Goal: Task Accomplishment & Management: Complete application form

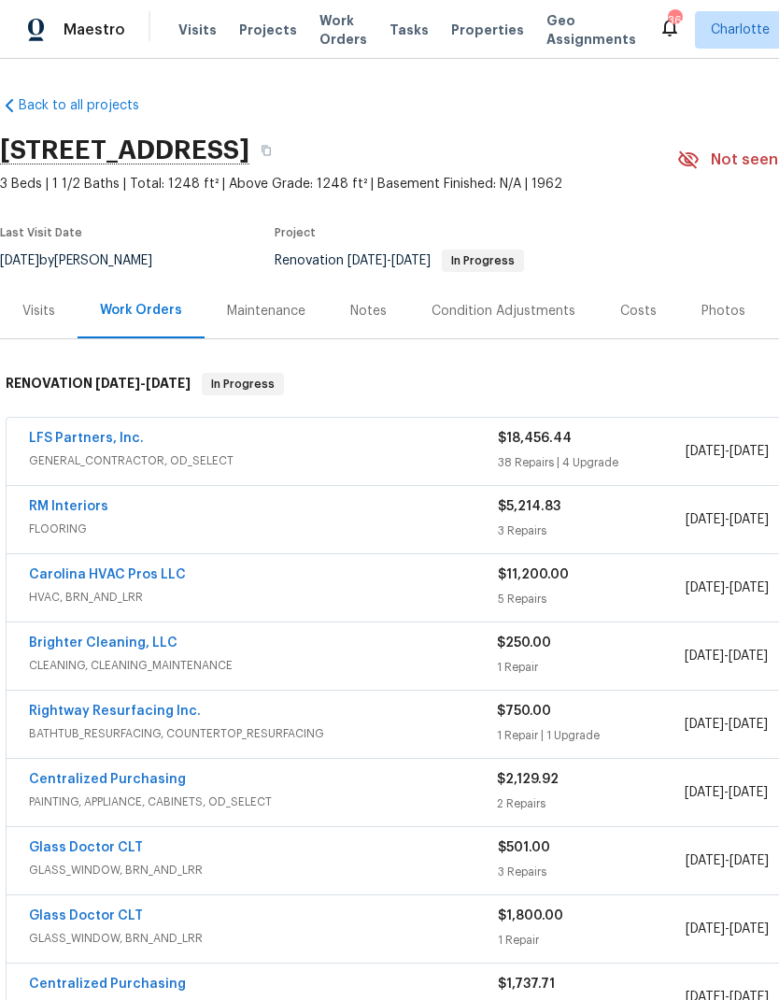
click at [35, 436] on link "LFS Partners, Inc." at bounding box center [86, 438] width 115 height 13
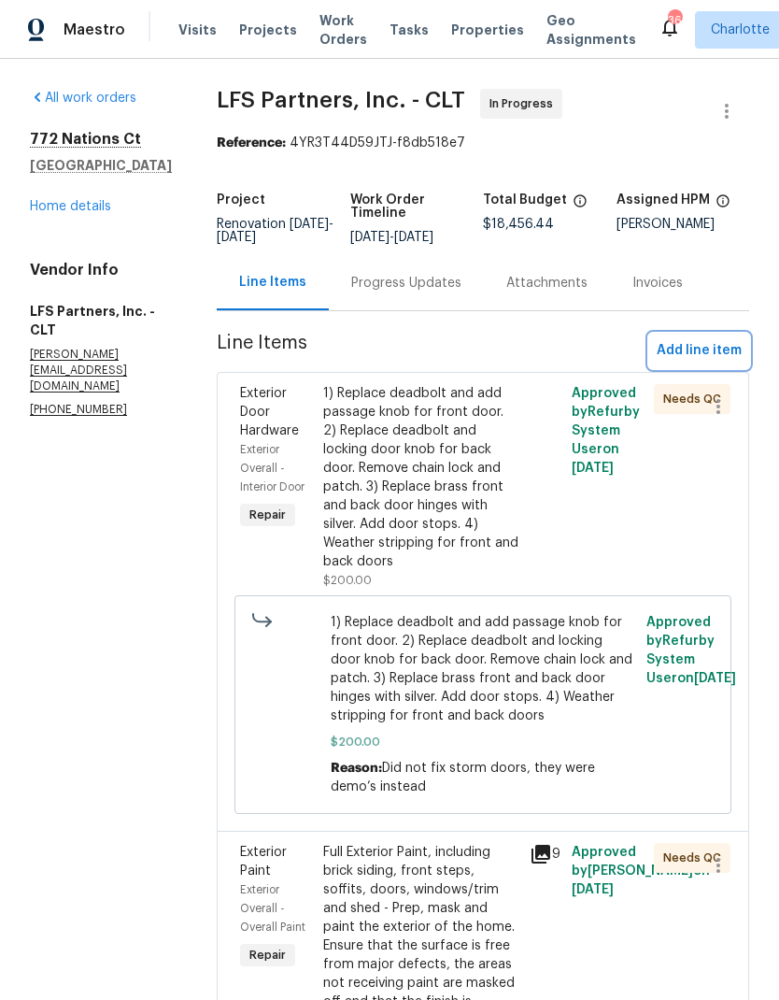
click at [722, 352] on span "Add line item" at bounding box center [699, 350] width 85 height 23
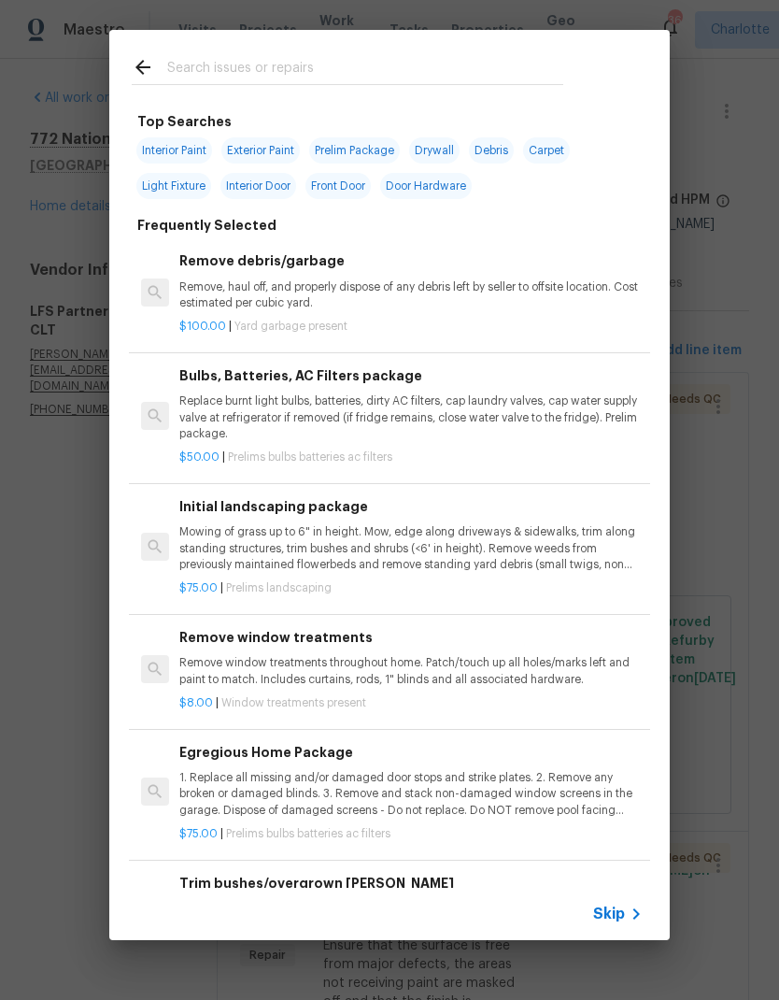
click at [367, 69] on input "text" at bounding box center [365, 70] width 396 height 28
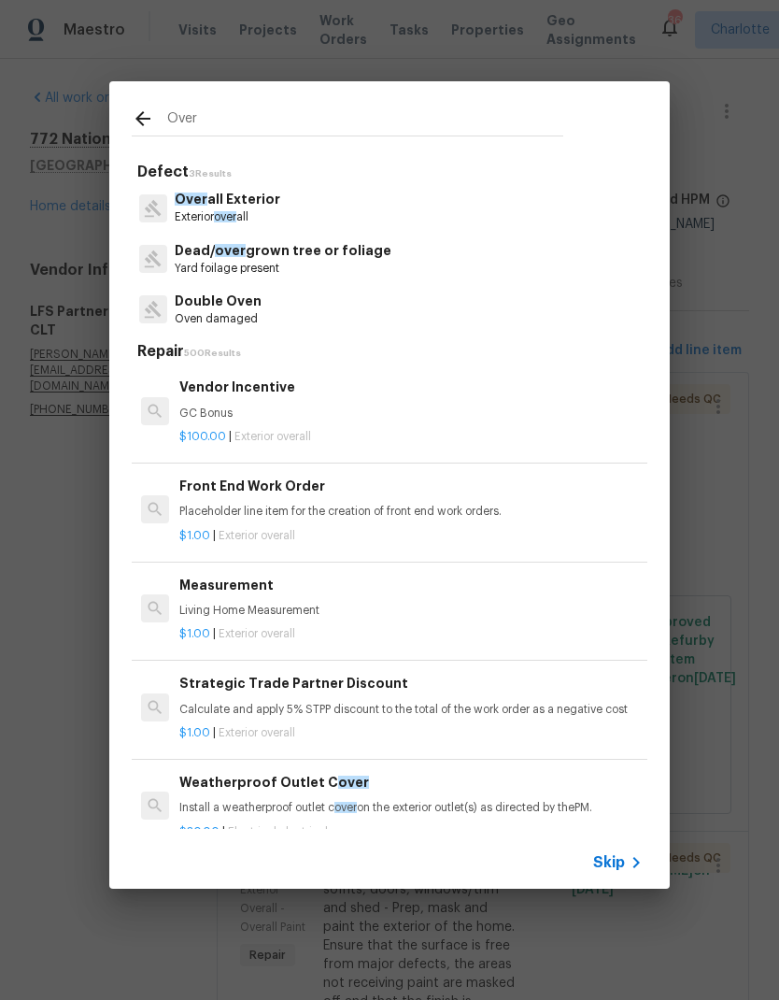
type input "Over"
click at [345, 205] on div "Over all Exterior Exterior over all" at bounding box center [390, 207] width 516 height 50
click at [265, 207] on p "Over all Exterior" at bounding box center [228, 200] width 106 height 20
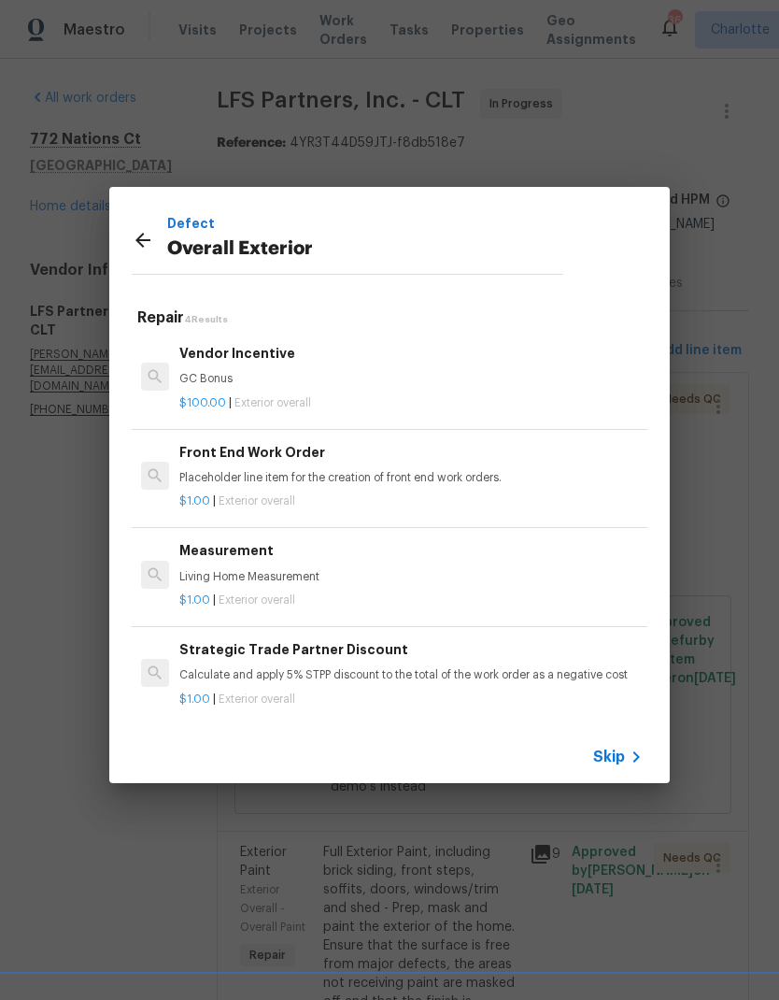
click at [382, 487] on div "$1.00 | Exterior overall" at bounding box center [411, 497] width 464 height 23
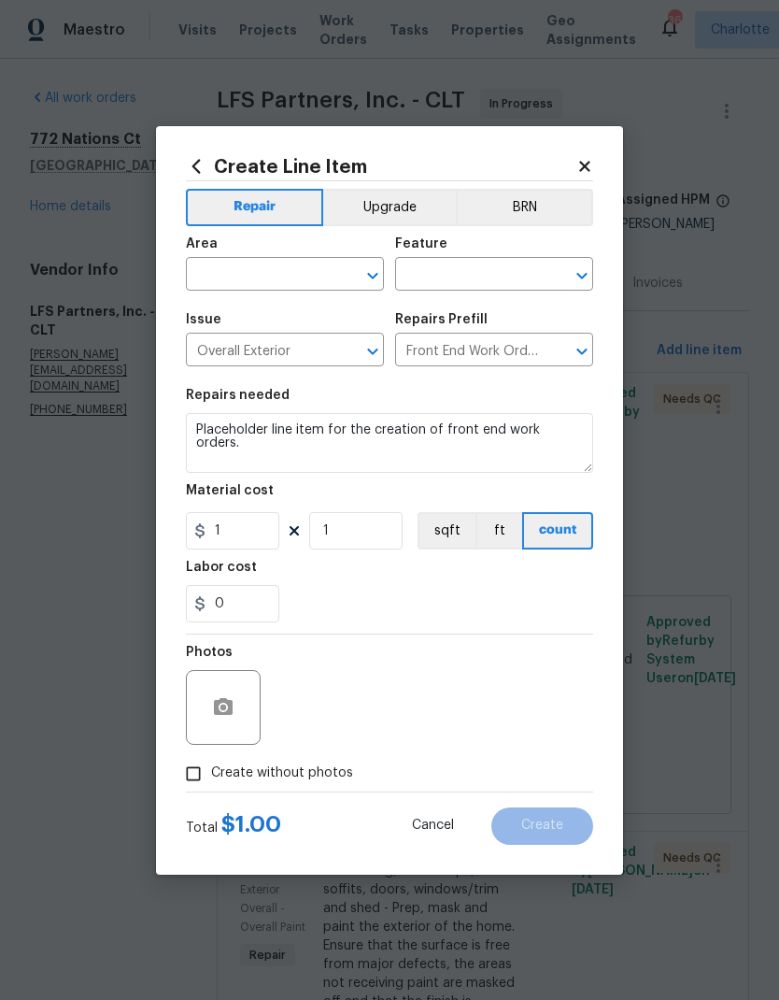
click at [283, 269] on input "text" at bounding box center [259, 276] width 146 height 29
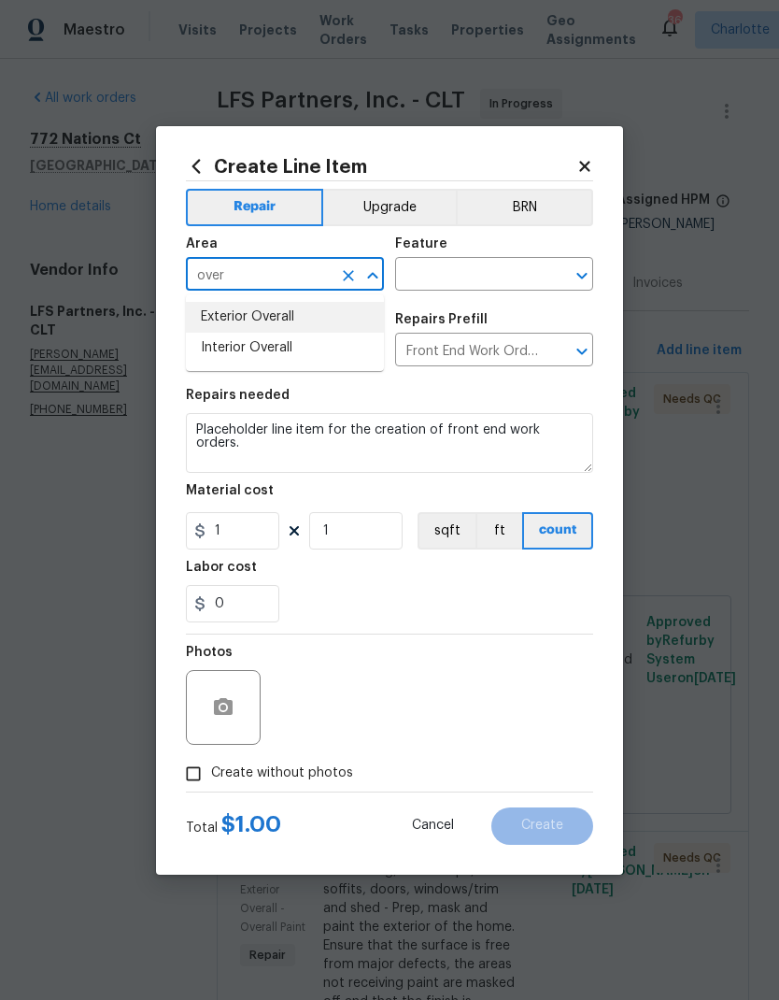
click at [285, 313] on li "Exterior Overall" at bounding box center [285, 317] width 198 height 31
type input "Exterior Overall"
click at [459, 275] on input "text" at bounding box center [468, 276] width 146 height 29
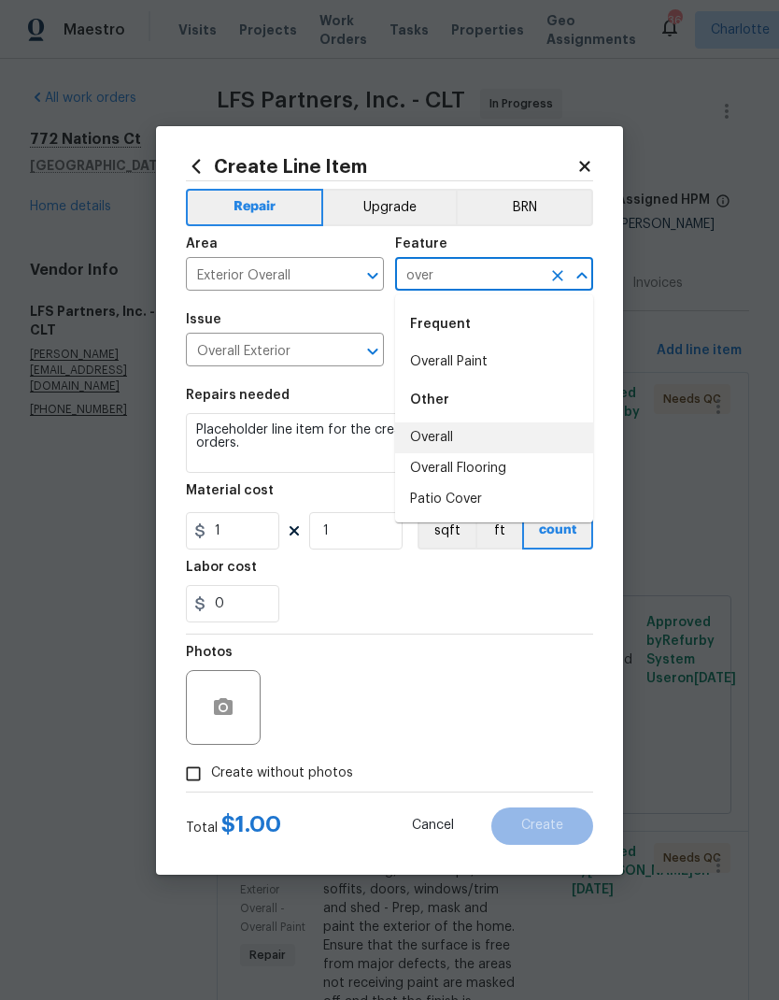
click at [506, 430] on li "Overall" at bounding box center [494, 437] width 198 height 31
type input "Overall"
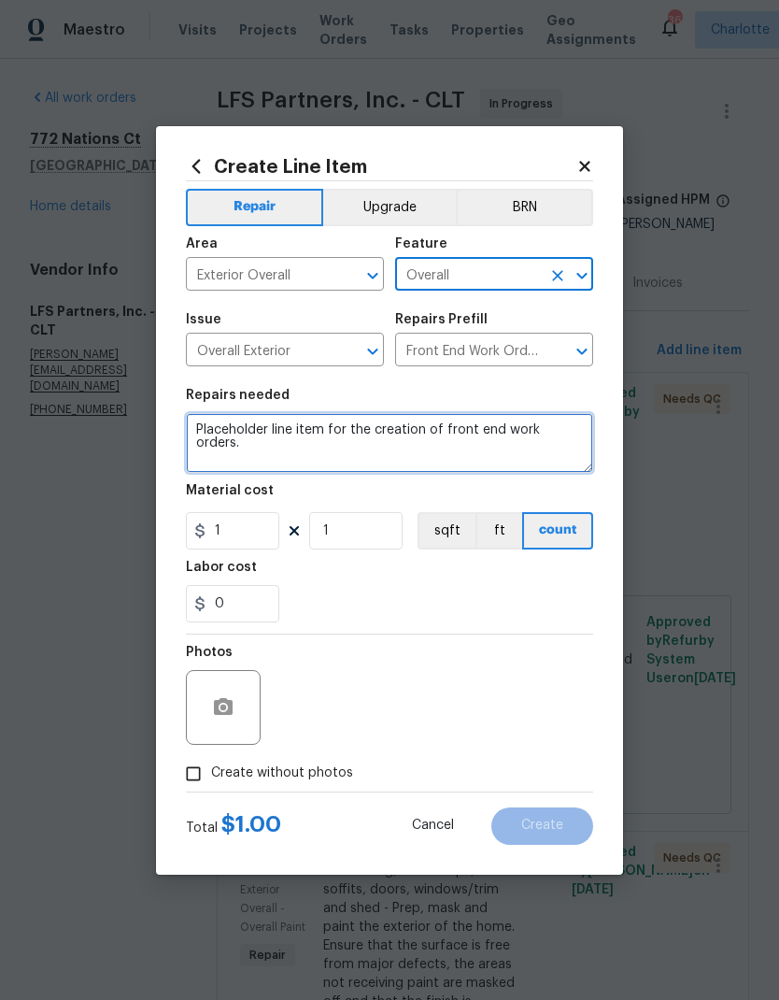
click at [221, 429] on textarea "Placeholder line item for the creation of front end work orders." at bounding box center [389, 443] width 407 height 60
click at [209, 428] on textarea "Placeholder line item for the creation of front end work orders." at bounding box center [389, 443] width 407 height 60
click at [208, 428] on textarea "Placeholder line item for the creation of front end work orders." at bounding box center [389, 443] width 407 height 60
type textarea "P"
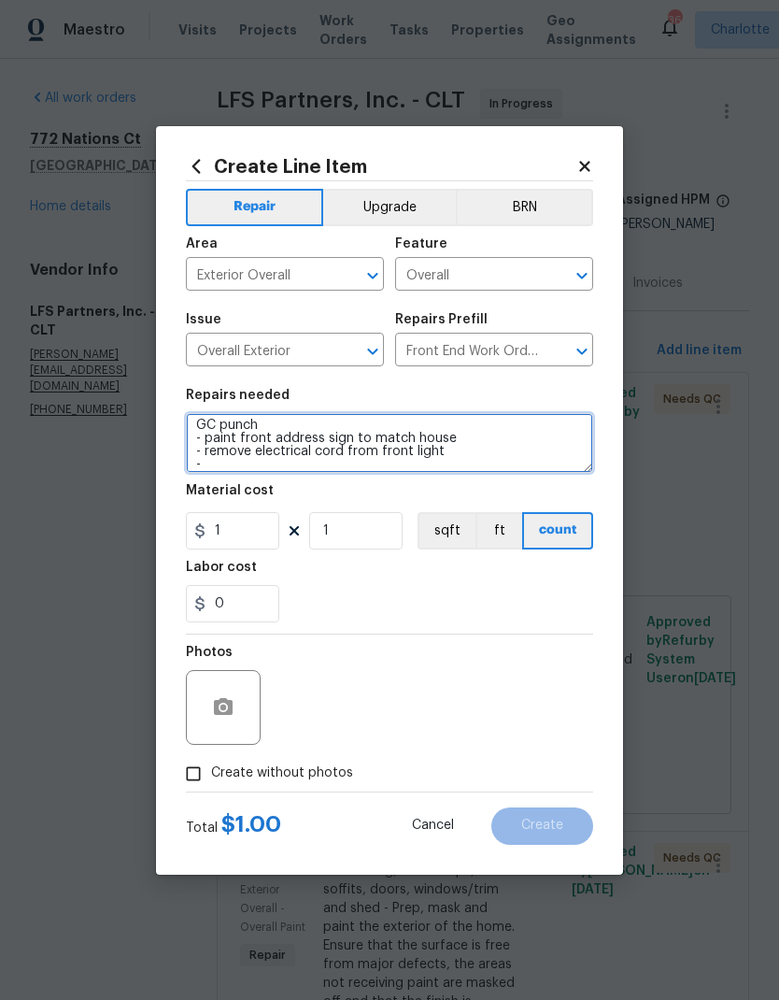
scroll to position [5, 0]
click at [334, 470] on textarea "GC punch - paint front address sign to match house - remove electrical cord fro…" at bounding box center [389, 443] width 407 height 60
click at [309, 465] on textarea "GC punch - paint front address sign to match house - remove electrical cord fro…" at bounding box center [389, 443] width 407 height 60
click at [309, 464] on textarea "GC punch - paint front address sign to match house - remove electrical cord fro…" at bounding box center [389, 443] width 407 height 60
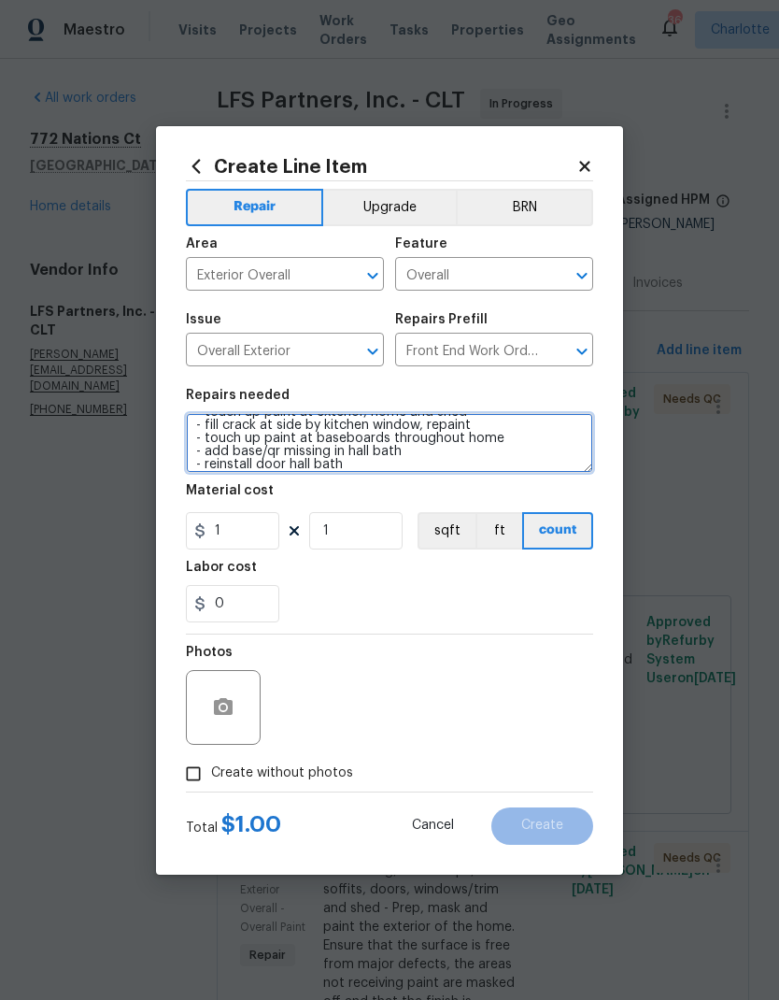
click at [213, 464] on textarea "GC punch - paint front address sign to match house - remove electrical cord fro…" at bounding box center [389, 443] width 407 height 60
click at [435, 469] on textarea "GC punch - paint front address sign to match house - remove electrical cord fro…" at bounding box center [389, 443] width 407 height 60
click at [499, 450] on textarea "GC punch - paint front address sign to match house - remove electrical cord fro…" at bounding box center [389, 443] width 407 height 60
click at [492, 440] on textarea "GC punch - paint front address sign to match house - remove electrical cord fro…" at bounding box center [389, 443] width 407 height 60
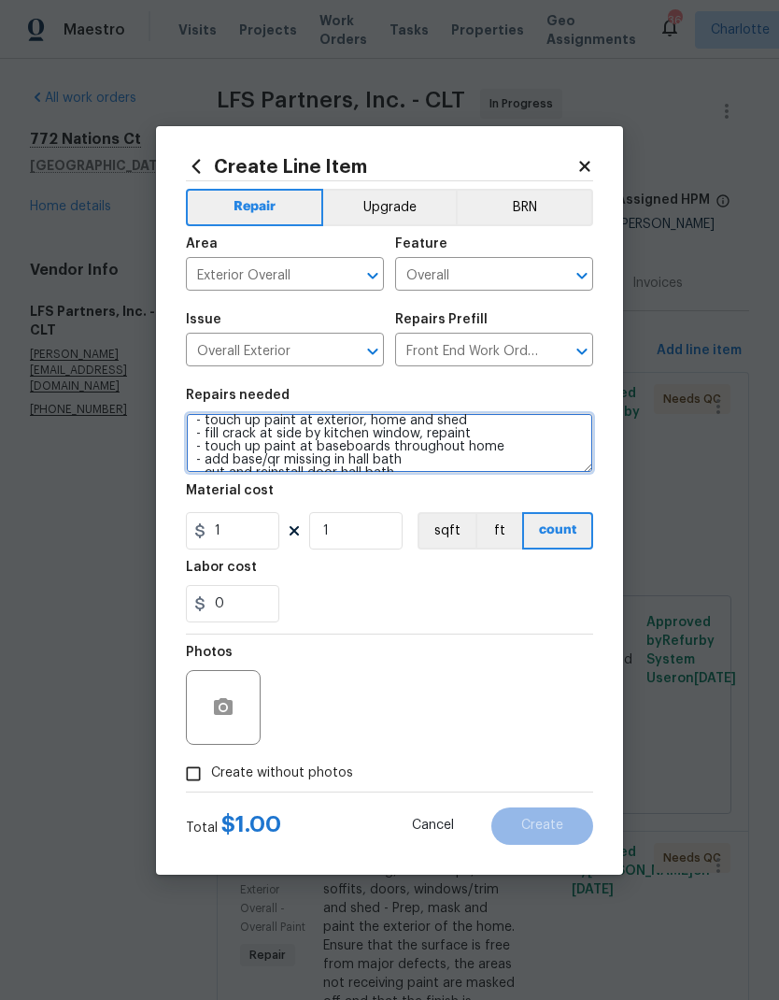
click at [482, 435] on textarea "GC punch - paint front address sign to match house - remove electrical cord fro…" at bounding box center [389, 443] width 407 height 60
click at [424, 459] on textarea "GC punch - paint front address sign to match house - remove electrical cord fro…" at bounding box center [389, 443] width 407 height 60
click at [369, 443] on textarea "GC punch - paint front address sign to match house - remove electrical cord fro…" at bounding box center [389, 443] width 407 height 60
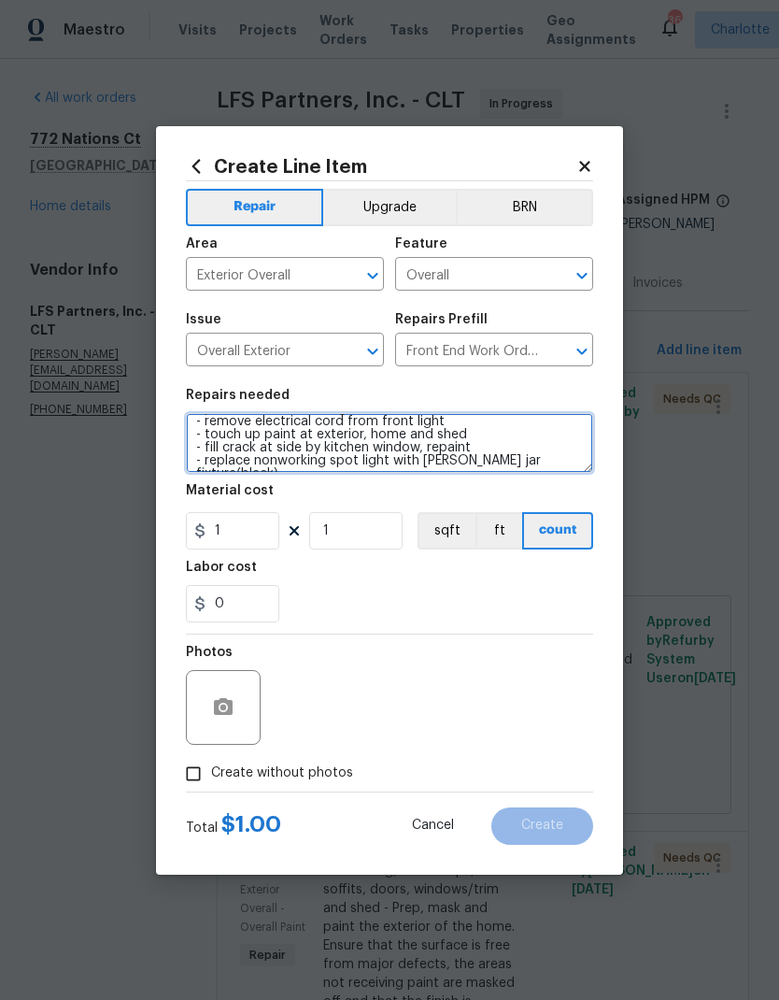
click at [267, 437] on textarea "GC punch - paint front address sign to match house - remove electrical cord fro…" at bounding box center [389, 443] width 407 height 60
click at [309, 434] on textarea "GC punch - paint front address sign to match house - remove electrical cord fro…" at bounding box center [389, 443] width 407 height 60
click at [256, 427] on textarea "GC punch - paint front address sign to match house - remove electrical cord fro…" at bounding box center [389, 443] width 407 height 60
click at [252, 438] on textarea "GC punch - paint front address sign to match house - remove electrical cord fro…" at bounding box center [389, 443] width 407 height 60
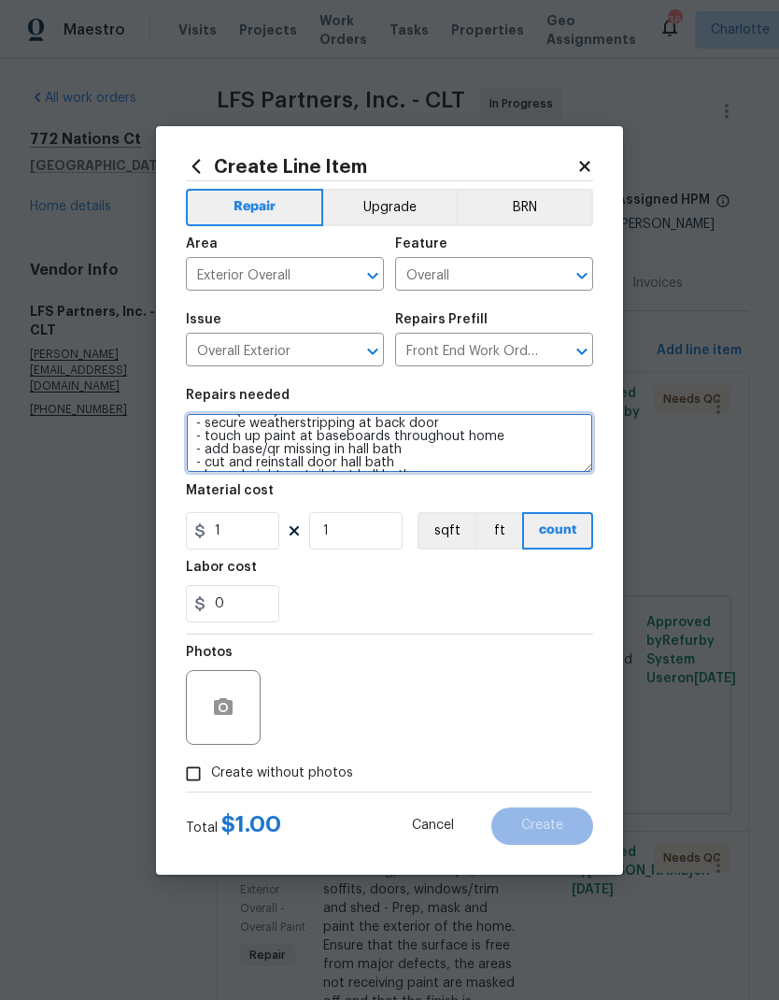
click at [263, 445] on textarea "GC punch - paint front address sign to match house - remove electrical cord fro…" at bounding box center [389, 443] width 407 height 60
click at [284, 463] on textarea "GC punch - paint front address sign to match house - remove electrical cord fro…" at bounding box center [389, 443] width 407 height 60
click at [262, 441] on textarea "GC punch - paint front address sign to match house - remove electrical cord fro…" at bounding box center [389, 443] width 407 height 60
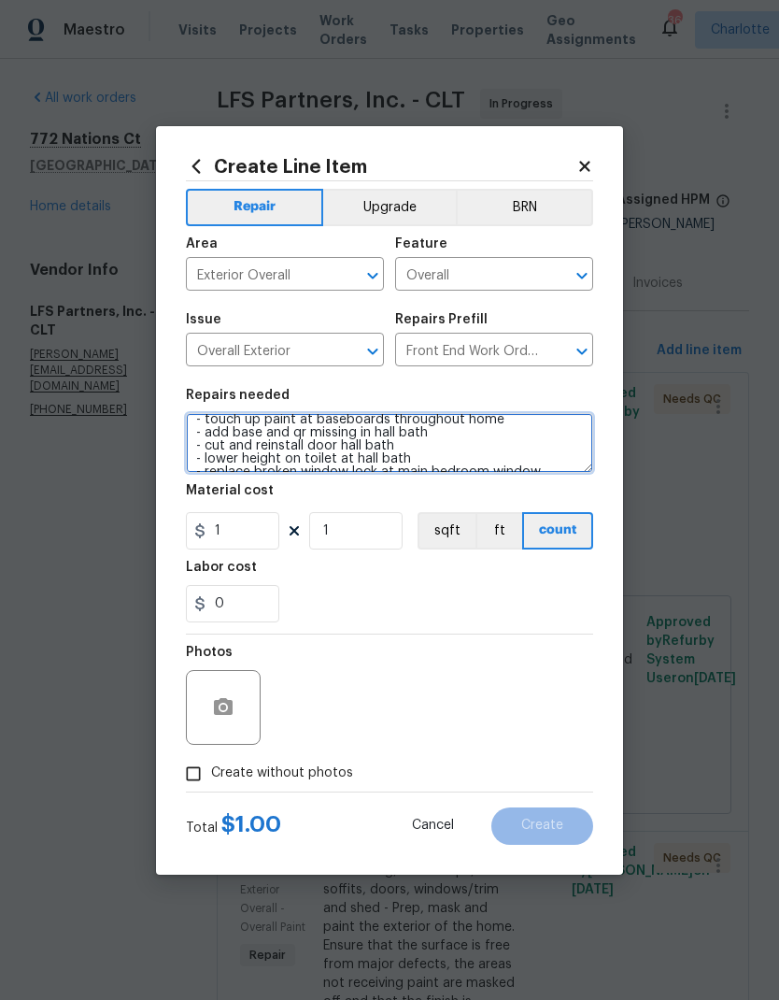
click at [323, 439] on textarea "GC punch - paint front address sign to match house - remove electrical cord fro…" at bounding box center [389, 443] width 407 height 60
click at [308, 427] on textarea "GC punch - paint front address sign to match house - remove electrical cord fro…" at bounding box center [389, 443] width 407 height 60
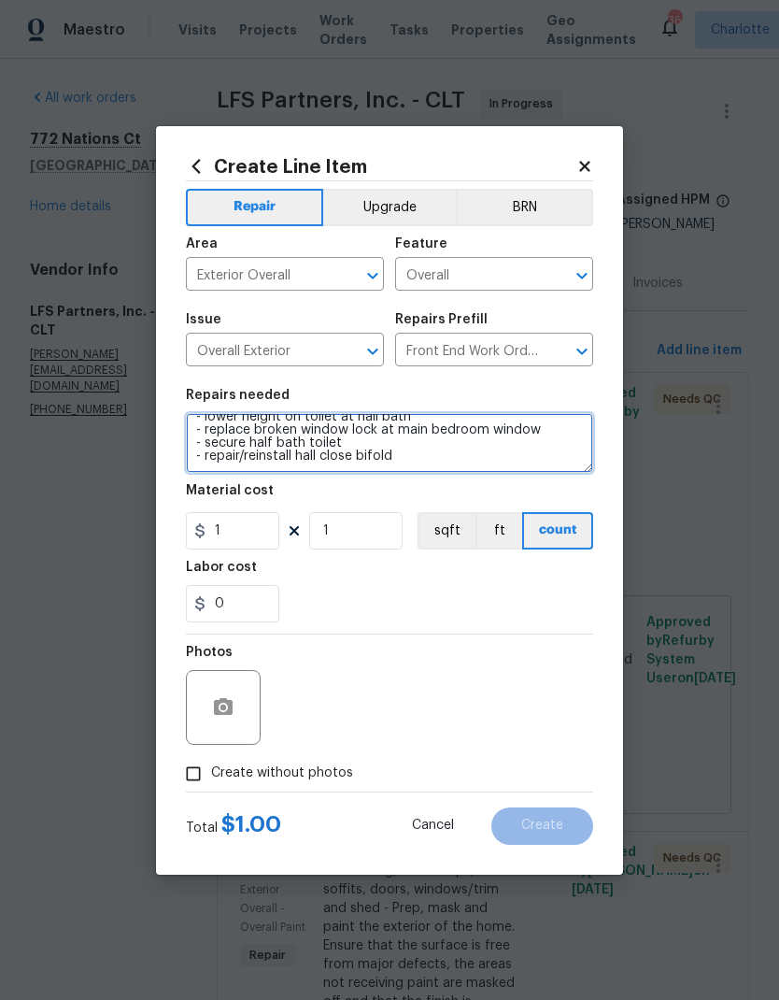
scroll to position [157, 0]
type textarea "GC punch - paint front address sign to match house - remove electrical cord fro…"
click at [506, 598] on div "0" at bounding box center [389, 603] width 407 height 37
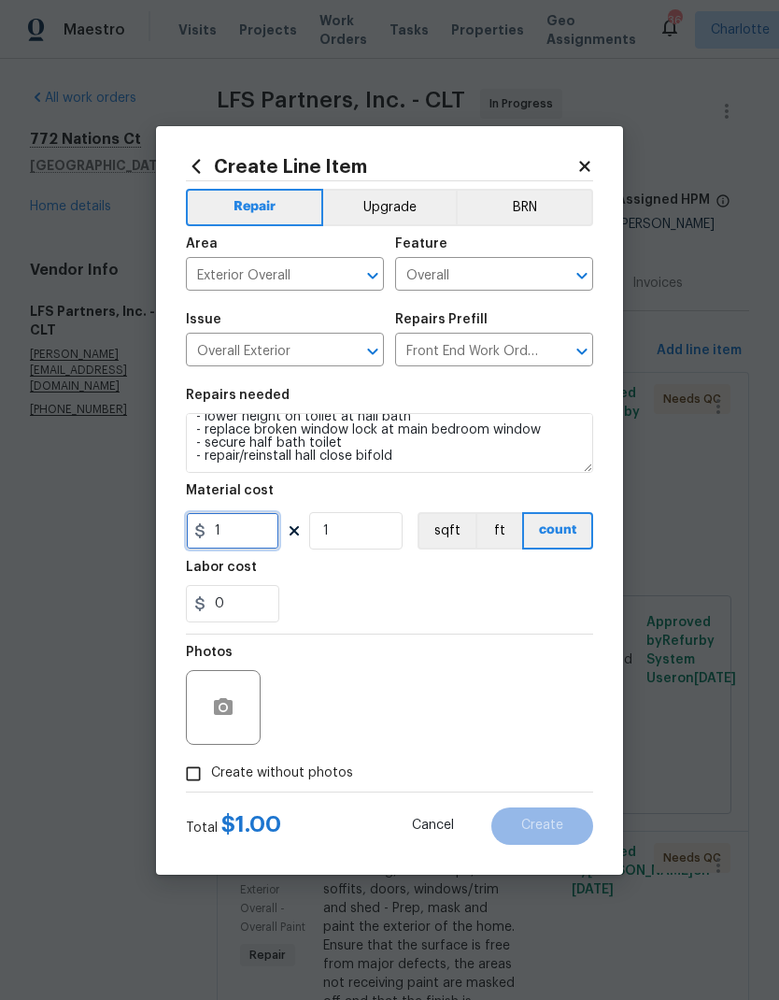
click at [262, 549] on input "1" at bounding box center [232, 530] width 93 height 37
click at [250, 531] on input "1" at bounding box center [232, 530] width 93 height 37
type input "400"
click at [351, 606] on div "0" at bounding box center [389, 603] width 407 height 37
click at [191, 781] on input "Create without photos" at bounding box center [194, 774] width 36 height 36
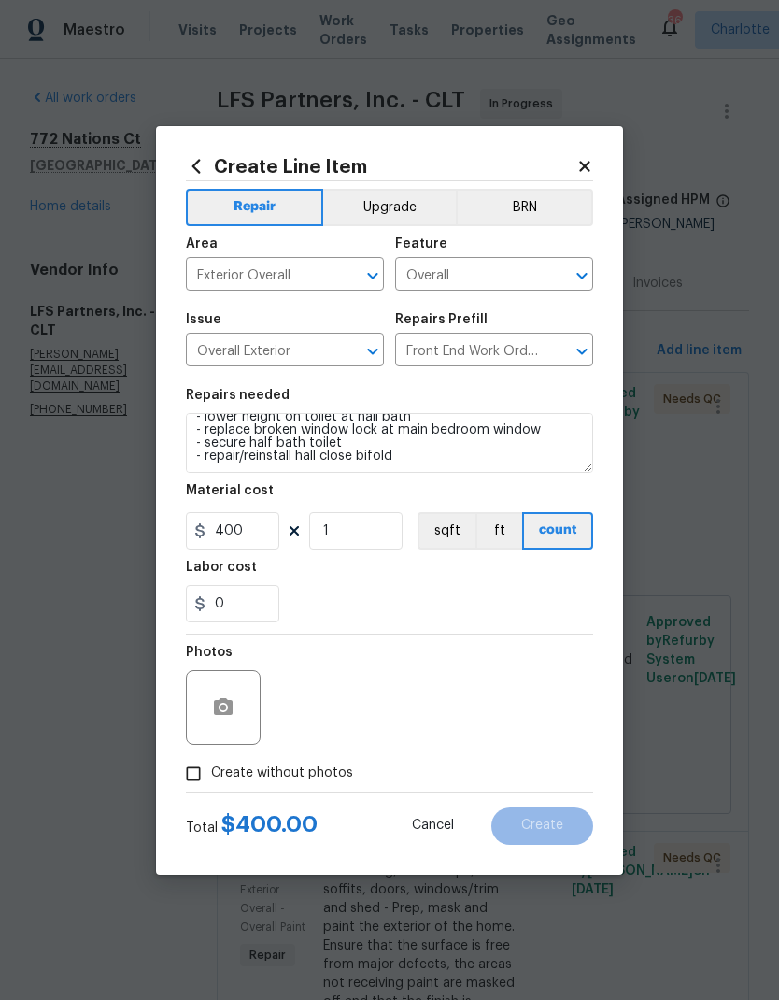
checkbox input "true"
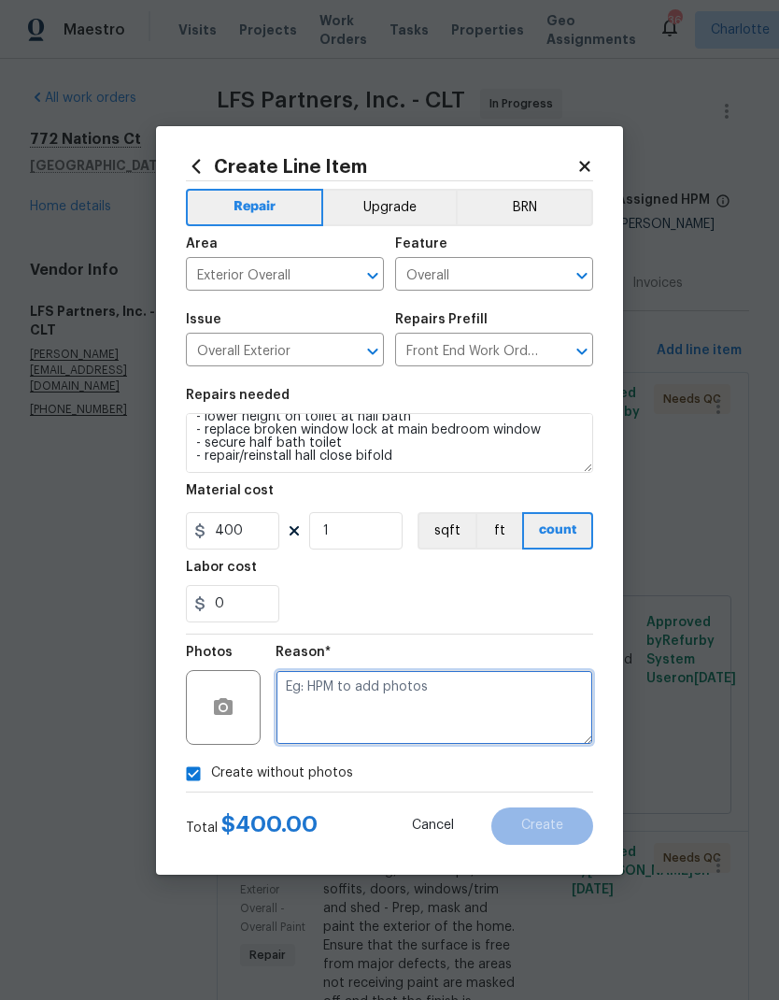
click at [520, 708] on textarea at bounding box center [435, 707] width 318 height 75
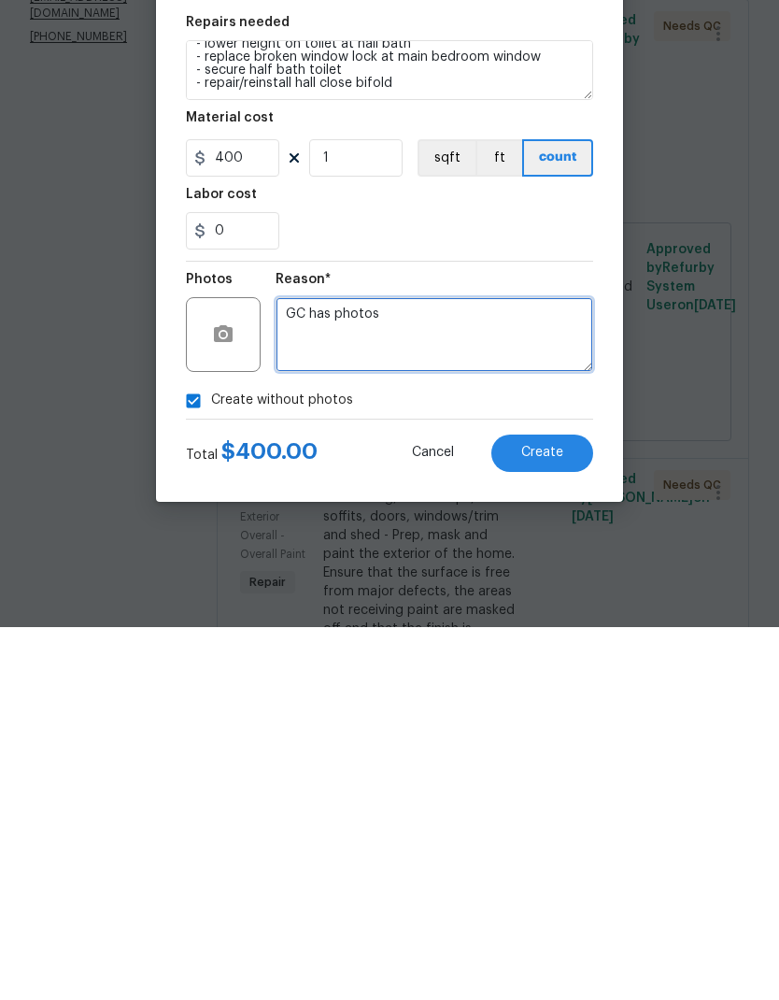
type textarea "GC has photos"
click at [541, 807] on button "Create" at bounding box center [543, 825] width 102 height 37
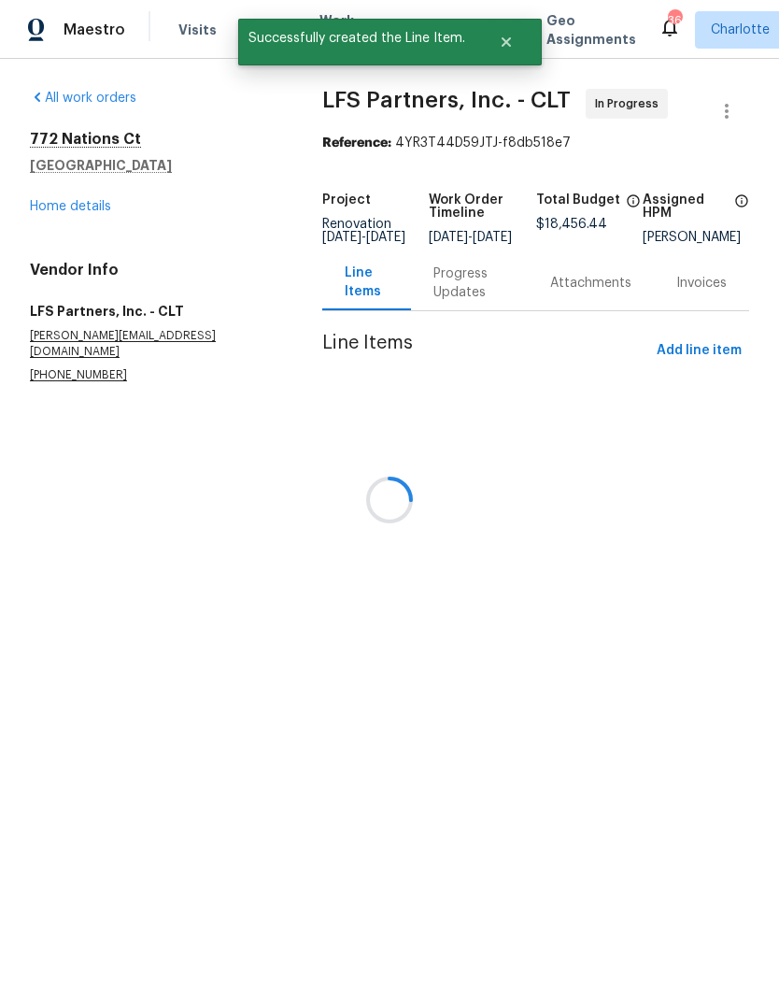
scroll to position [0, 0]
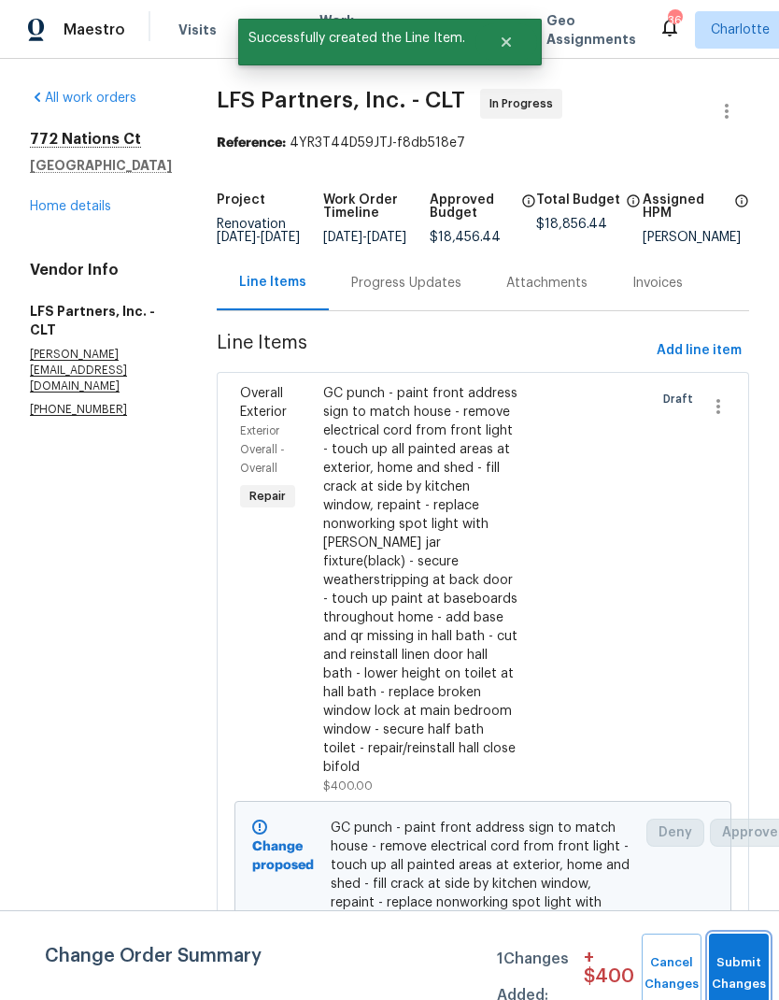
click at [721, 964] on button "Submit Changes" at bounding box center [739, 974] width 60 height 80
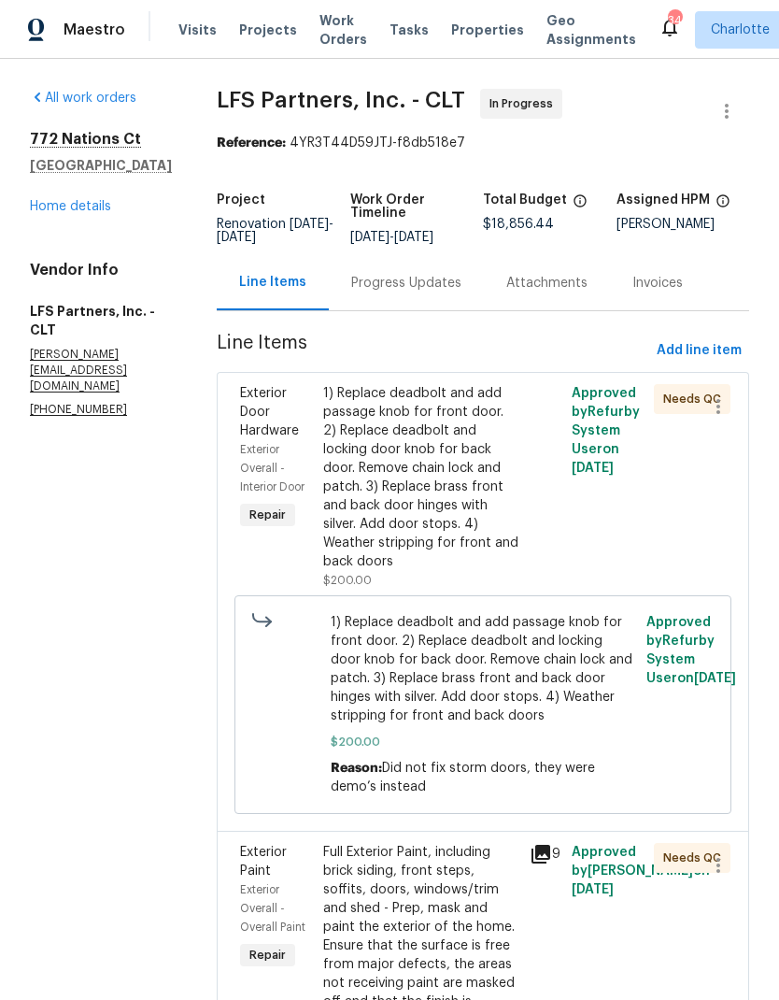
click at [73, 211] on link "Home details" at bounding box center [70, 206] width 81 height 13
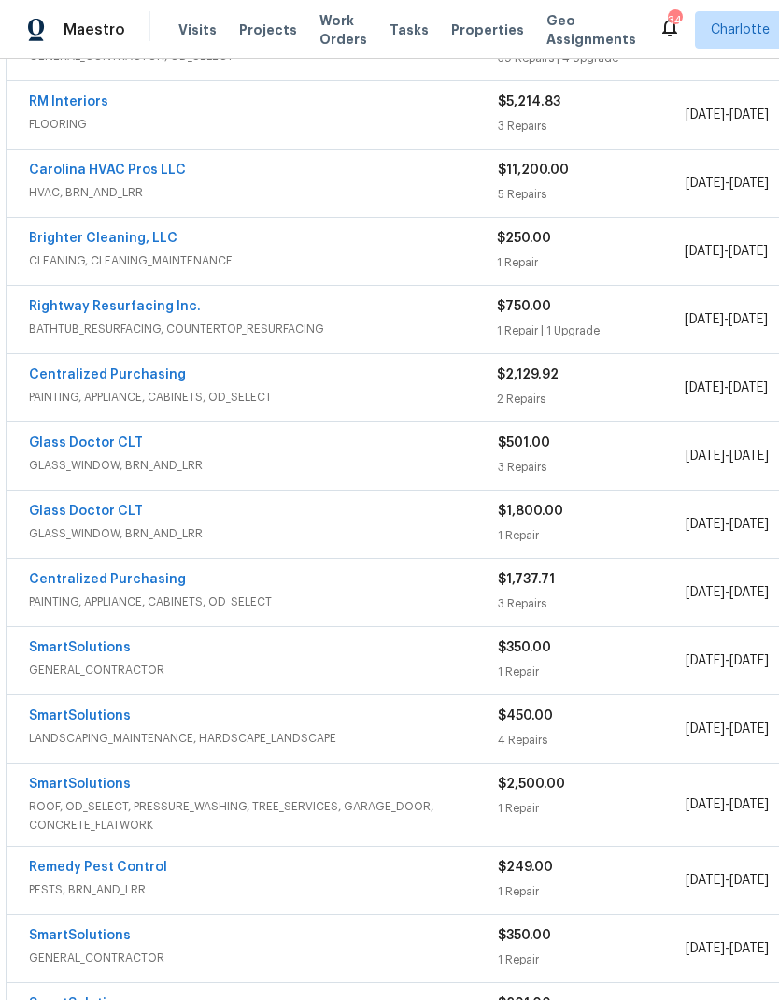
scroll to position [406, 0]
click at [154, 311] on link "Rightway Resurfacing Inc." at bounding box center [115, 305] width 172 height 13
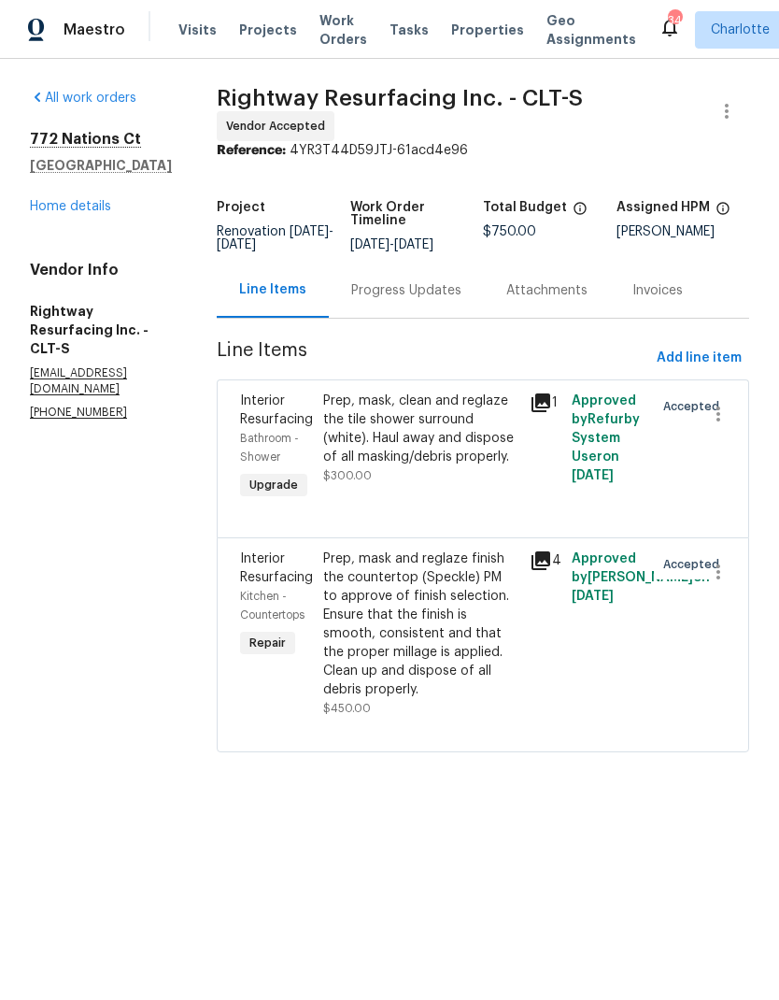
click at [442, 314] on div "Progress Updates" at bounding box center [406, 290] width 155 height 55
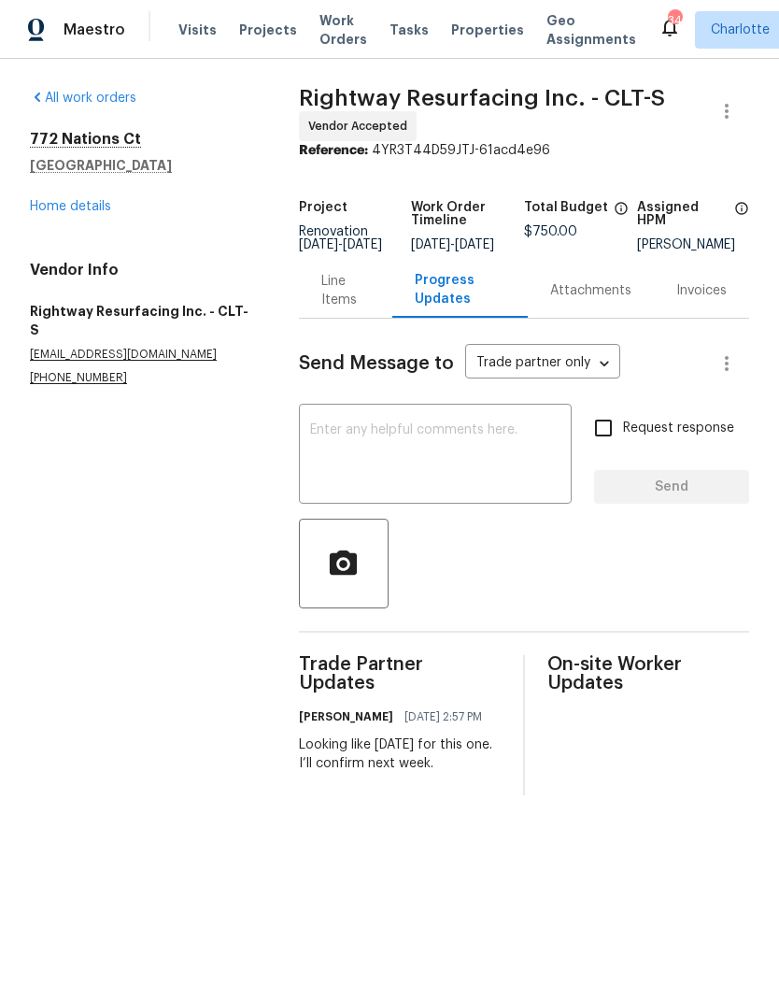
click at [432, 465] on textarea at bounding box center [435, 455] width 250 height 65
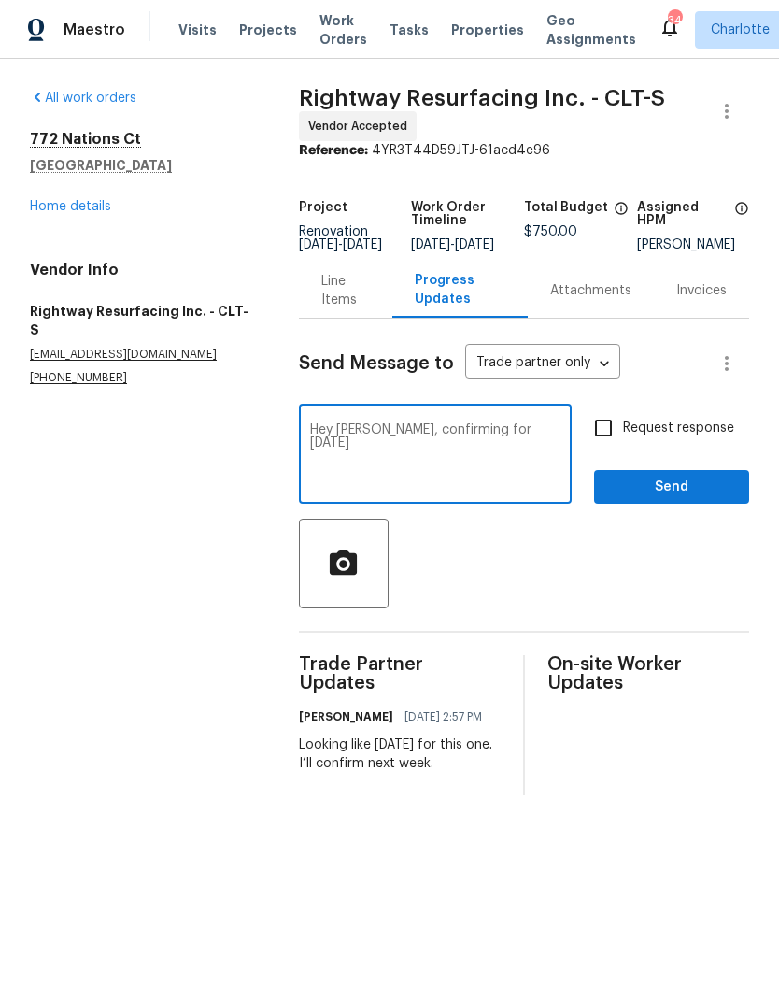
click at [450, 436] on textarea "Hey Matthew, confirming for Saturday" at bounding box center [435, 455] width 250 height 65
click at [515, 477] on textarea "Hey Matthew, confirming for Saturday" at bounding box center [435, 455] width 250 height 65
click at [523, 489] on textarea "Hey Matthew, confirming for Saturday" at bounding box center [435, 455] width 250 height 65
type textarea "Hey Matthew, confirming for Saturday."
click at [620, 435] on input "Request response" at bounding box center [603, 427] width 39 height 39
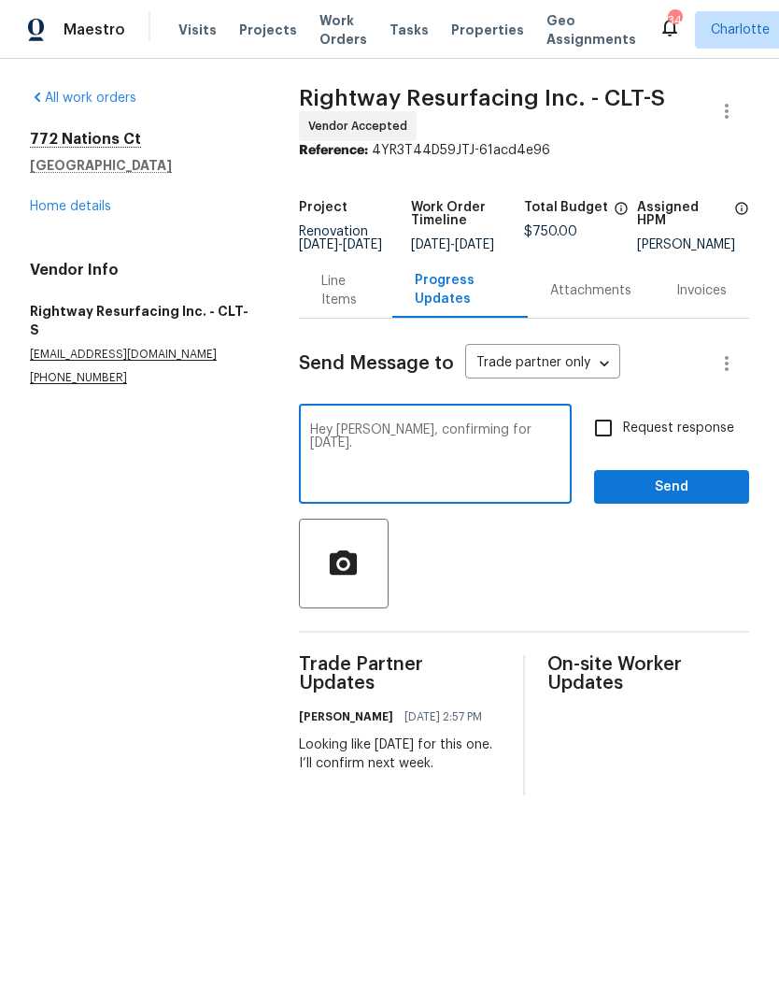
checkbox input "true"
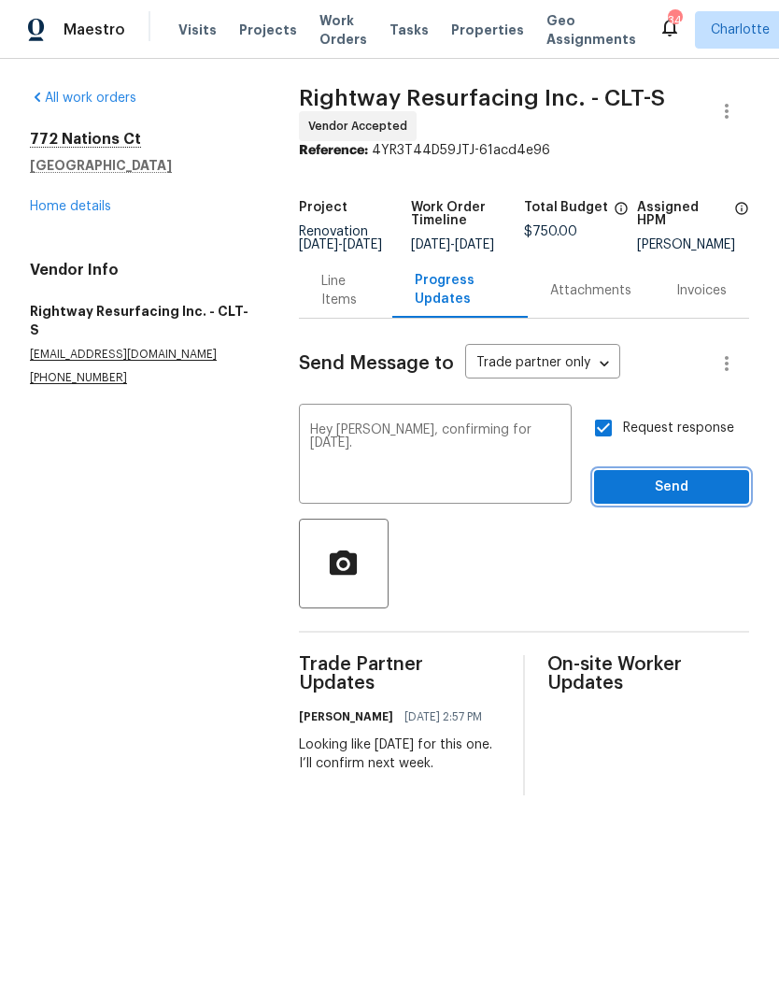
click at [707, 485] on button "Send" at bounding box center [671, 487] width 155 height 35
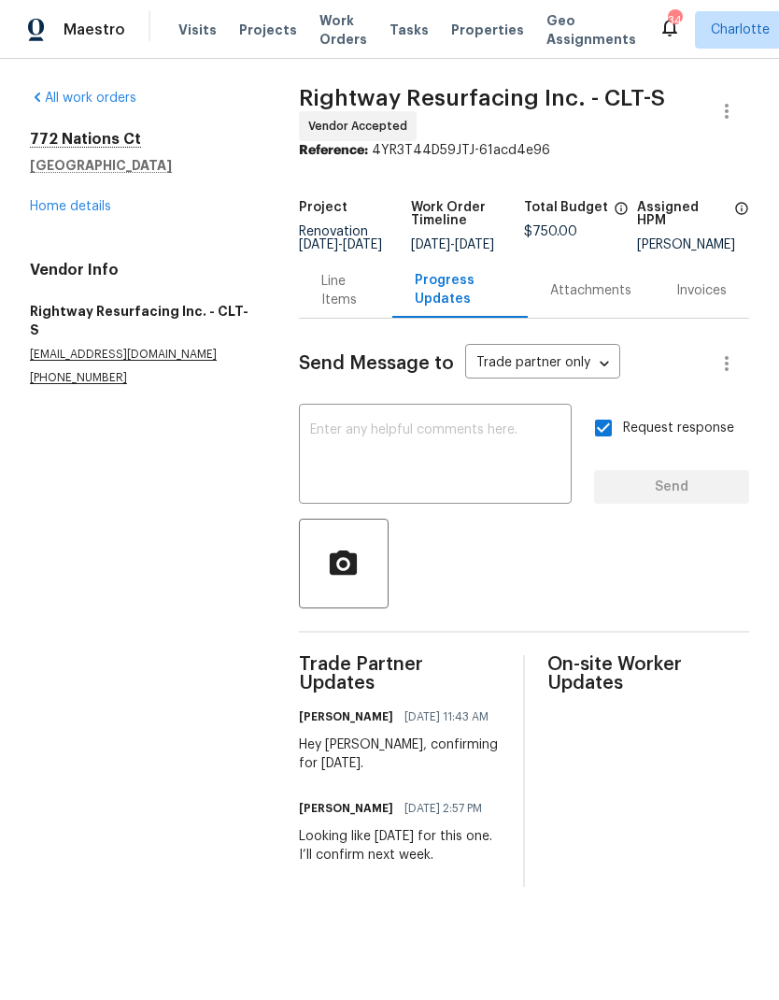
click at [66, 207] on link "Home details" at bounding box center [70, 206] width 81 height 13
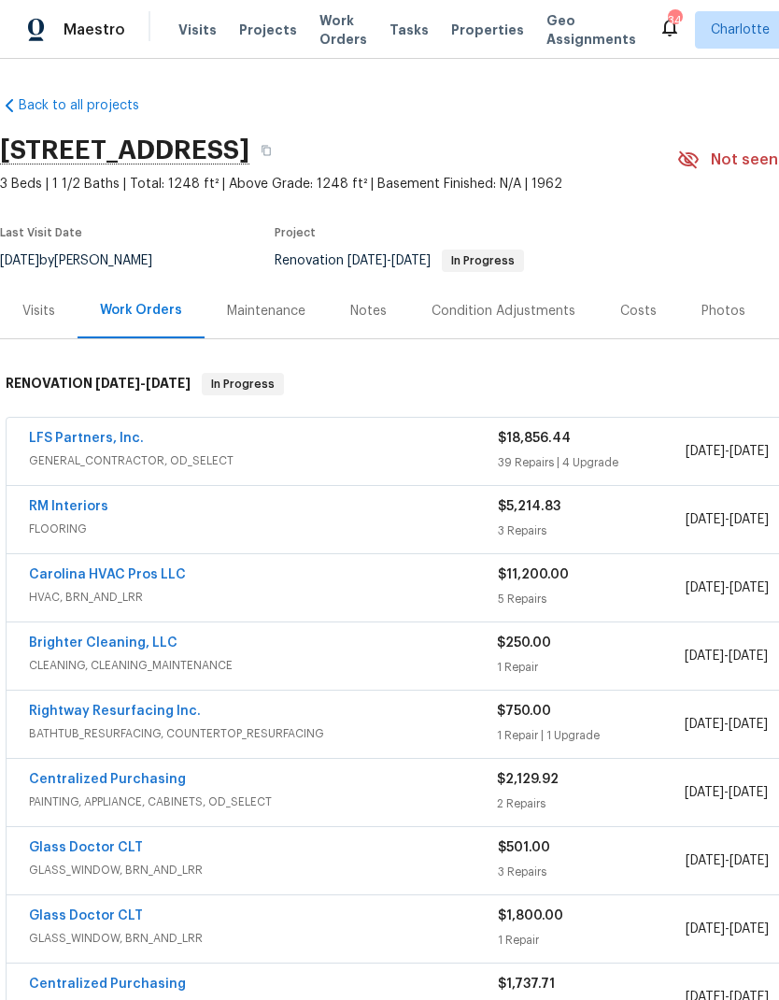
click at [50, 643] on link "Brighter Cleaning, LLC" at bounding box center [103, 642] width 149 height 13
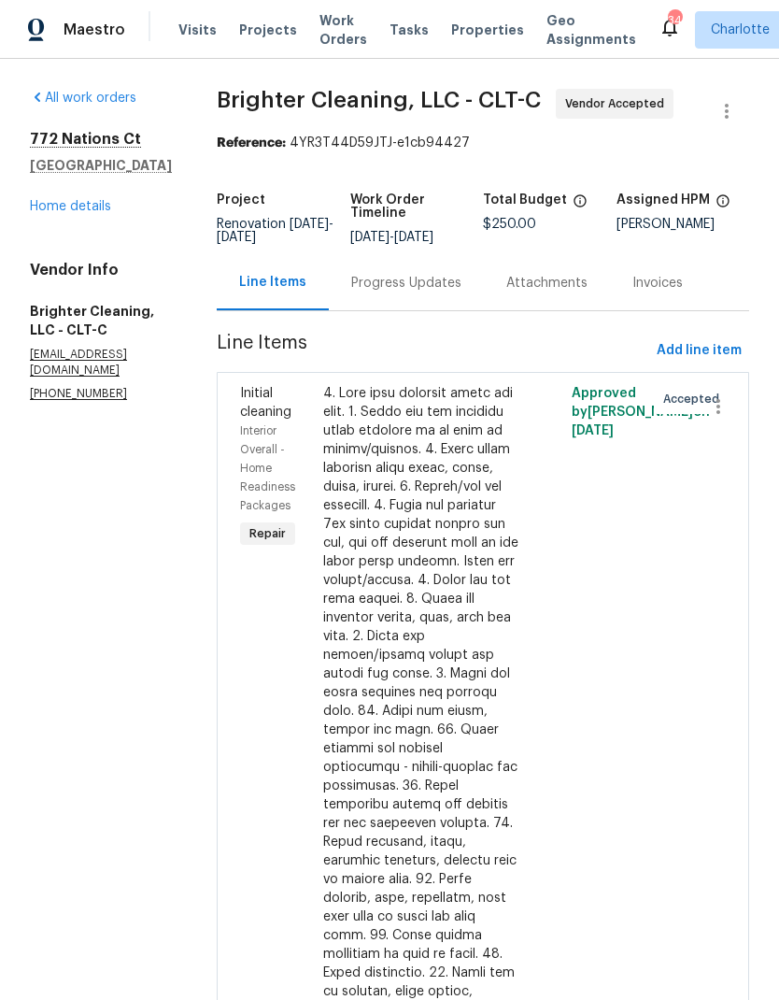
click at [408, 310] on div "Progress Updates" at bounding box center [406, 282] width 155 height 55
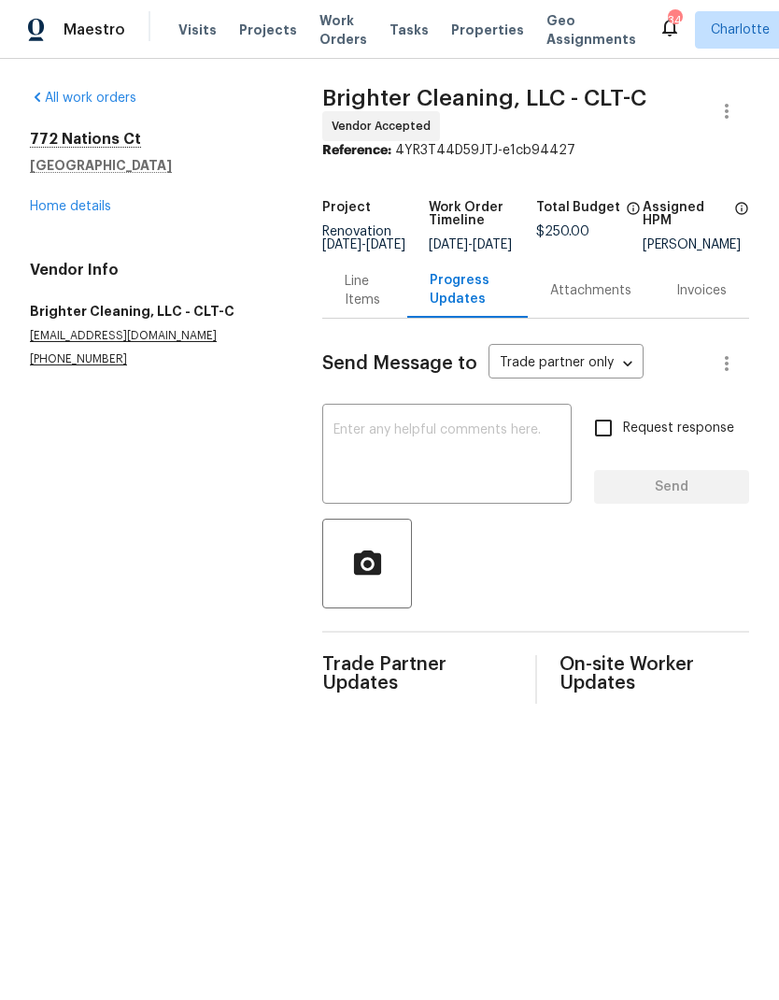
click at [474, 469] on textarea at bounding box center [447, 455] width 227 height 65
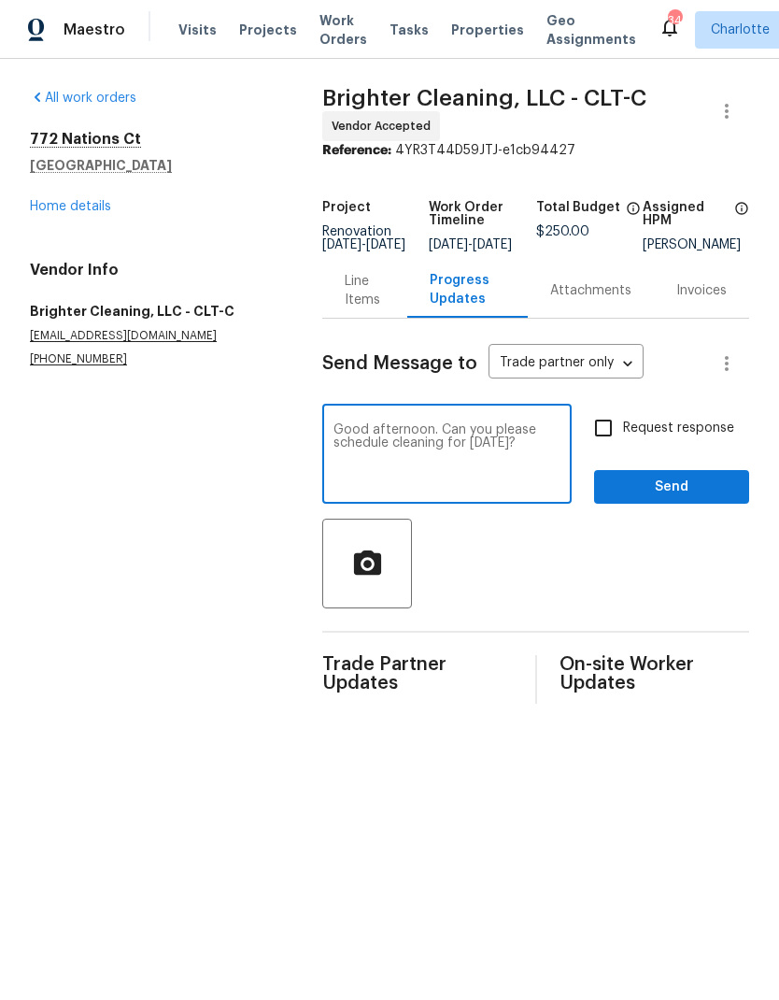
type textarea "Good afternoon. Can you please schedule cleaning for Monday 9/22?"
click at [607, 439] on input "Request response" at bounding box center [603, 427] width 39 height 39
checkbox input "true"
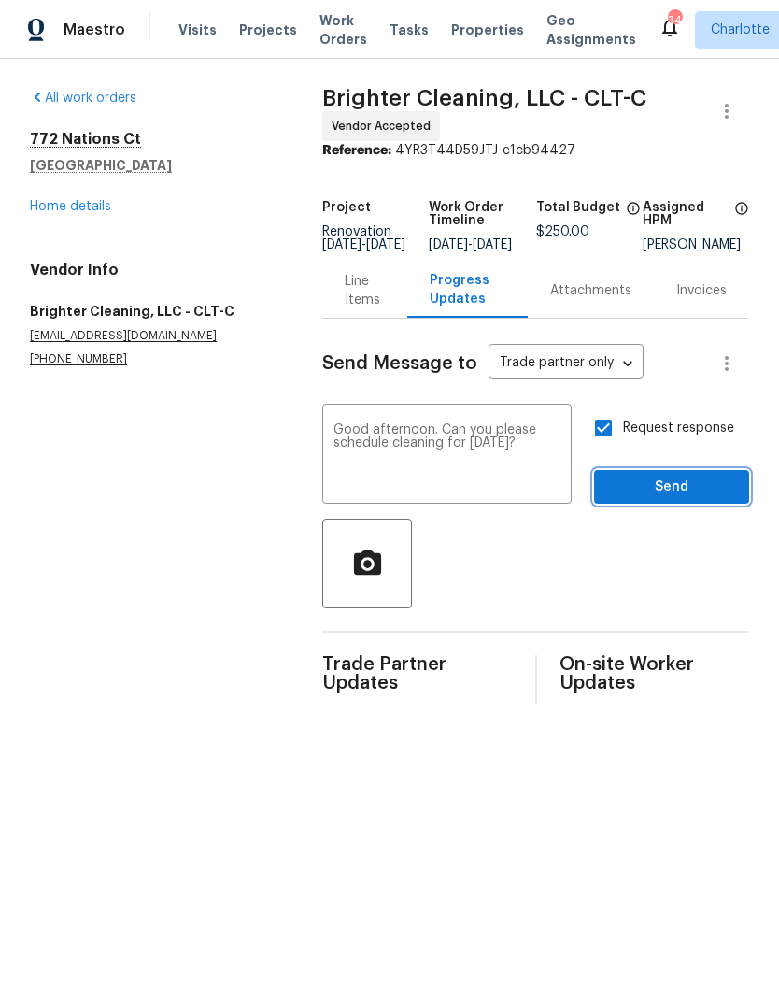
click at [704, 486] on button "Send" at bounding box center [671, 487] width 155 height 35
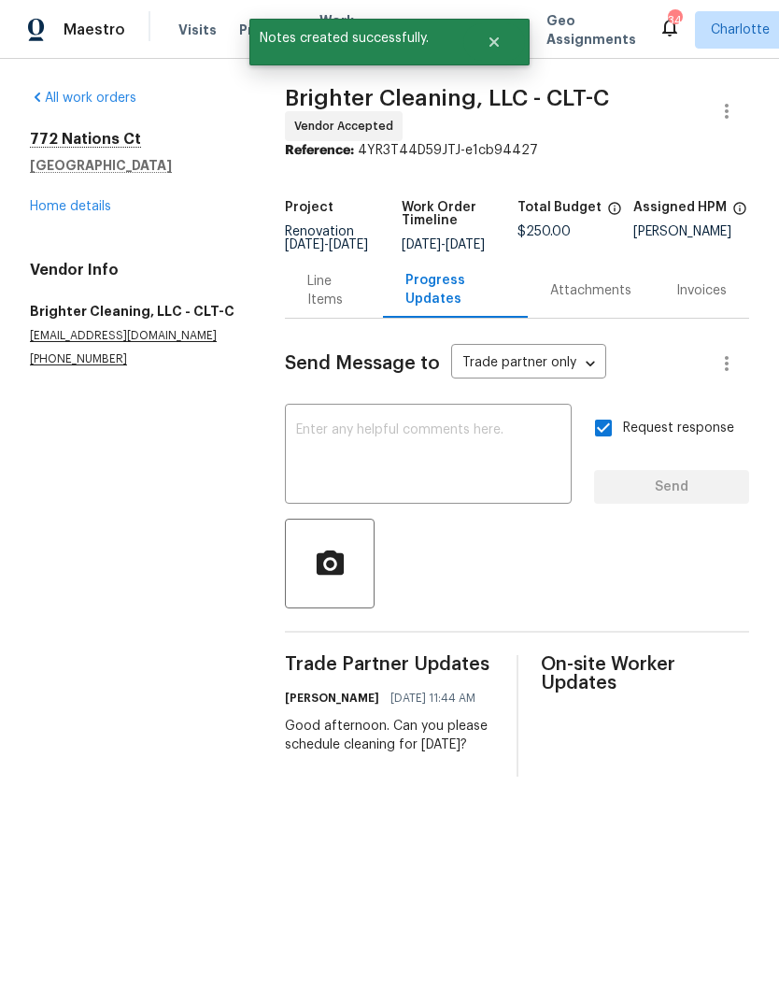
click at [36, 212] on link "Home details" at bounding box center [70, 206] width 81 height 13
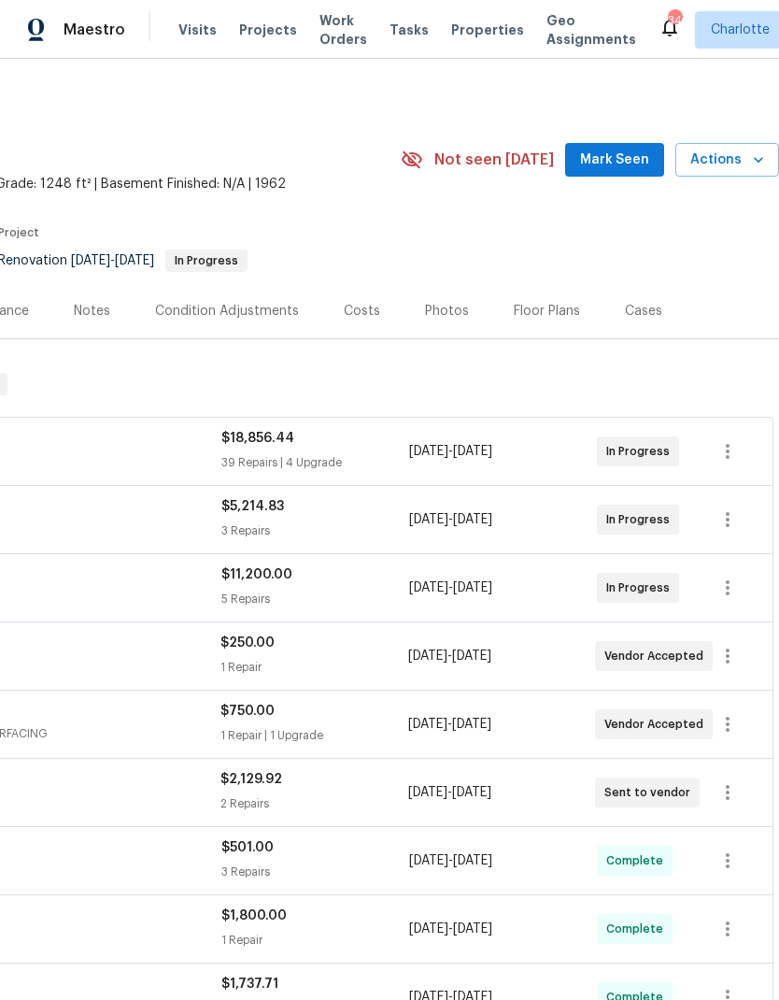
scroll to position [0, 277]
click at [612, 151] on span "Mark Seen" at bounding box center [614, 160] width 69 height 23
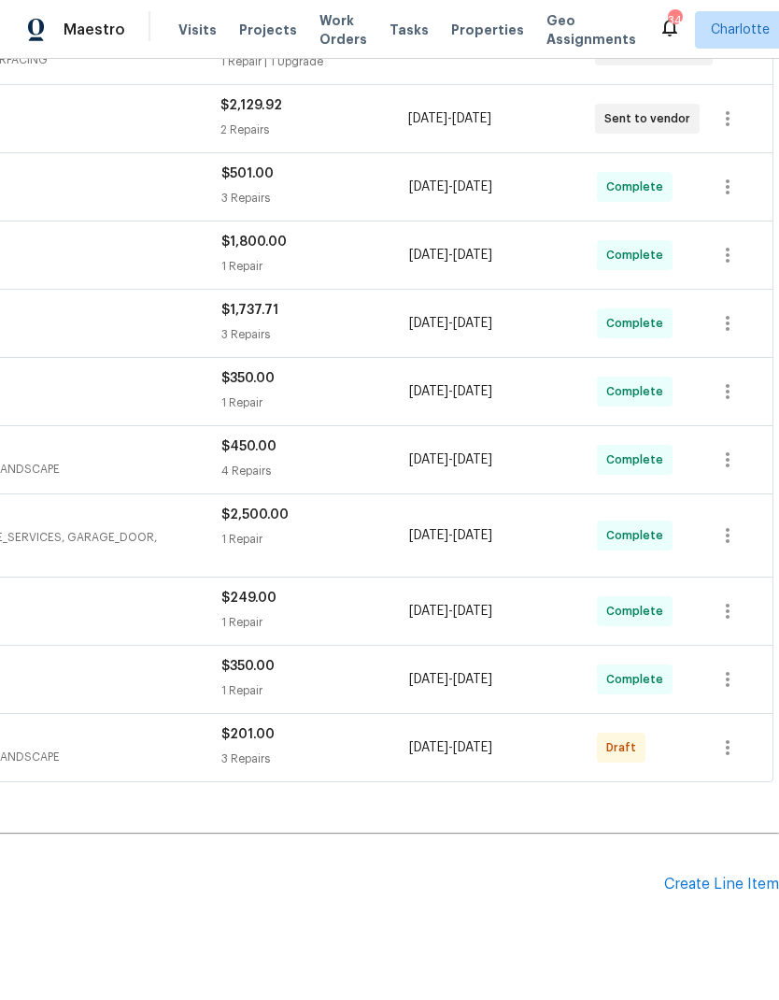
scroll to position [672, 277]
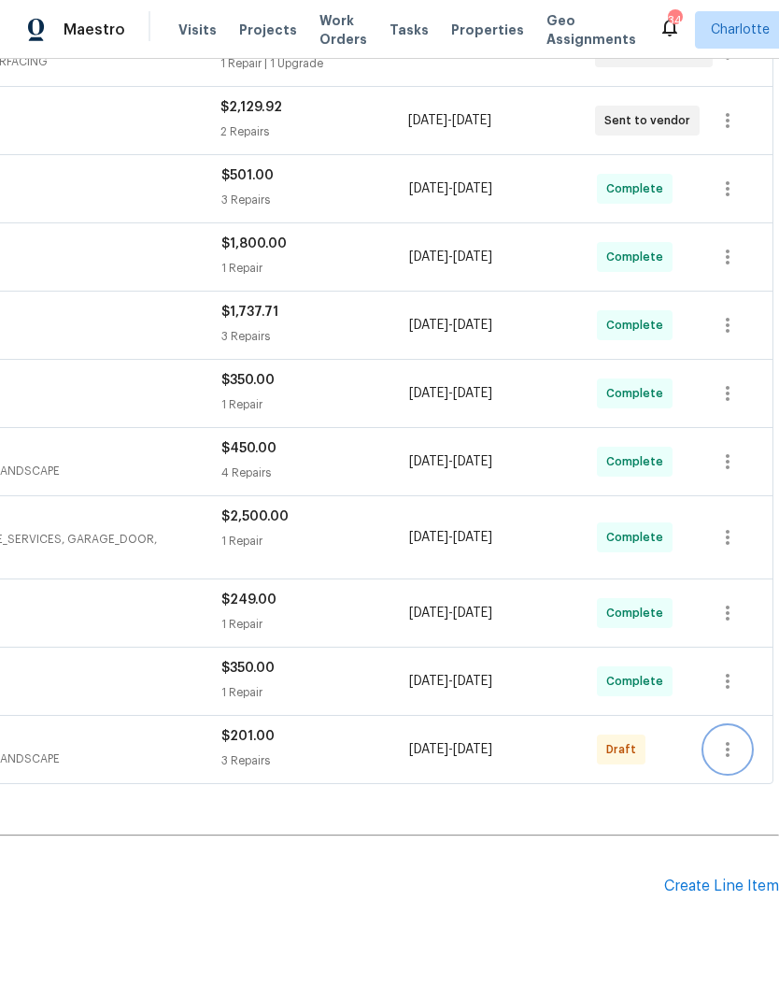
click at [733, 750] on icon "button" at bounding box center [728, 749] width 22 height 22
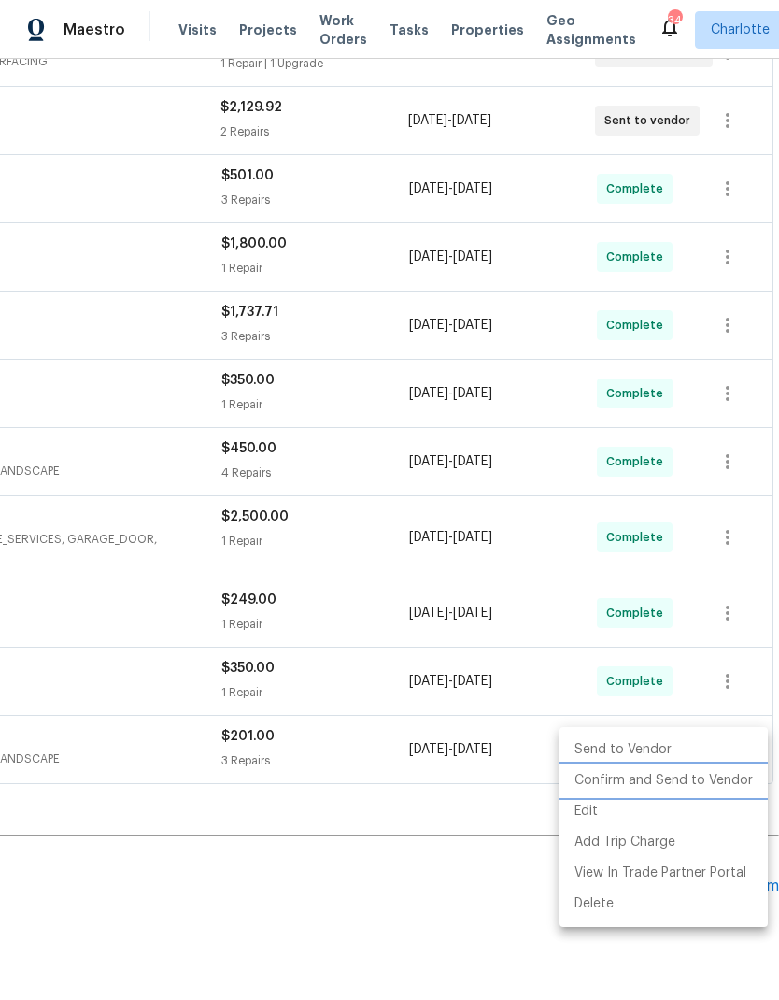
click at [714, 773] on li "Confirm and Send to Vendor" at bounding box center [664, 780] width 208 height 31
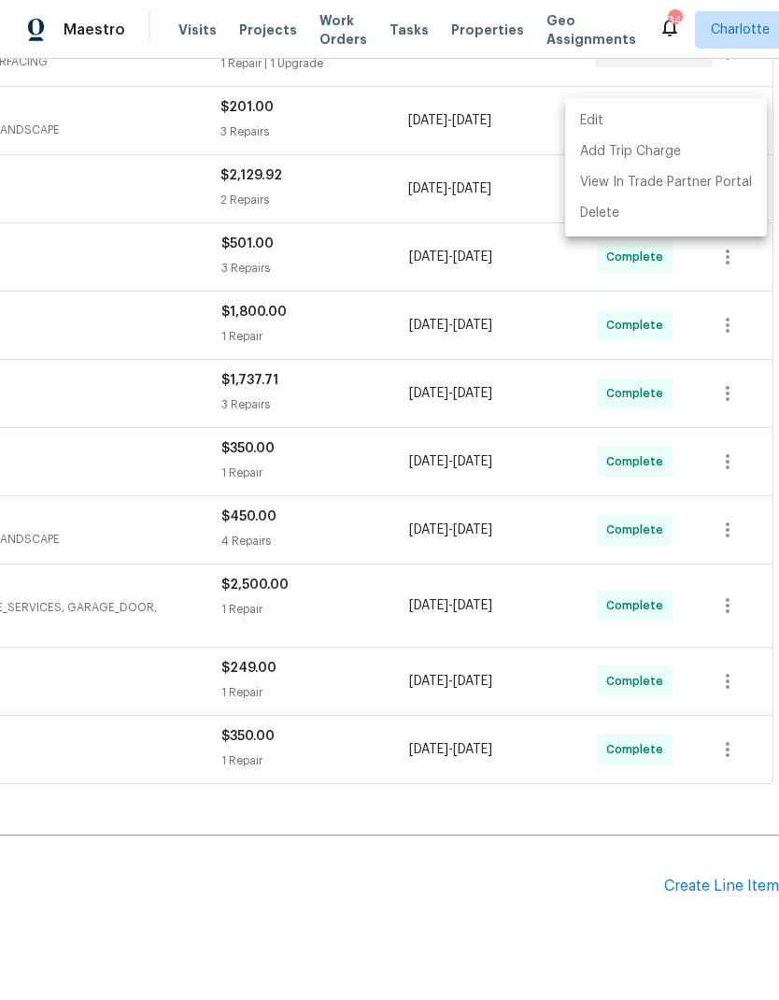
click at [488, 914] on div at bounding box center [389, 500] width 779 height 1000
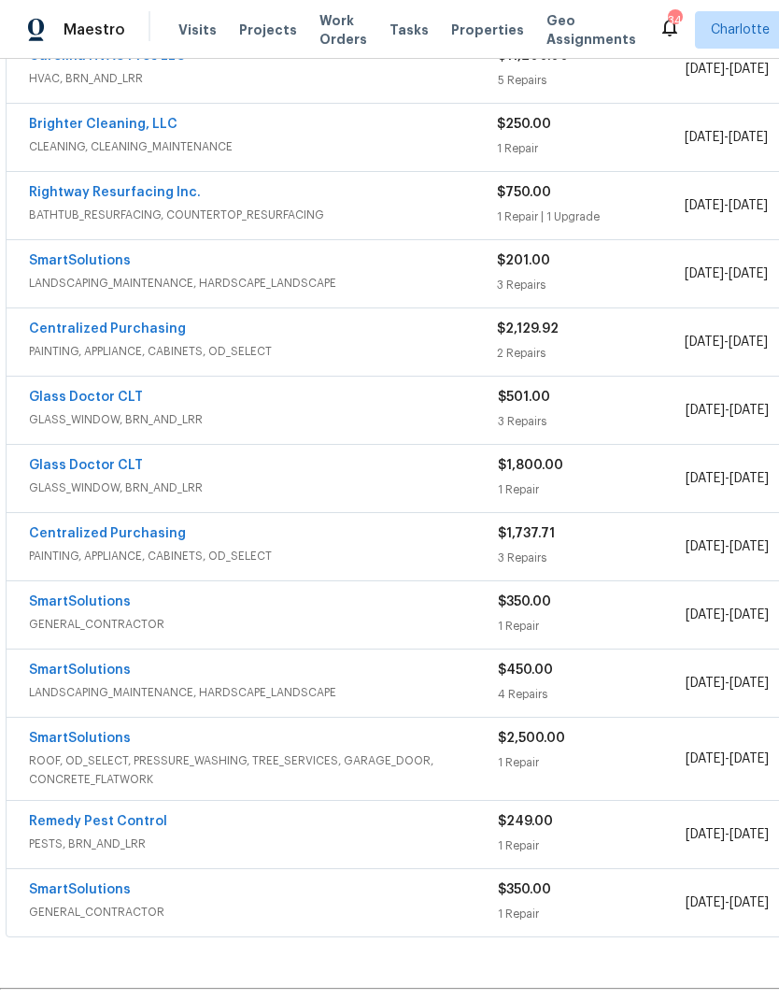
scroll to position [518, 0]
click at [82, 267] on link "SmartSolutions" at bounding box center [80, 261] width 102 height 13
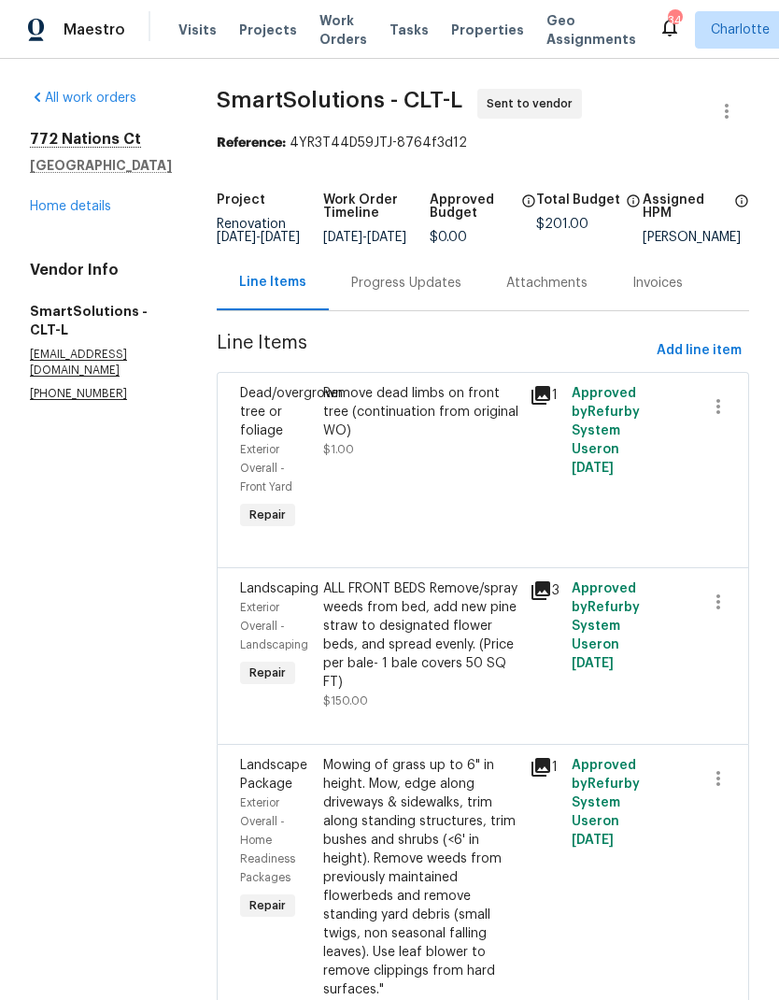
click at [411, 310] on div "Progress Updates" at bounding box center [406, 282] width 155 height 55
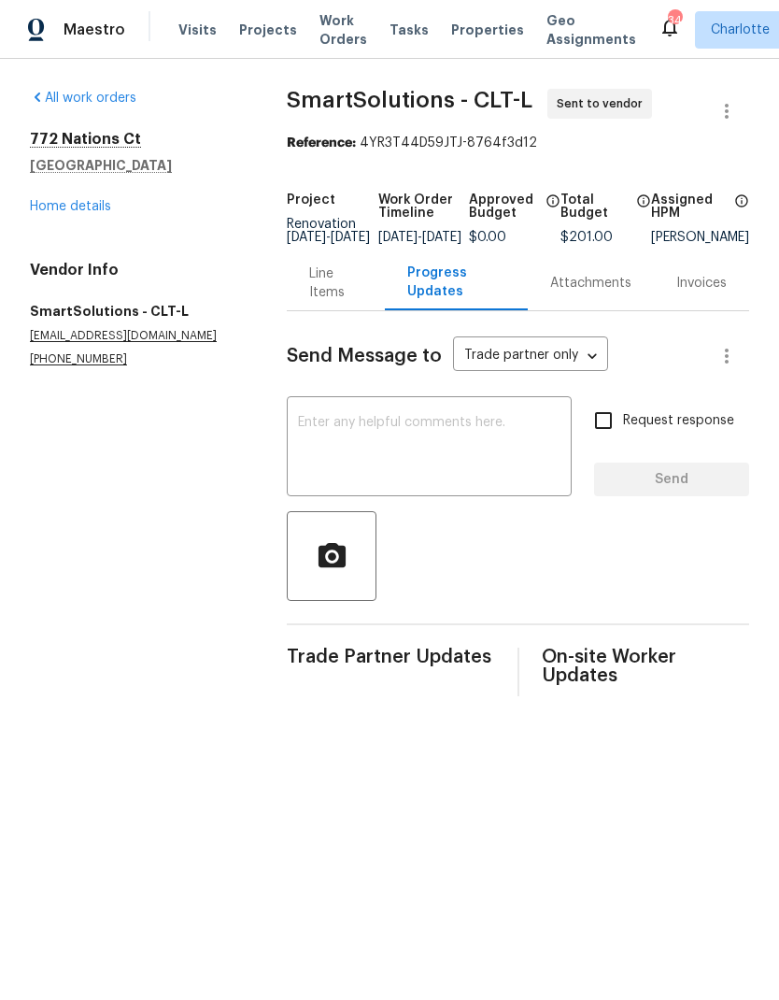
click at [465, 463] on textarea at bounding box center [429, 448] width 263 height 65
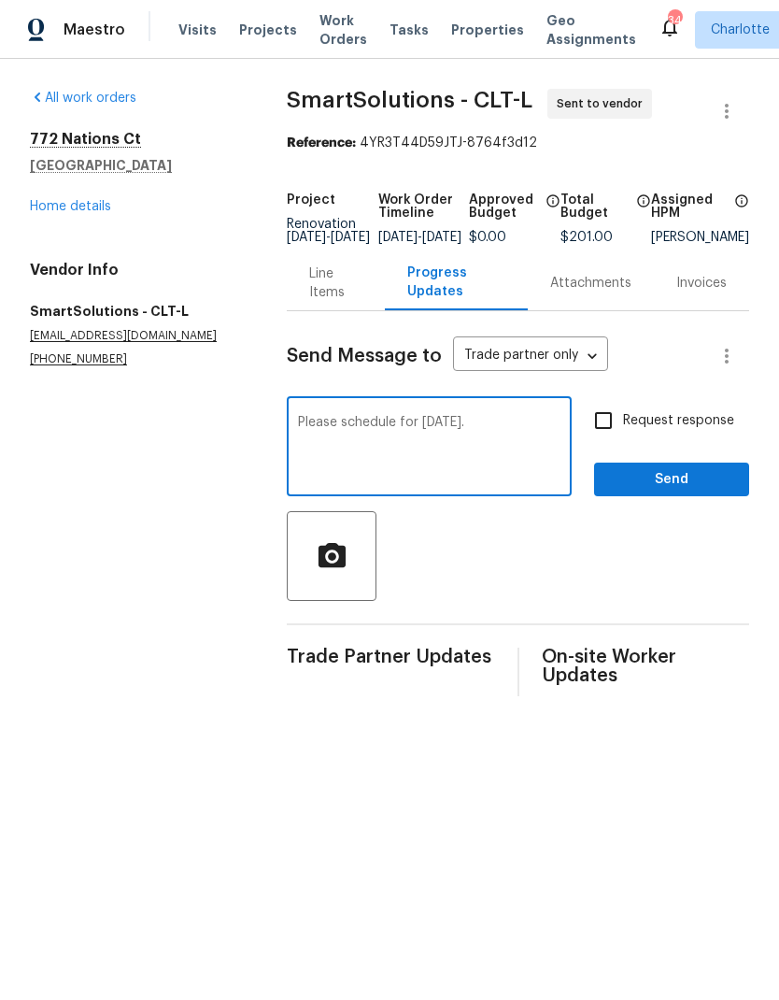
type textarea "Please schedule for Monday 9/22."
click at [604, 430] on input "Request response" at bounding box center [603, 420] width 39 height 39
checkbox input "true"
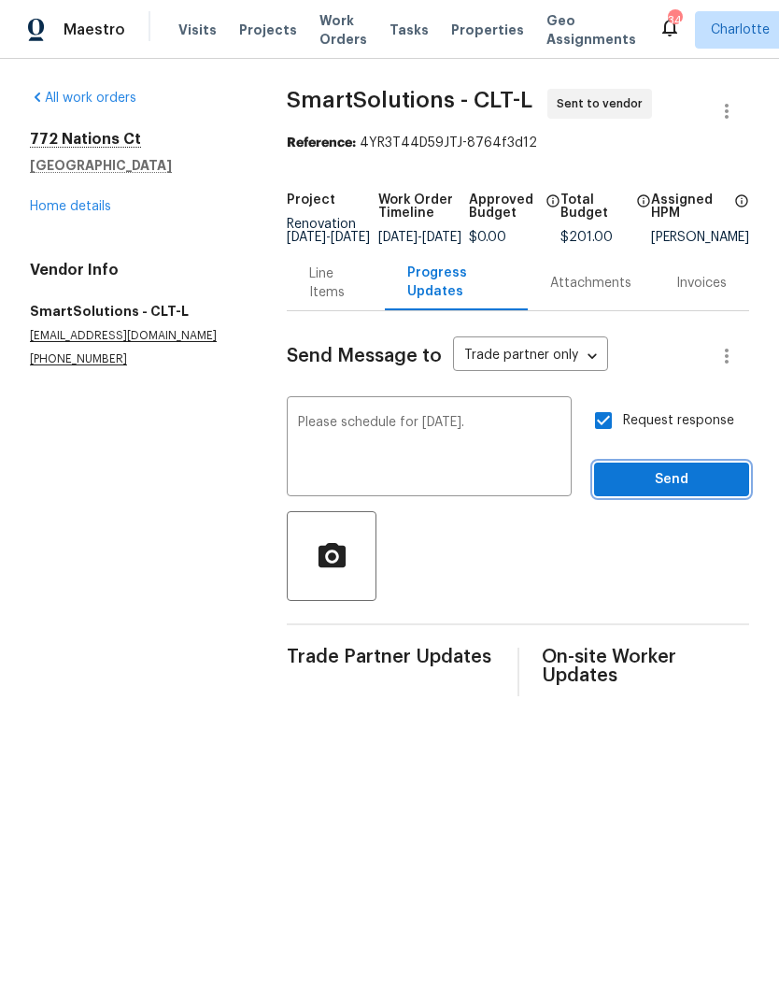
click at [703, 483] on span "Send" at bounding box center [671, 479] width 125 height 23
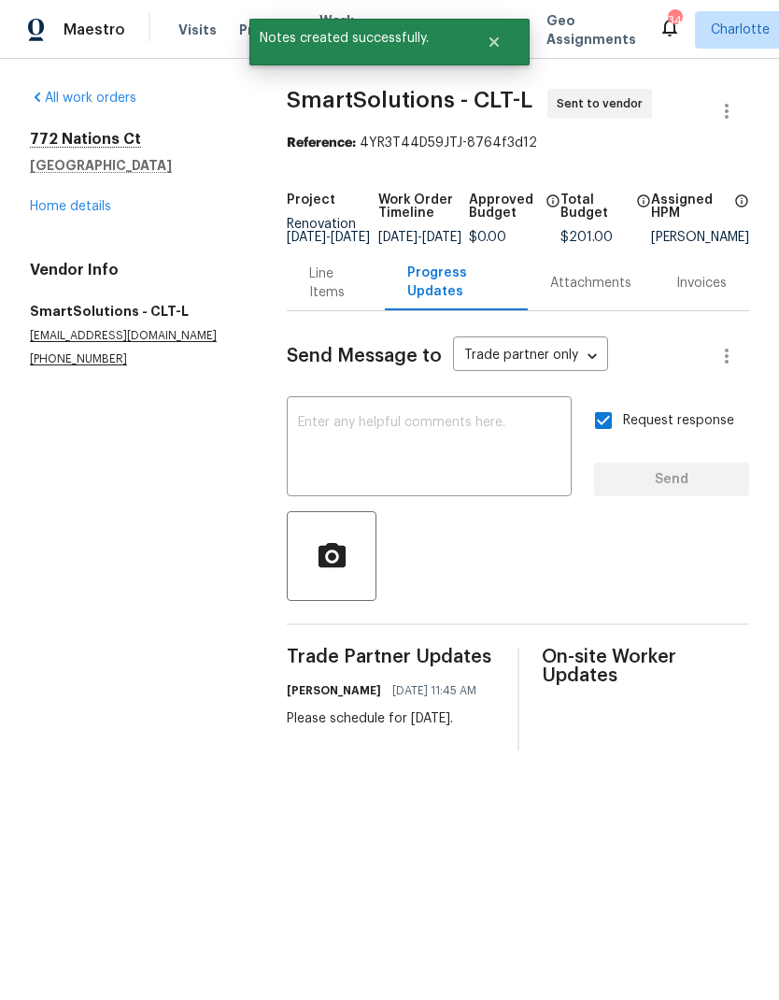
click at [55, 206] on link "Home details" at bounding box center [70, 206] width 81 height 13
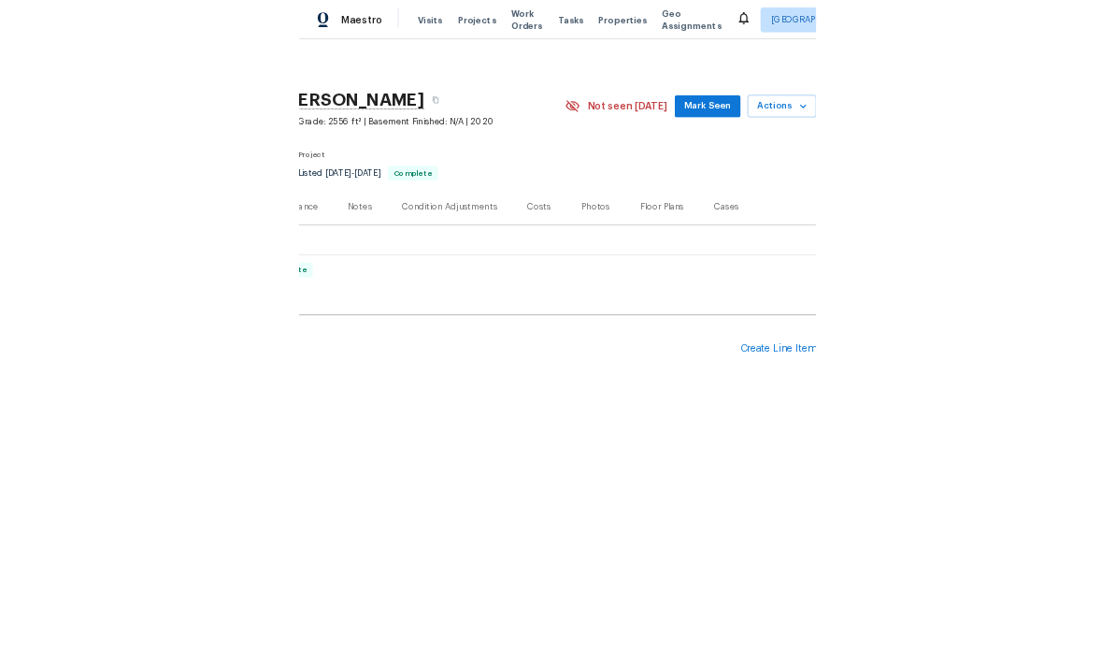
scroll to position [0, 277]
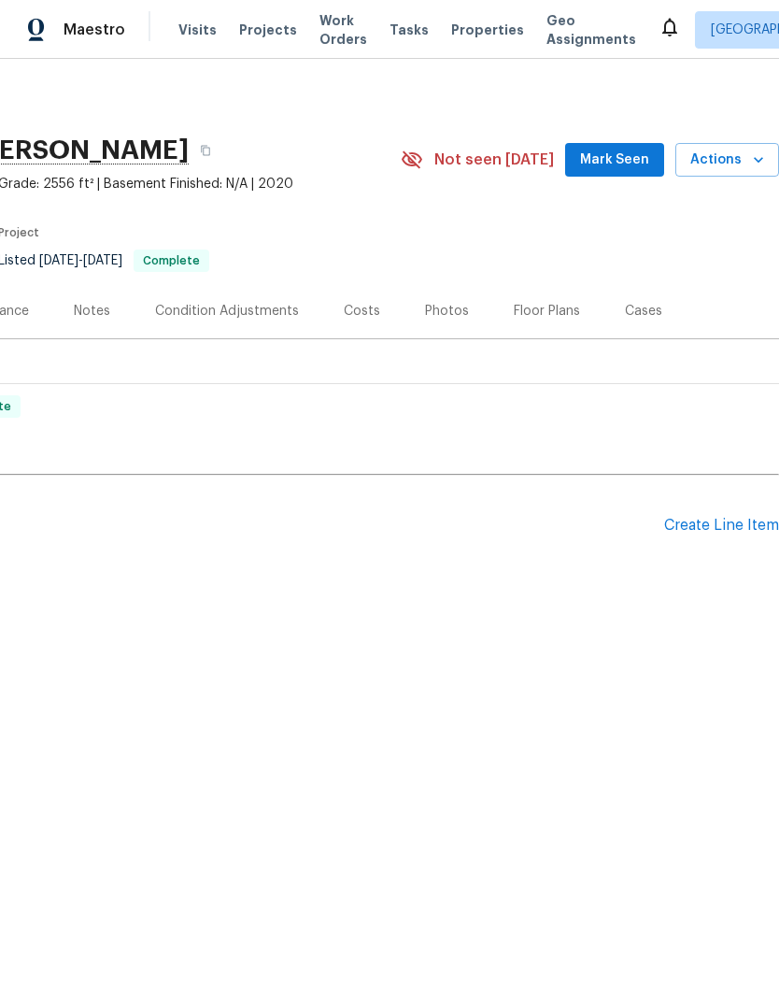
click at [736, 526] on div "Create Line Item" at bounding box center [721, 526] width 115 height 18
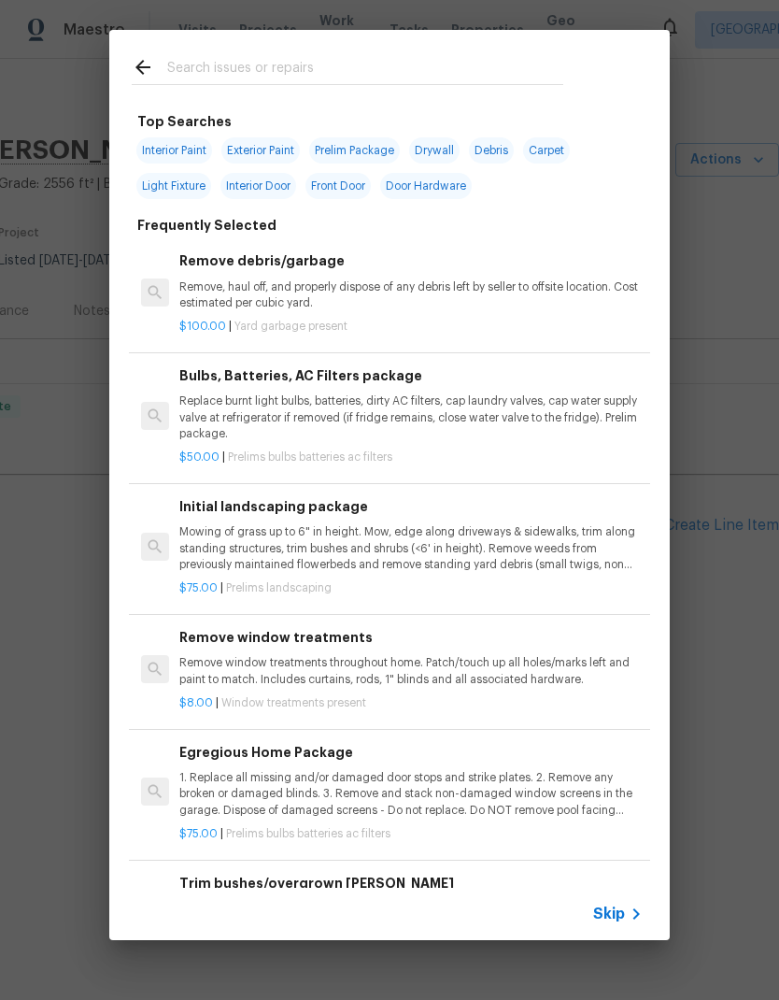
click at [370, 66] on input "text" at bounding box center [365, 70] width 396 height 28
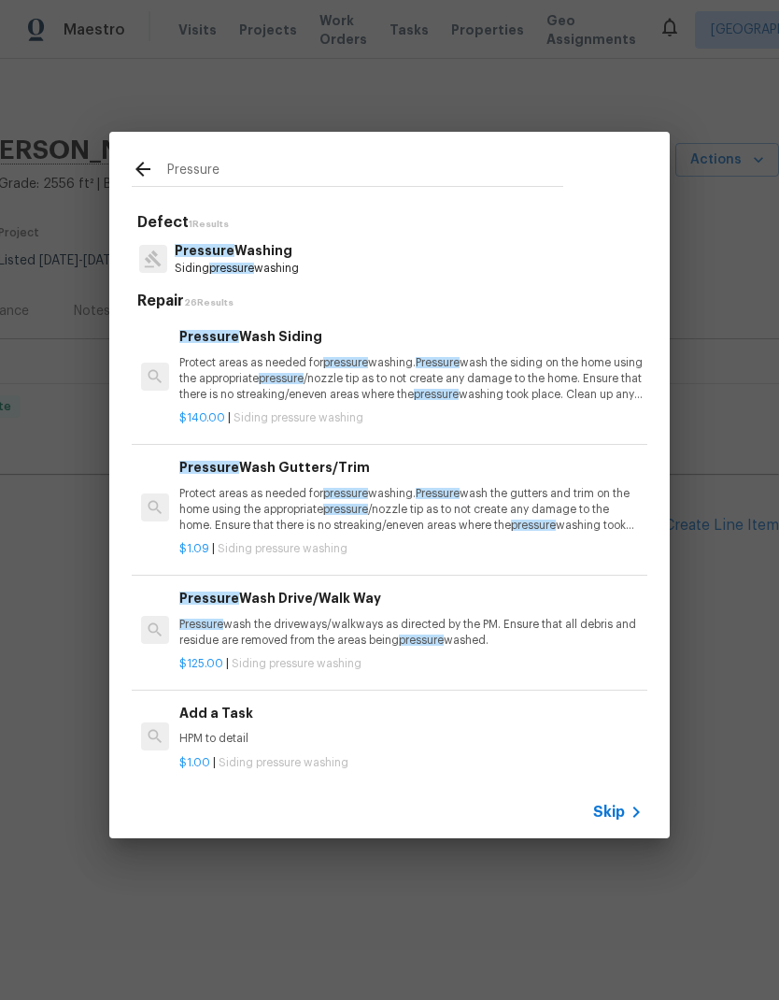
type input "Pressure"
click at [403, 257] on div "Pressure Washing Siding pressure washing" at bounding box center [390, 259] width 516 height 50
click at [268, 256] on p "Pressure Washing" at bounding box center [237, 251] width 124 height 20
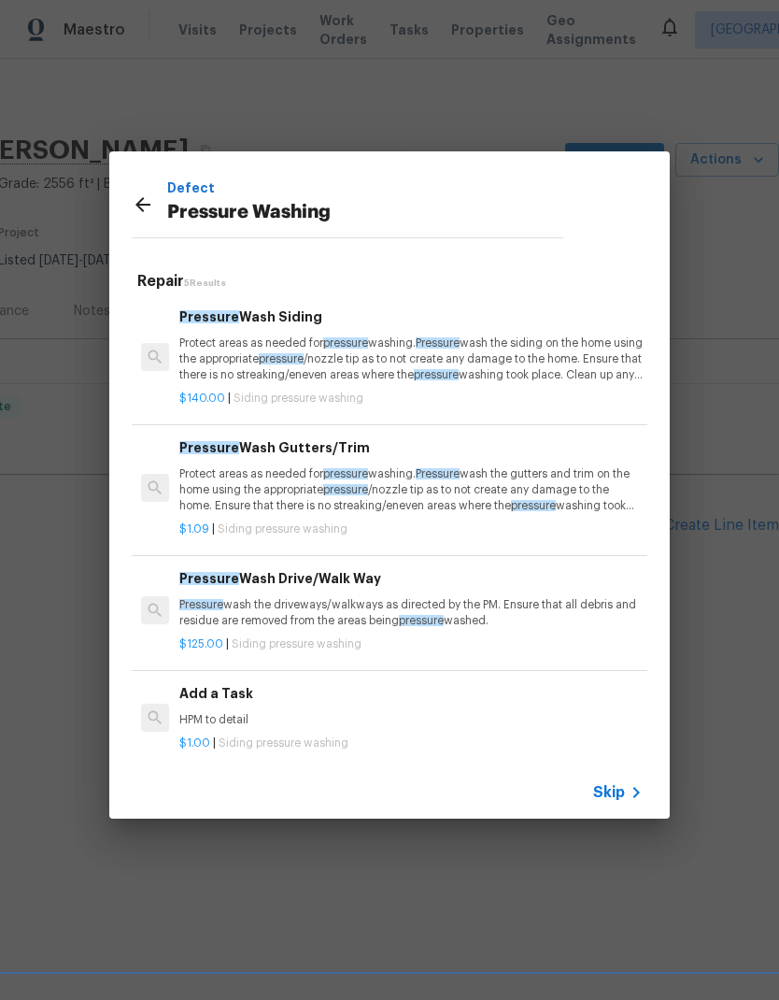
click at [351, 712] on p "HPM to detail" at bounding box center [411, 720] width 464 height 16
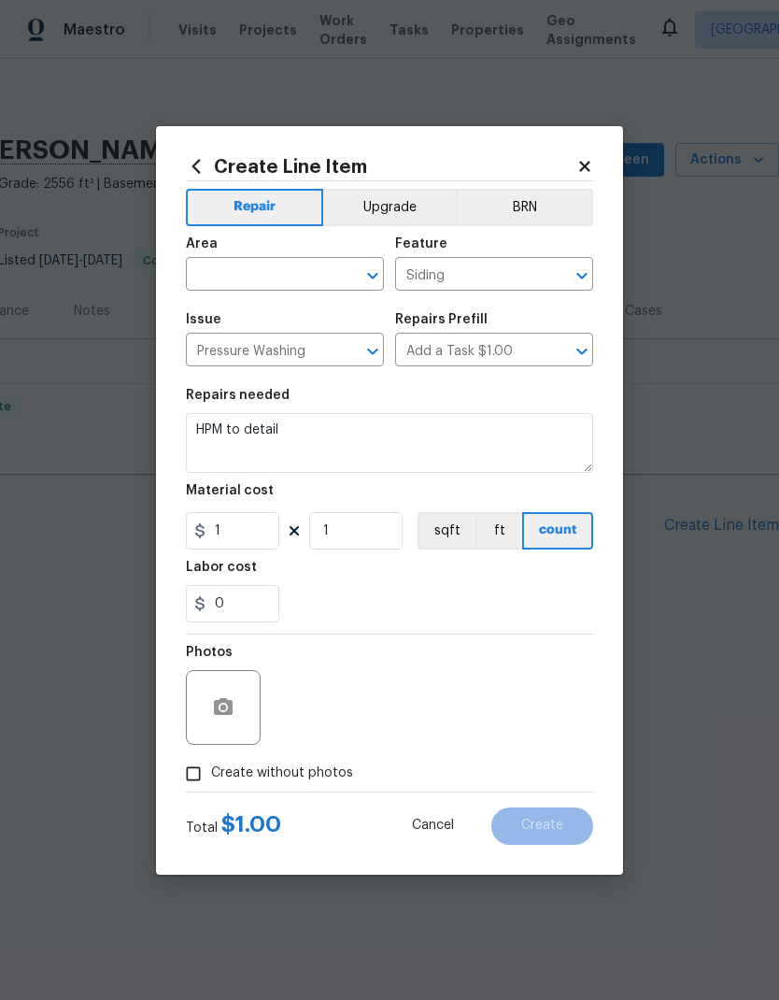
click at [294, 271] on input "text" at bounding box center [259, 276] width 146 height 29
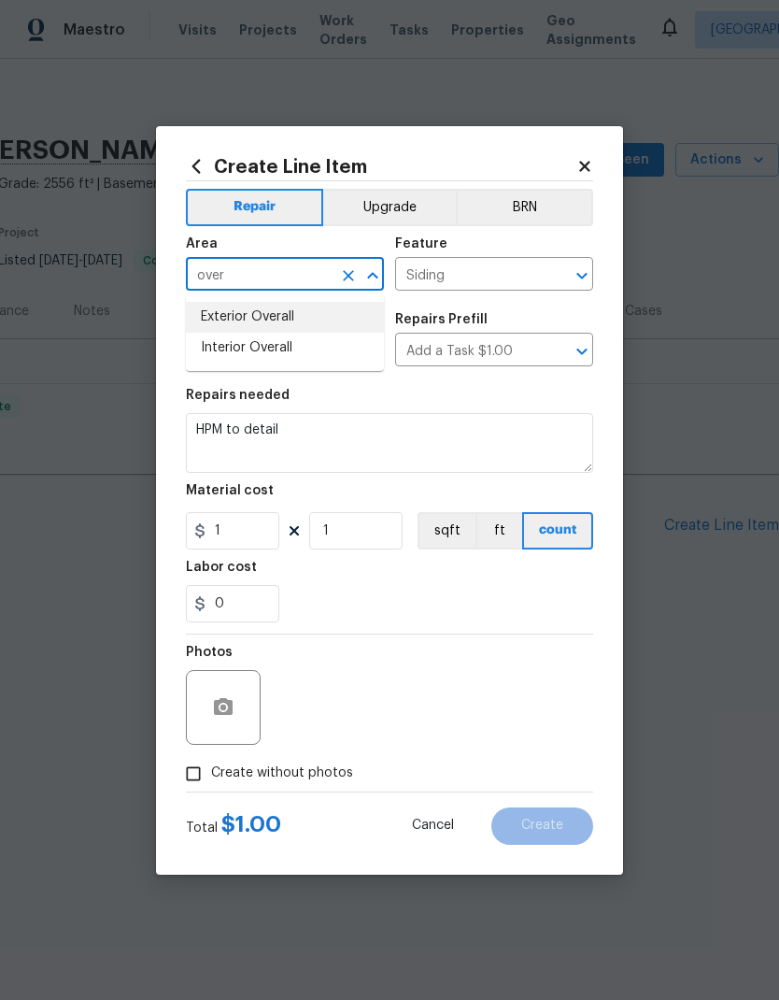
click at [322, 311] on li "Exterior Overall" at bounding box center [285, 317] width 198 height 31
type input "Exterior Overall"
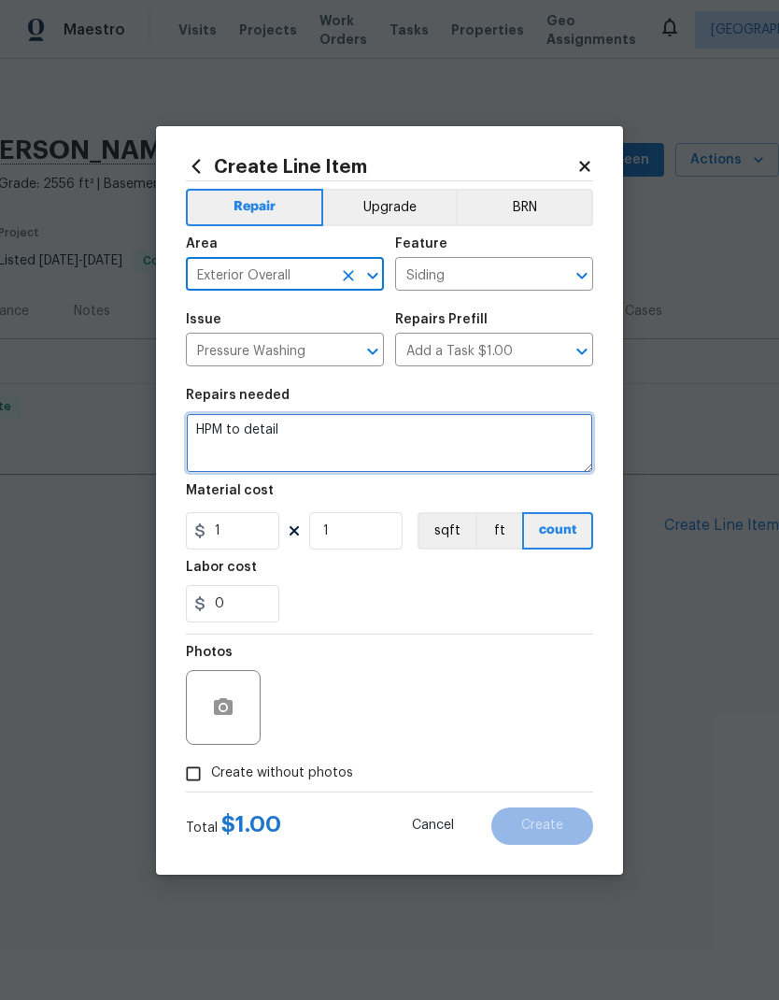
click at [268, 439] on textarea "HPM to detail" at bounding box center [389, 443] width 407 height 60
click at [275, 438] on textarea "HPM to detail" at bounding box center [389, 443] width 407 height 60
type textarea "H"
click at [228, 449] on textarea at bounding box center [389, 443] width 407 height 60
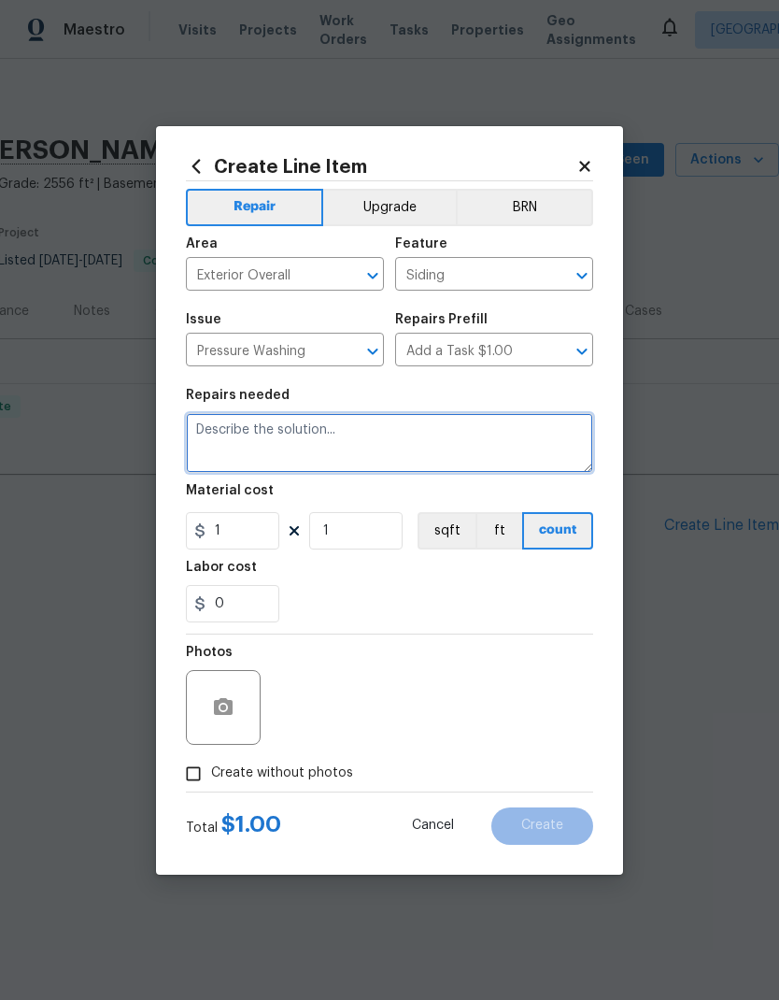
paste textarea "Pressure wash home, driveway, walkways and patio. Use surface washer on all sol…"
type textarea "Pressure wash home, driveway, walkways and patio. Use surface washer on all sol…"
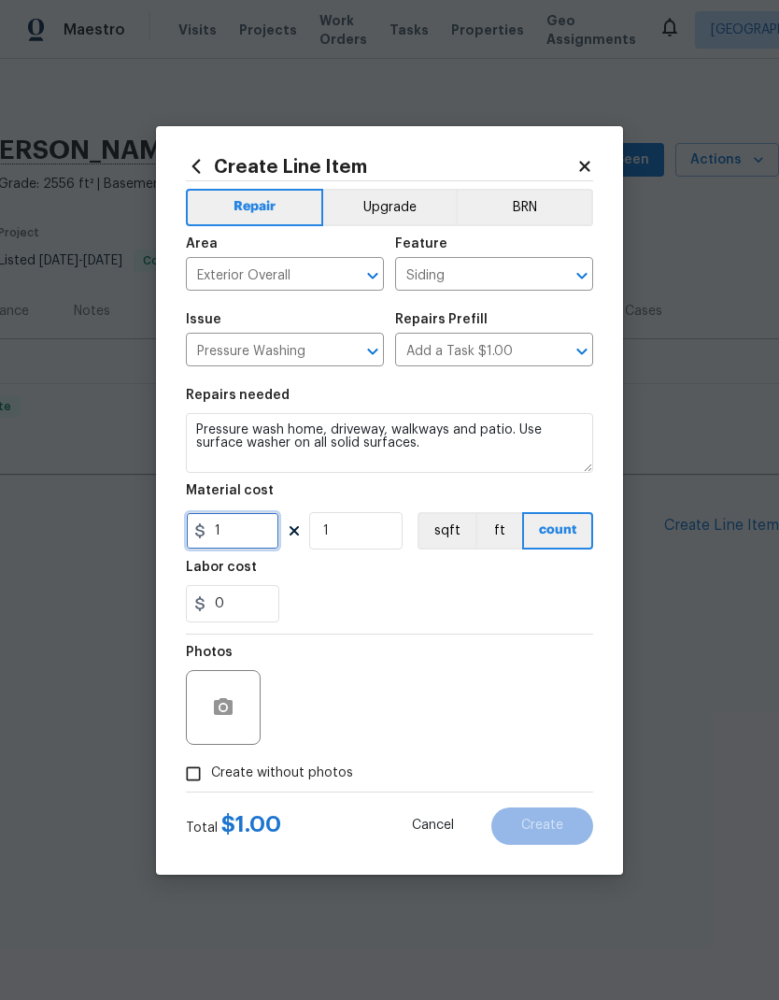
click at [242, 536] on input "1" at bounding box center [232, 530] width 93 height 37
click at [241, 535] on input "1" at bounding box center [232, 530] width 93 height 37
type input "350"
click at [482, 590] on div "0" at bounding box center [389, 603] width 407 height 37
click at [215, 715] on icon "button" at bounding box center [223, 706] width 19 height 17
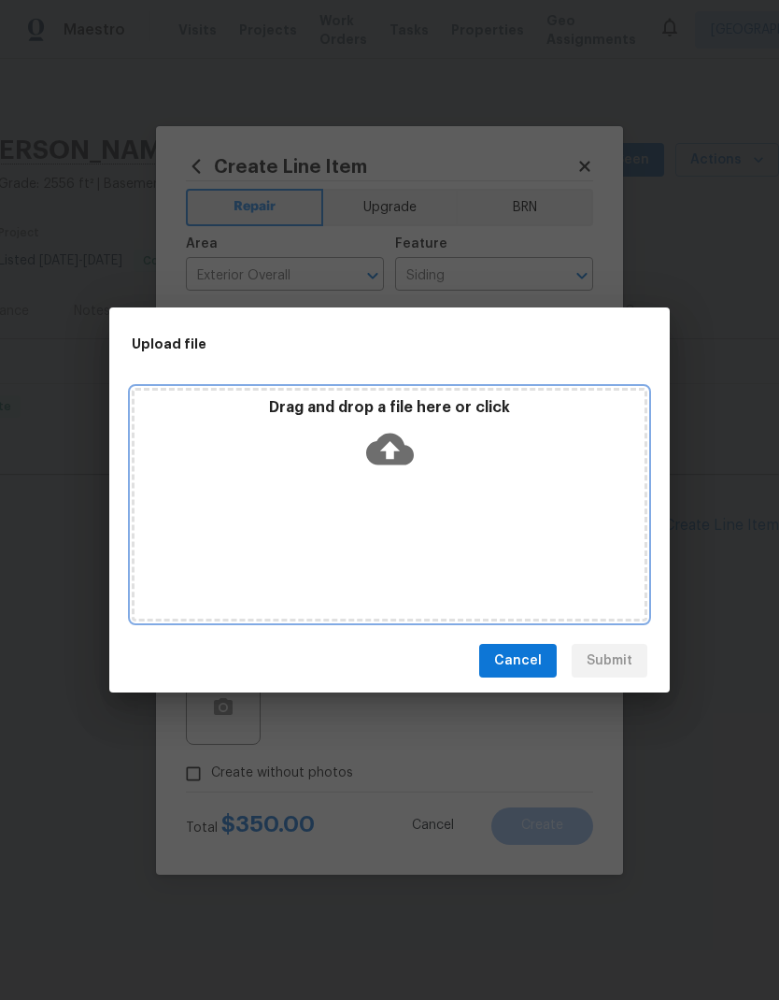
click at [221, 591] on div "Drag and drop a file here or click" at bounding box center [390, 505] width 516 height 234
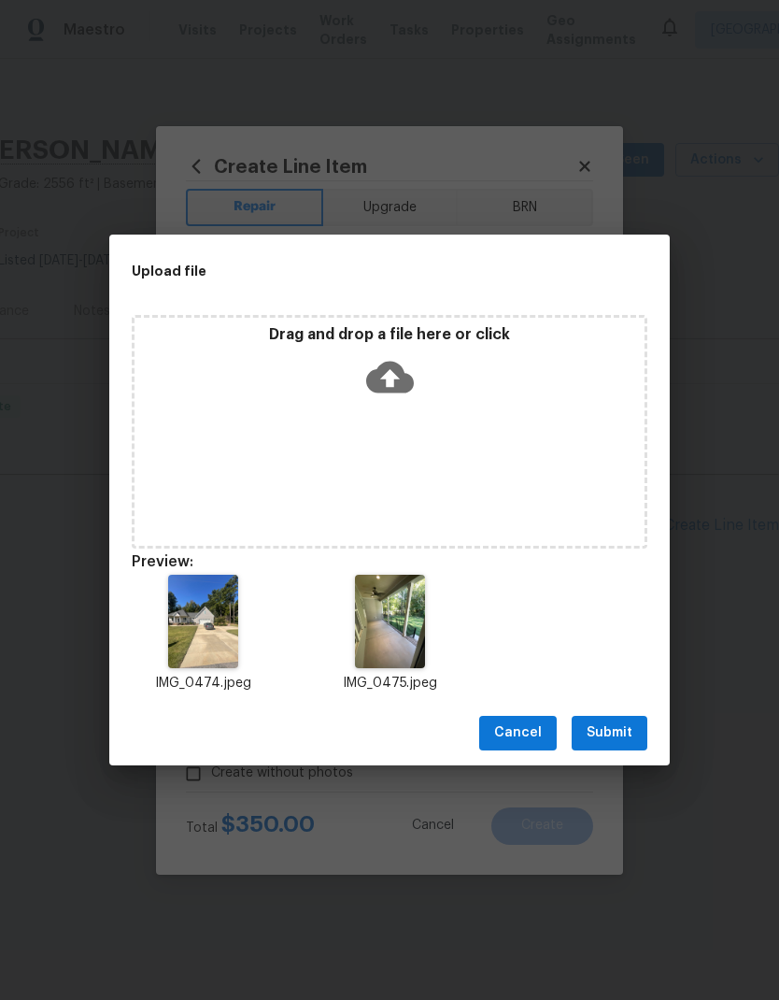
click at [625, 735] on span "Submit" at bounding box center [610, 732] width 46 height 23
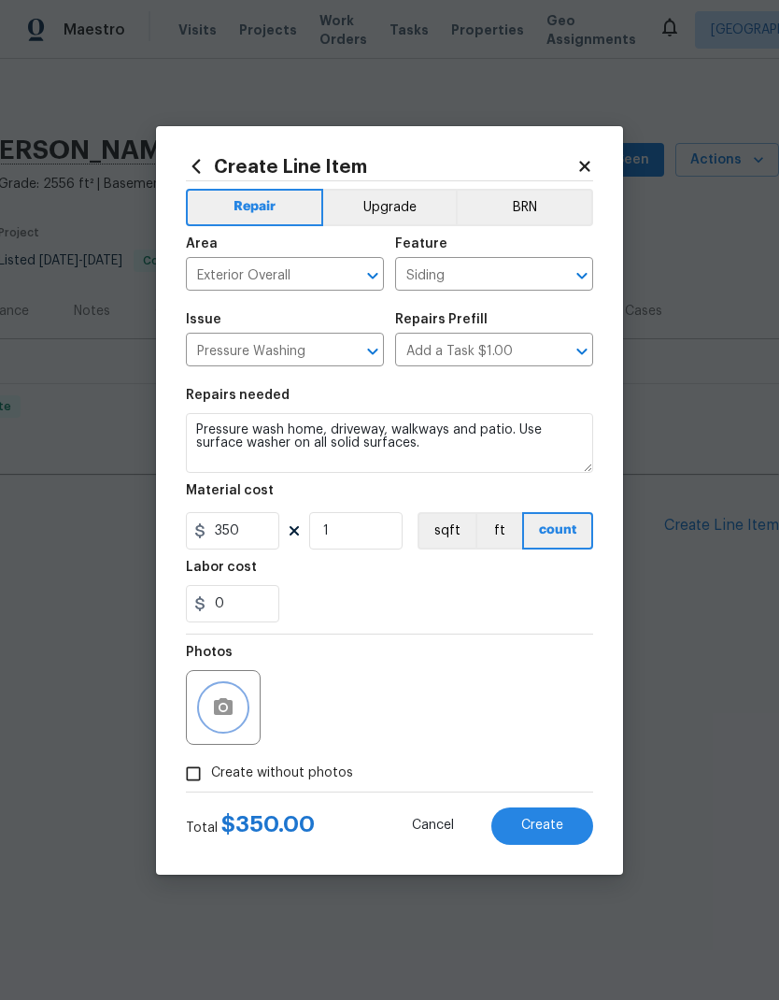
scroll to position [0, 0]
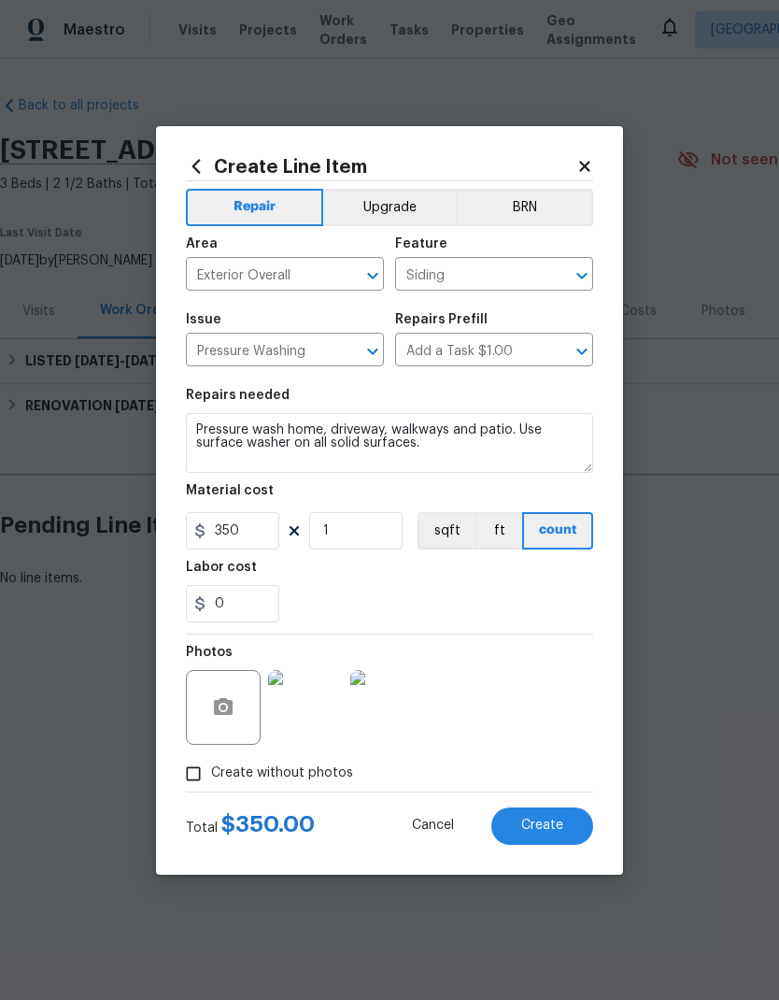
click at [558, 830] on span "Create" at bounding box center [542, 826] width 42 height 14
type input "0"
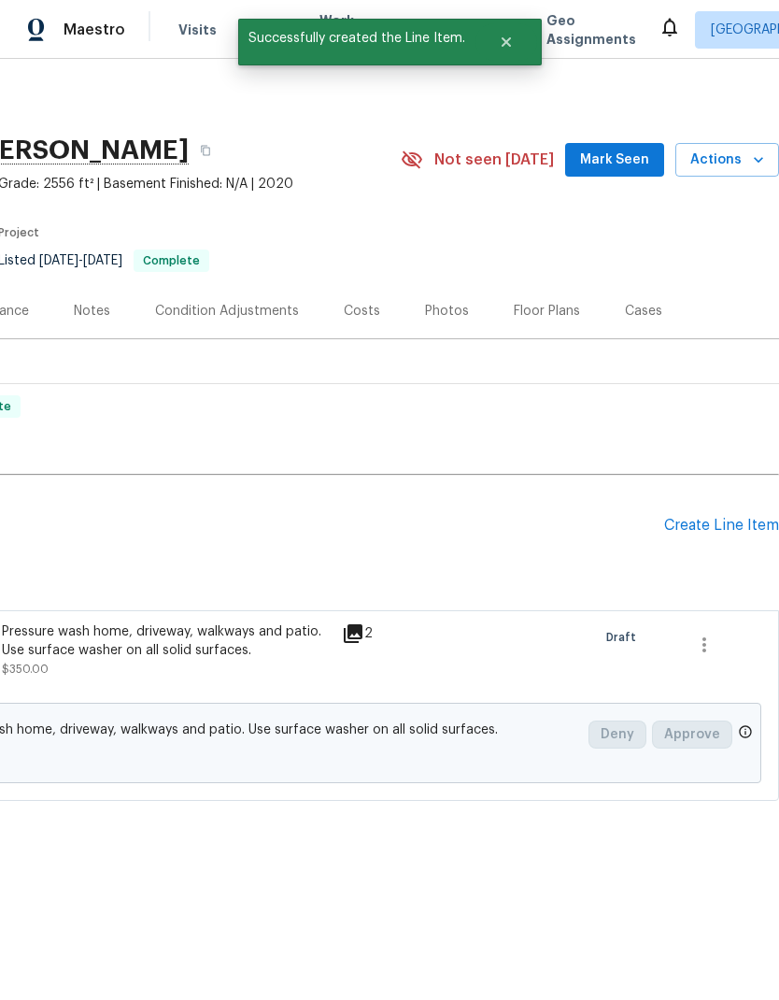
scroll to position [0, 277]
click at [751, 521] on div "Create Line Item" at bounding box center [721, 526] width 115 height 18
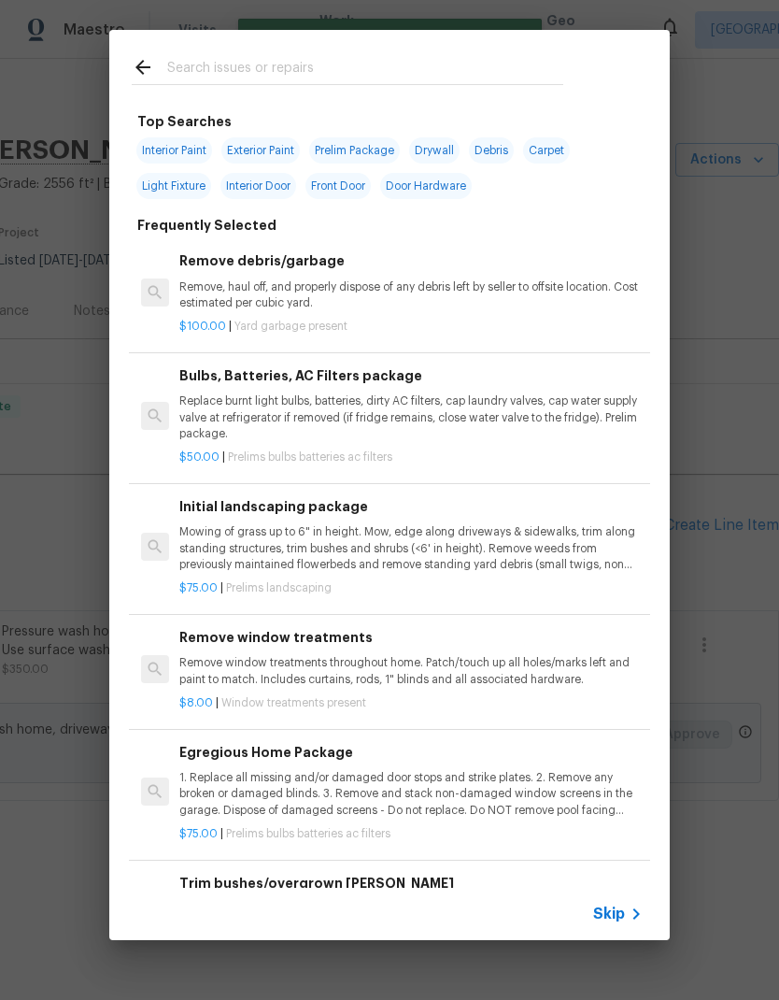
click at [388, 58] on input "text" at bounding box center [365, 70] width 396 height 28
type input "Gutter"
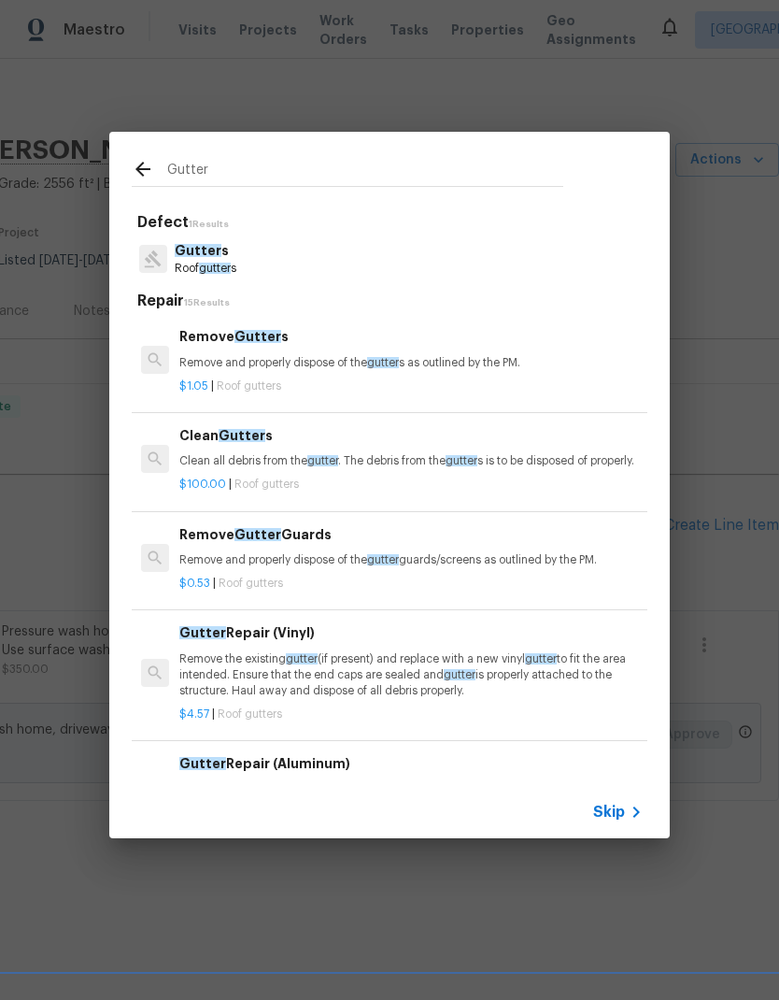
click at [224, 262] on p "Roof gutter s" at bounding box center [206, 269] width 62 height 16
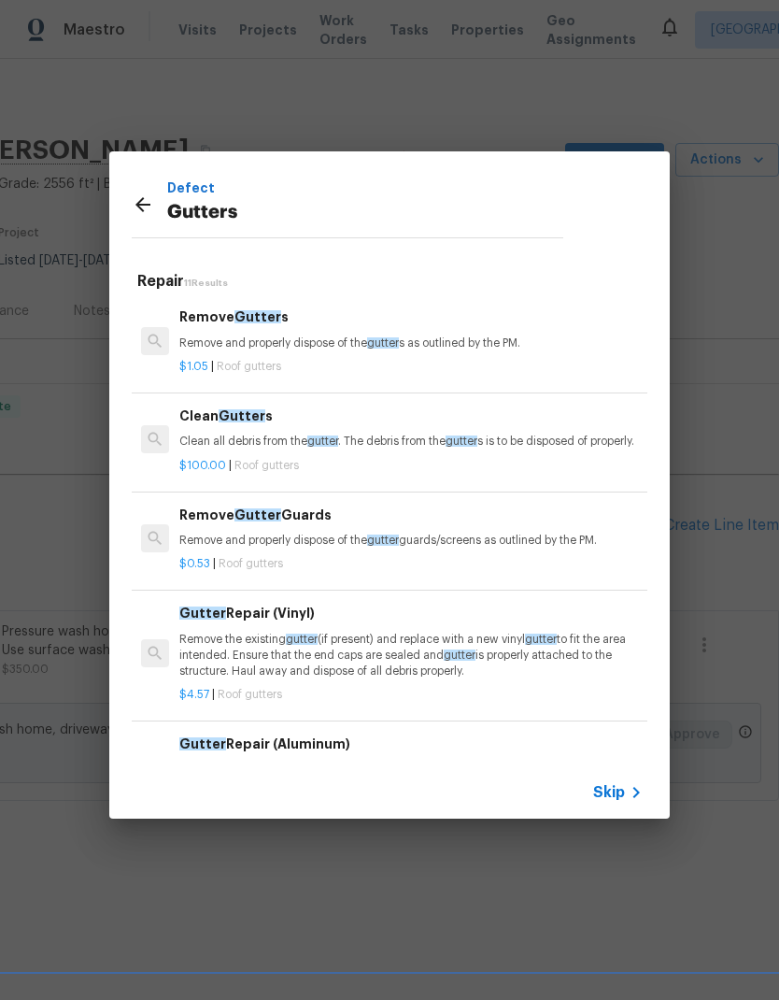
click at [411, 444] on p "Clean all debris from the gutter . The debris from the gutter s is to be dispos…" at bounding box center [411, 442] width 464 height 16
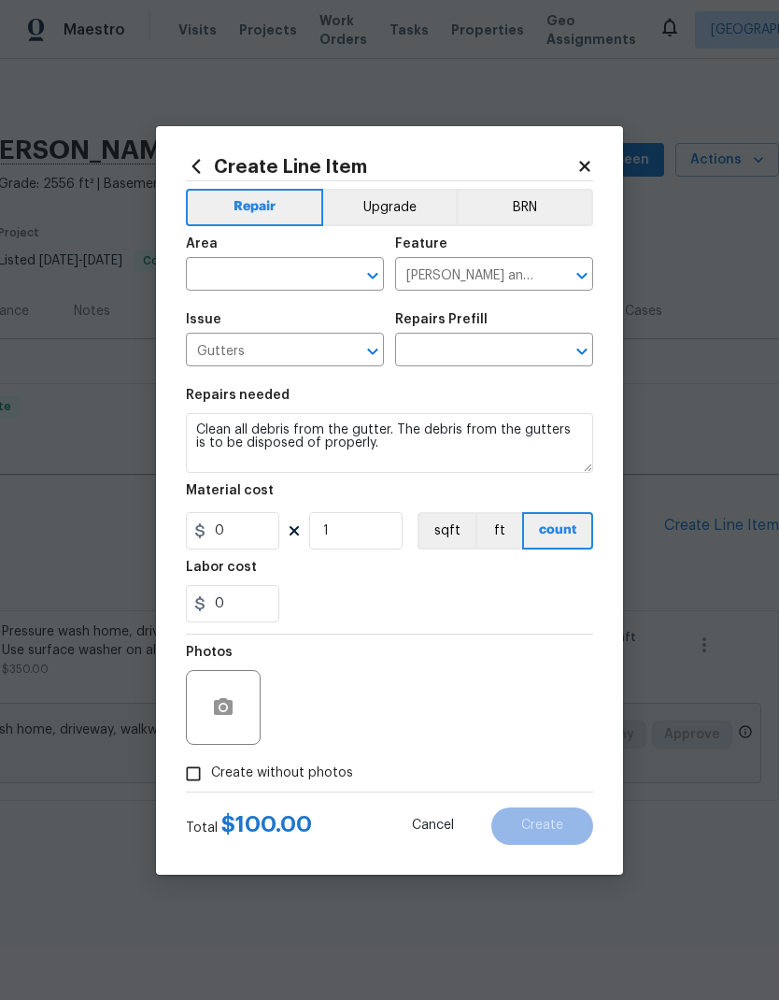
type input "Clean Gutters $100.00"
type input "100"
click at [278, 278] on input "text" at bounding box center [259, 276] width 146 height 29
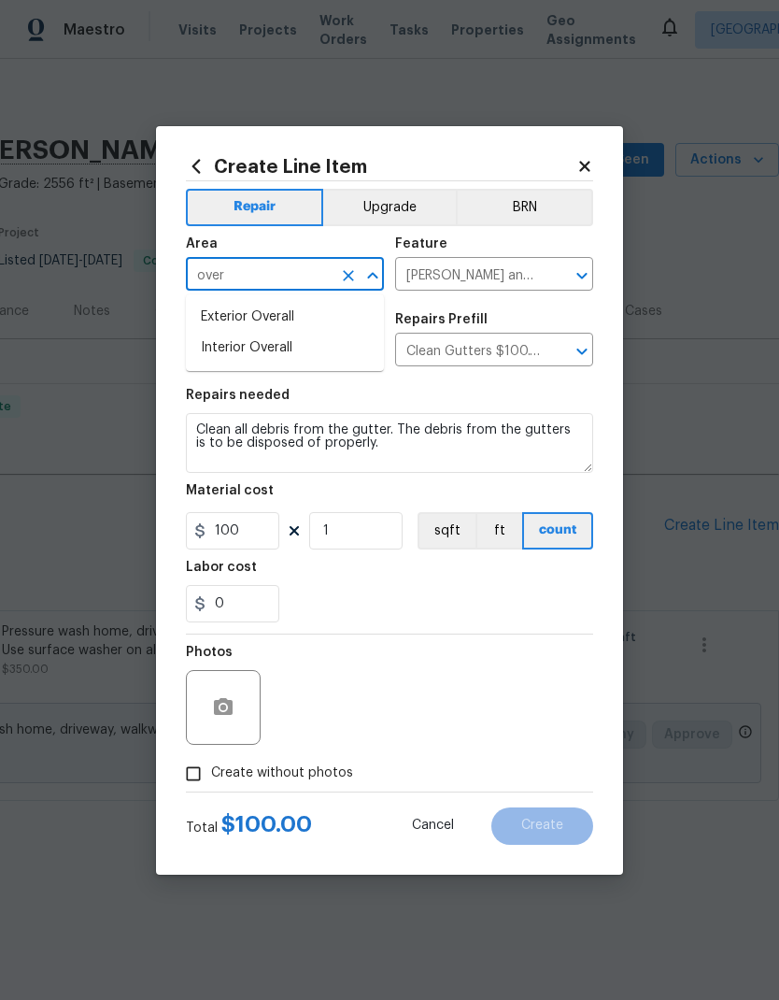
click at [321, 314] on li "Exterior Overall" at bounding box center [285, 317] width 198 height 31
type input "Exterior Overall"
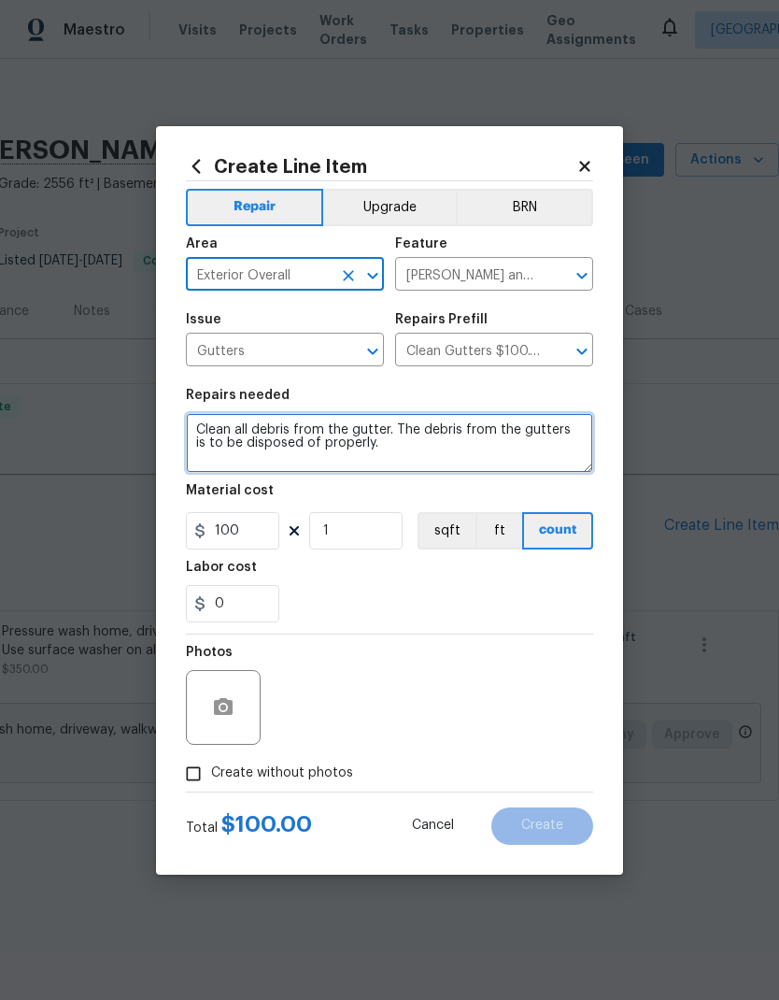
click at [434, 449] on textarea "Clean all debris from the gutter. The debris from the gutters is to be disposed…" at bounding box center [389, 443] width 407 height 60
click at [317, 425] on textarea "Clean all debris from the gutter. The debris from the gutters is to be disposed…" at bounding box center [389, 443] width 407 height 60
click at [434, 427] on textarea "Clean all debris from roof and the gutter. The debris from the gutters is to be…" at bounding box center [389, 443] width 407 height 60
type textarea "Clean all debris from roof and the gutters. The debris from the gutters is to b…"
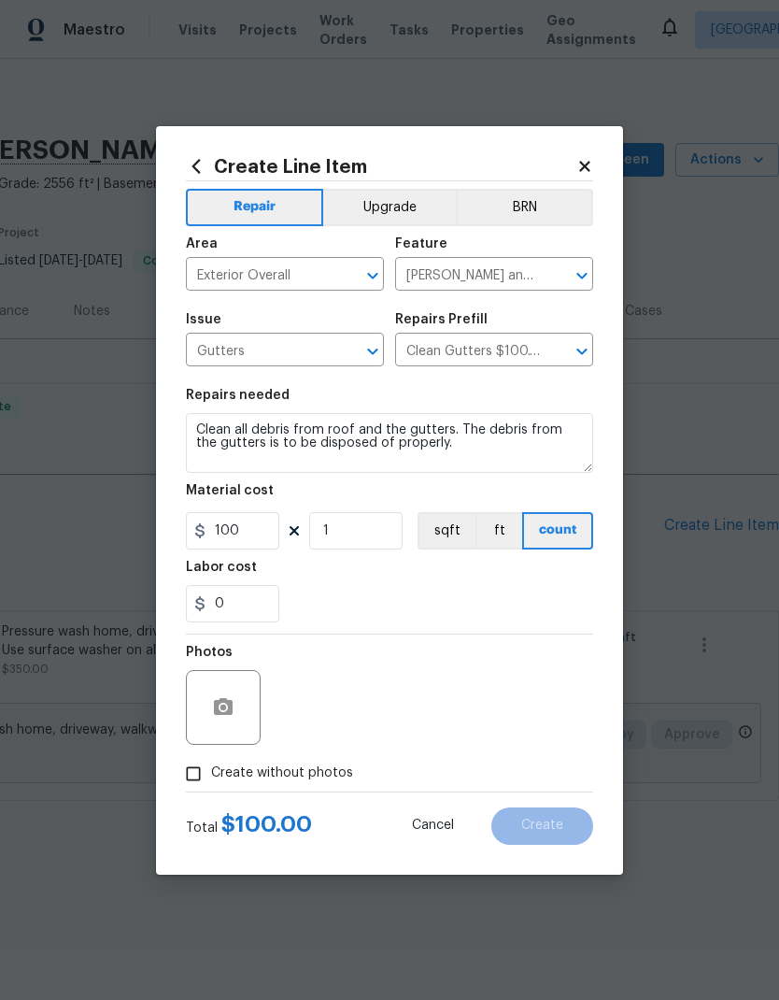
click at [493, 587] on div "0" at bounding box center [389, 603] width 407 height 37
click at [237, 705] on button "button" at bounding box center [223, 707] width 45 height 45
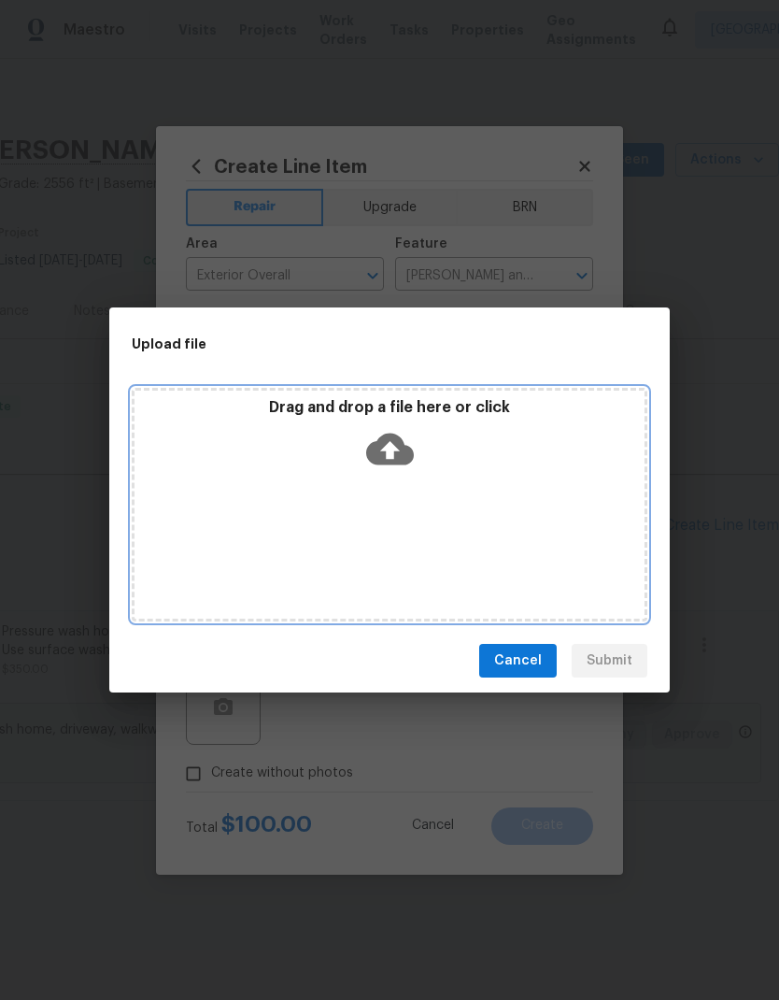
click at [485, 519] on div "Drag and drop a file here or click" at bounding box center [390, 505] width 516 height 234
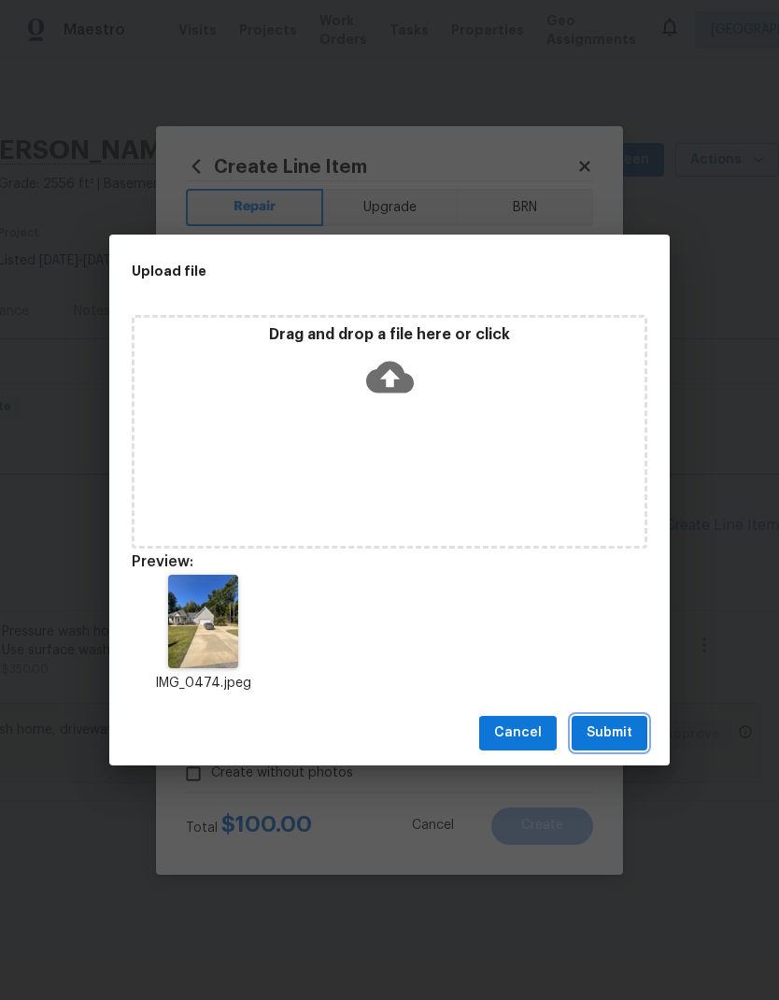
click at [613, 721] on span "Submit" at bounding box center [610, 732] width 46 height 23
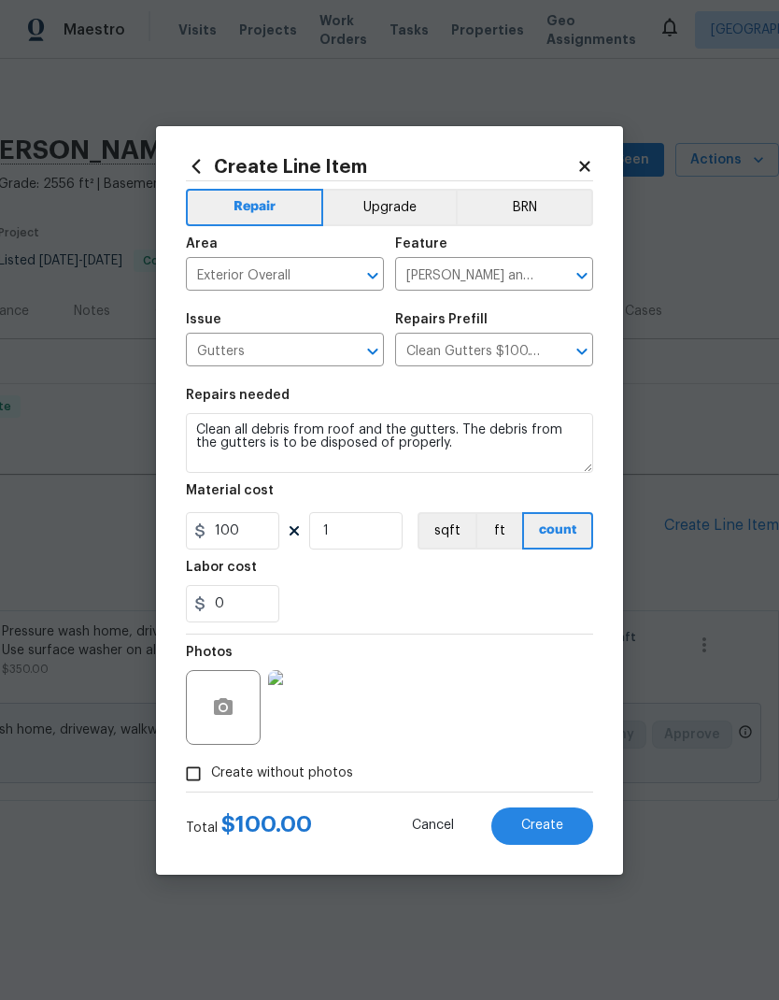
click at [550, 827] on span "Create" at bounding box center [542, 826] width 42 height 14
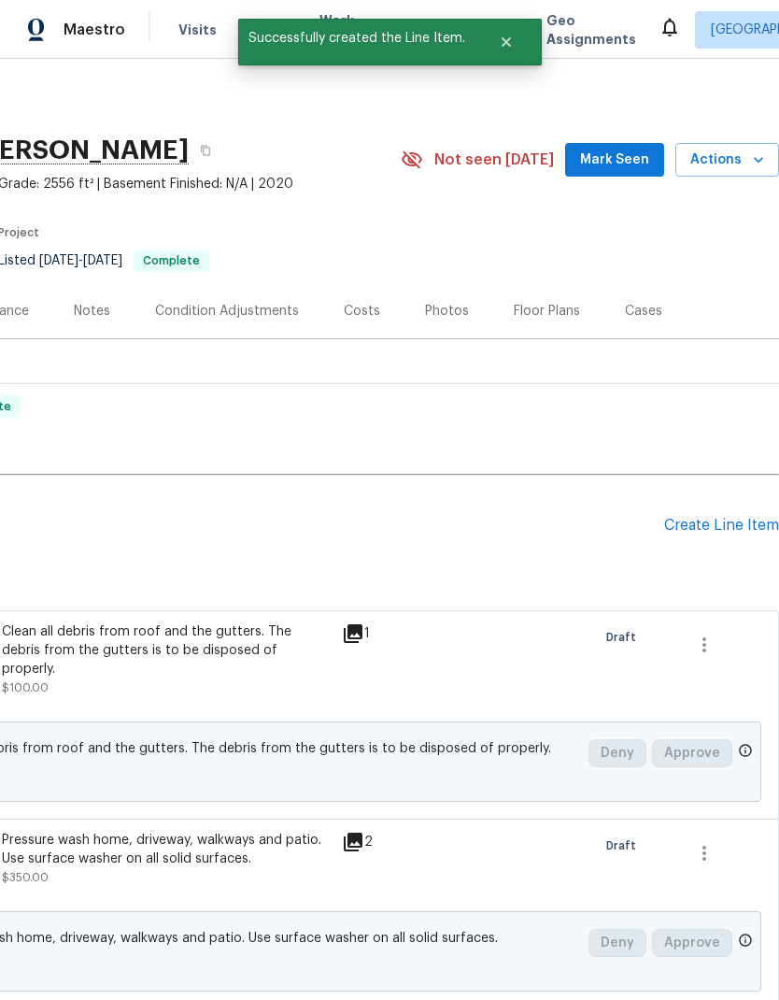
click at [727, 532] on div "Create Line Item" at bounding box center [721, 526] width 115 height 18
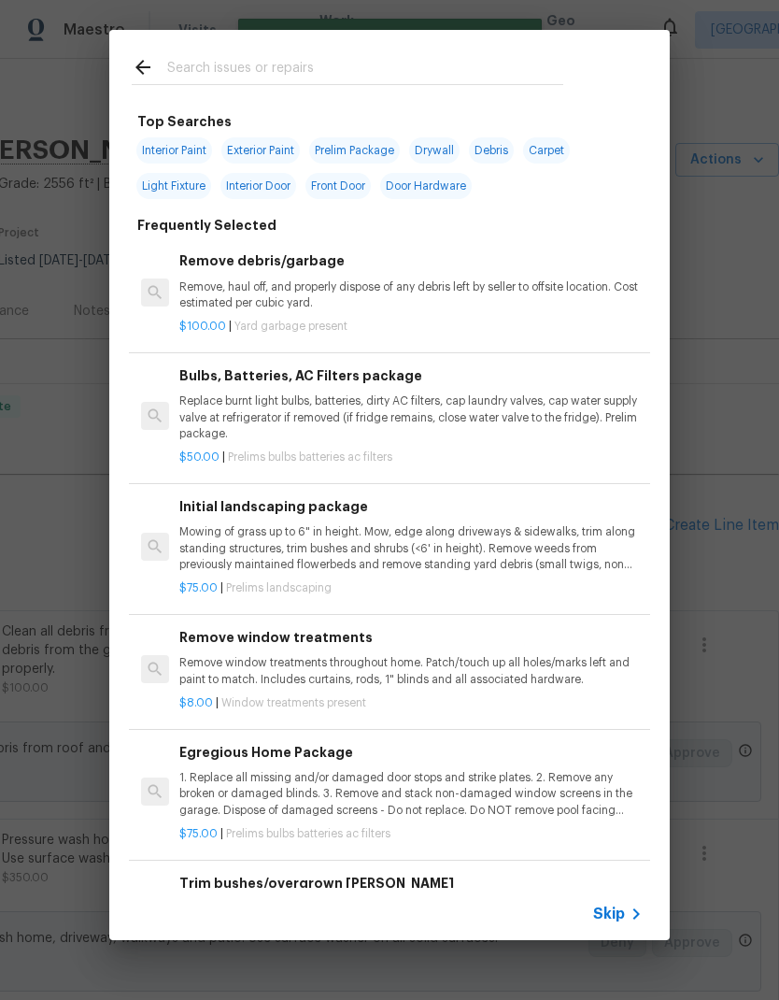
click at [282, 73] on input "text" at bounding box center [365, 70] width 396 height 28
type input "Mulch"
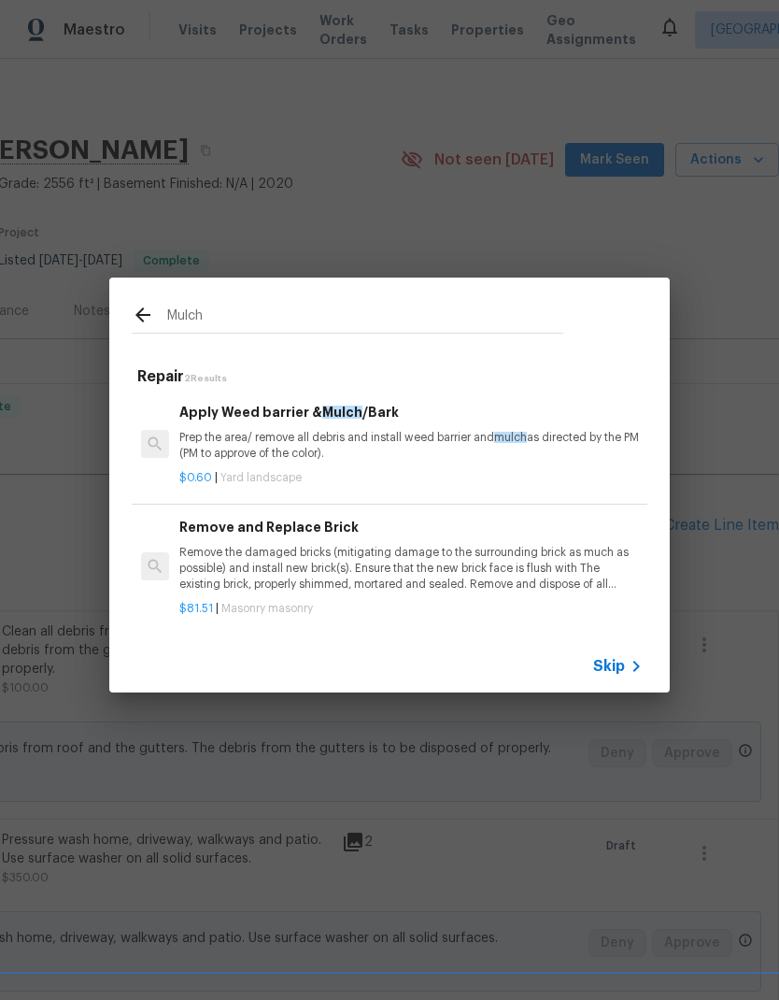
click at [395, 452] on p "Prep the area/ remove all debris and install weed barrier and mulch as directed…" at bounding box center [411, 446] width 464 height 32
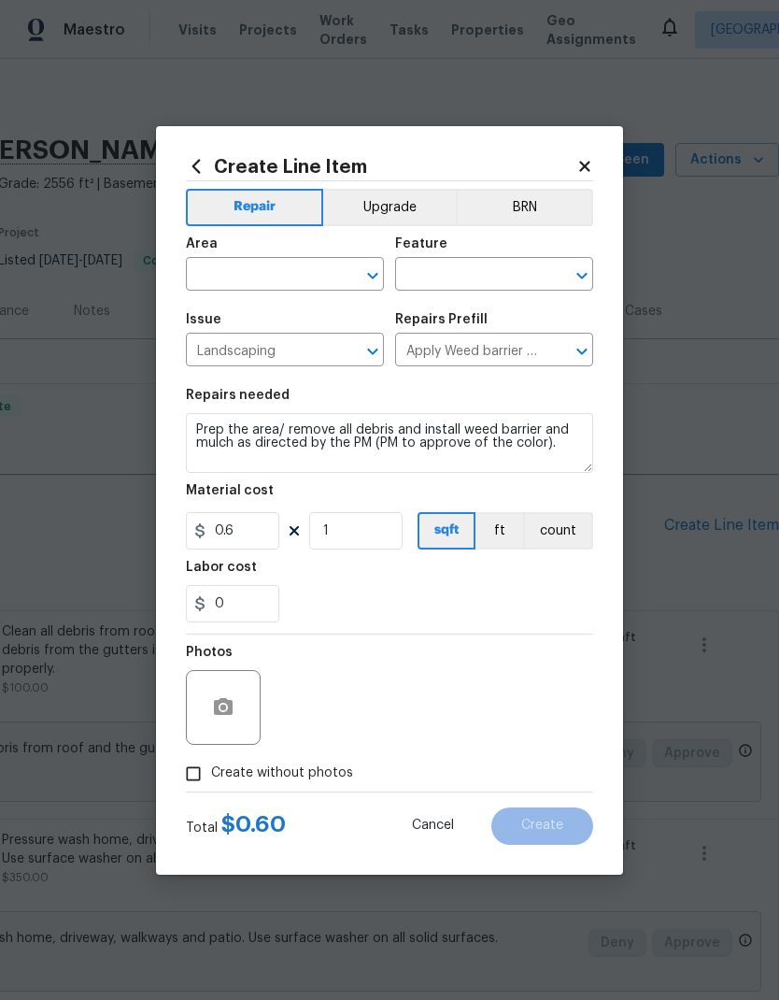
click at [262, 280] on input "text" at bounding box center [259, 276] width 146 height 29
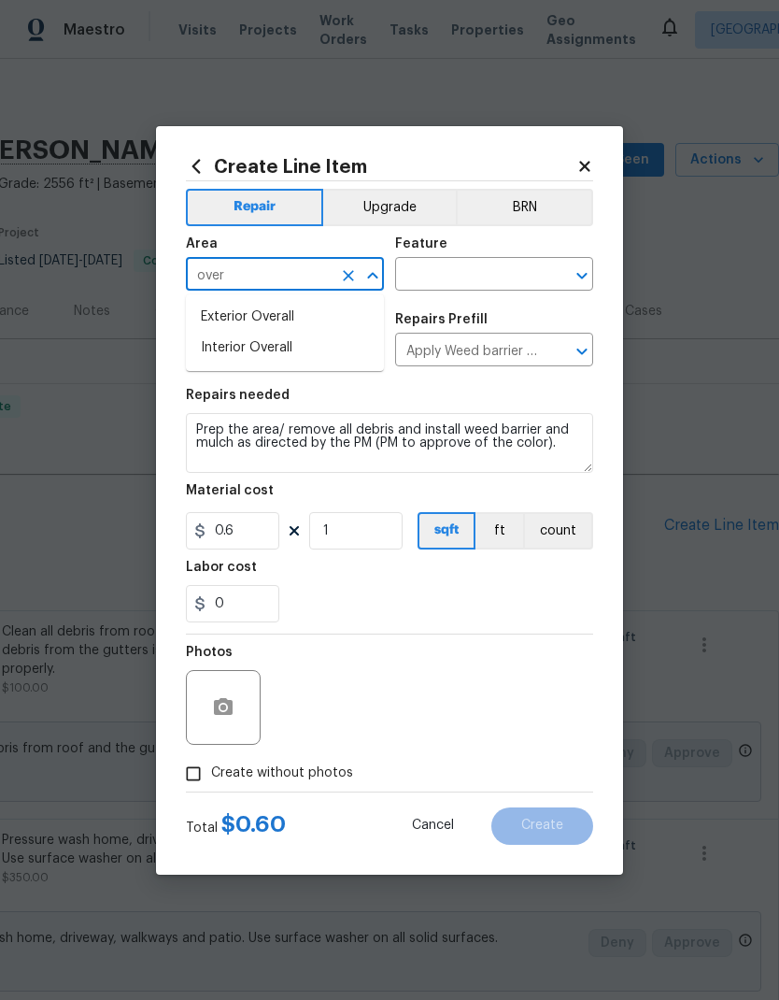
click at [286, 317] on li "Exterior Overall" at bounding box center [285, 317] width 198 height 31
type input "Exterior Overall"
click at [503, 277] on input "text" at bounding box center [468, 276] width 146 height 29
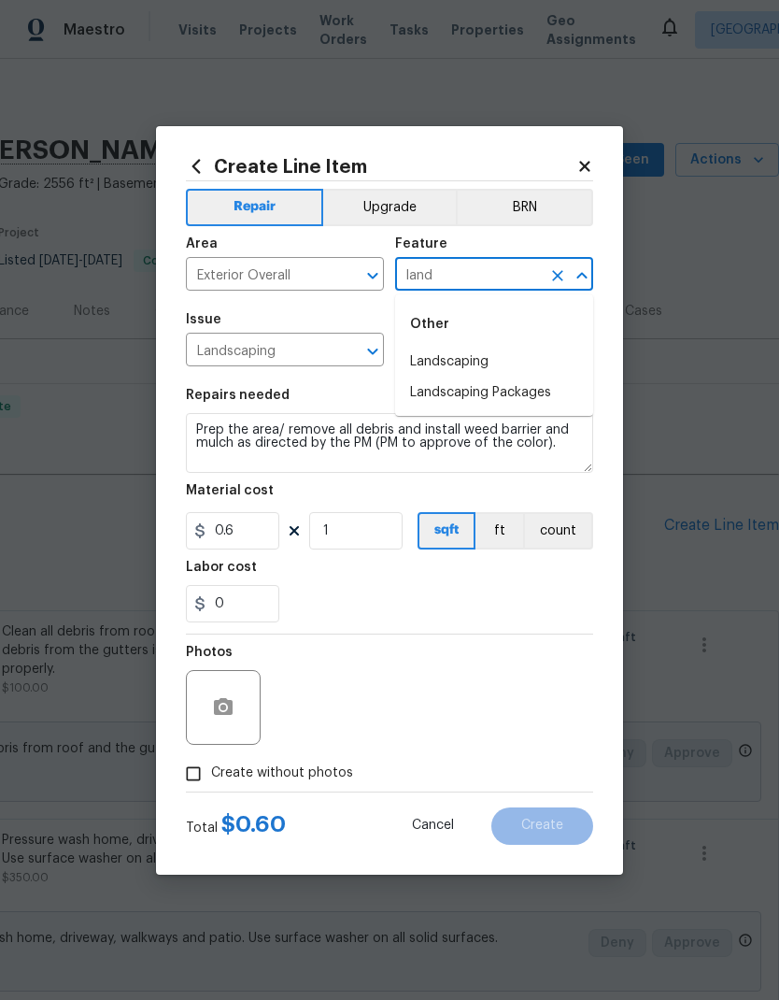
click at [510, 357] on li "Landscaping" at bounding box center [494, 362] width 198 height 31
type input "Landscaping"
click at [510, 594] on div "0" at bounding box center [389, 603] width 407 height 37
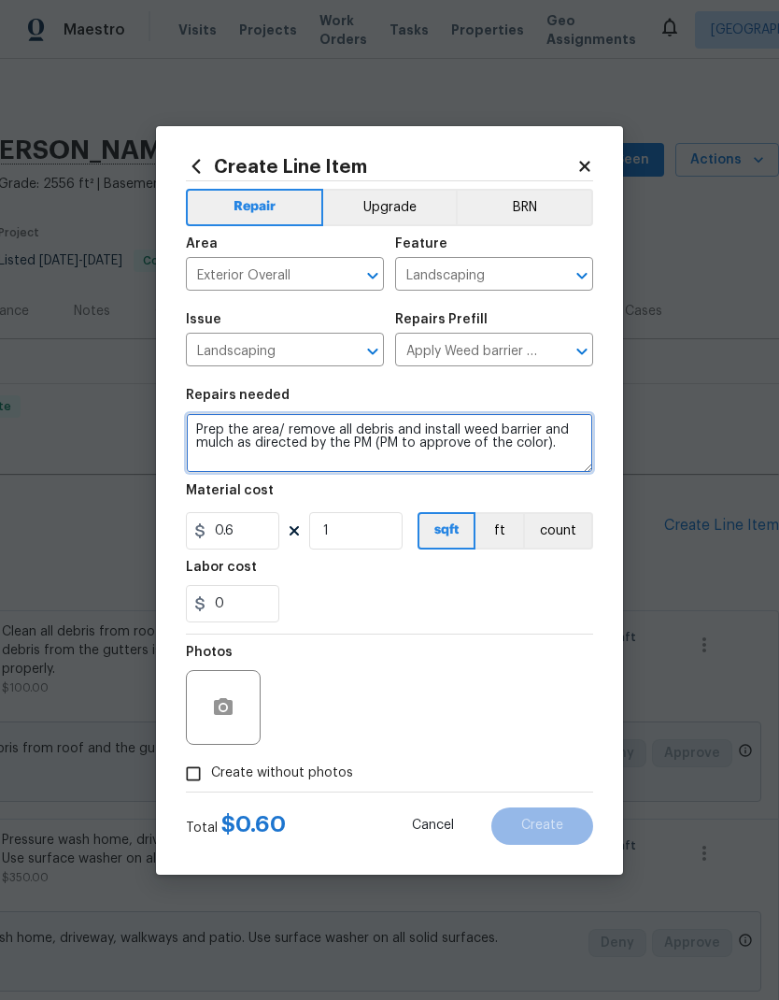
click at [407, 429] on textarea "Prep the area/ remove all debris and install weed barrier and mulch as directed…" at bounding box center [389, 443] width 407 height 60
click at [406, 429] on textarea "Prep the area/ remove all debris and install weed barrier and mulch as directed…" at bounding box center [389, 443] width 407 height 60
click at [420, 431] on textarea "Prep the area/ remove all debris and install weed barrier and mulch as directed…" at bounding box center [389, 443] width 407 height 60
click at [400, 436] on textarea "Prep the area/ remove all debris and install weed barrier and mulch as directed…" at bounding box center [389, 443] width 407 height 60
click at [399, 435] on textarea "Prep the area/ remove all debris and install weed barrier and mulch as directed…" at bounding box center [389, 443] width 407 height 60
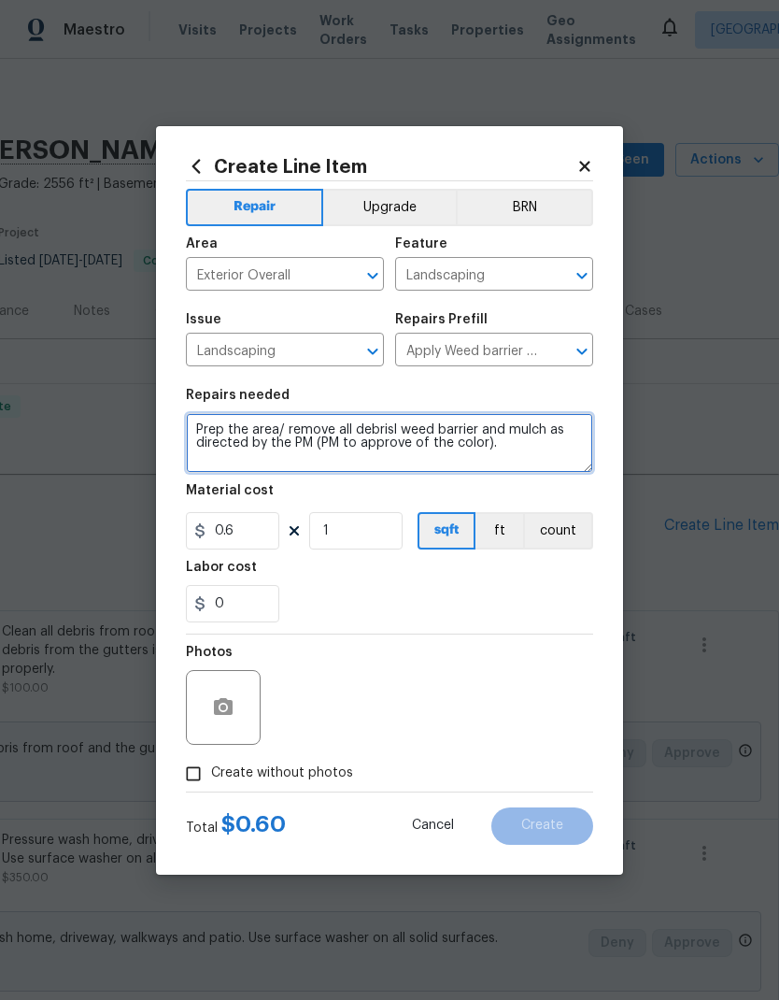
click at [402, 435] on textarea "Prep the area/ remove all debrisl weed barrier and mulch as directed by the PM …" at bounding box center [389, 443] width 407 height 60
click at [429, 432] on textarea "Prep the area/ remove all debrisl/weed barrier and mulch as directed by the PM …" at bounding box center [389, 443] width 407 height 60
click at [549, 454] on textarea "Prep the area/ remove all debrisl/weeds and mulch as directed by the PM (PM to …" at bounding box center [389, 443] width 407 height 60
click at [265, 447] on textarea "Prep the area/ remove all debrisl/weeds and mulch as directed by the PM (PM to …" at bounding box center [389, 443] width 407 height 60
click at [264, 447] on textarea "Prep the area/ remove all debrisl/weeds and mulch as directed by the PM (PM to …" at bounding box center [389, 443] width 407 height 60
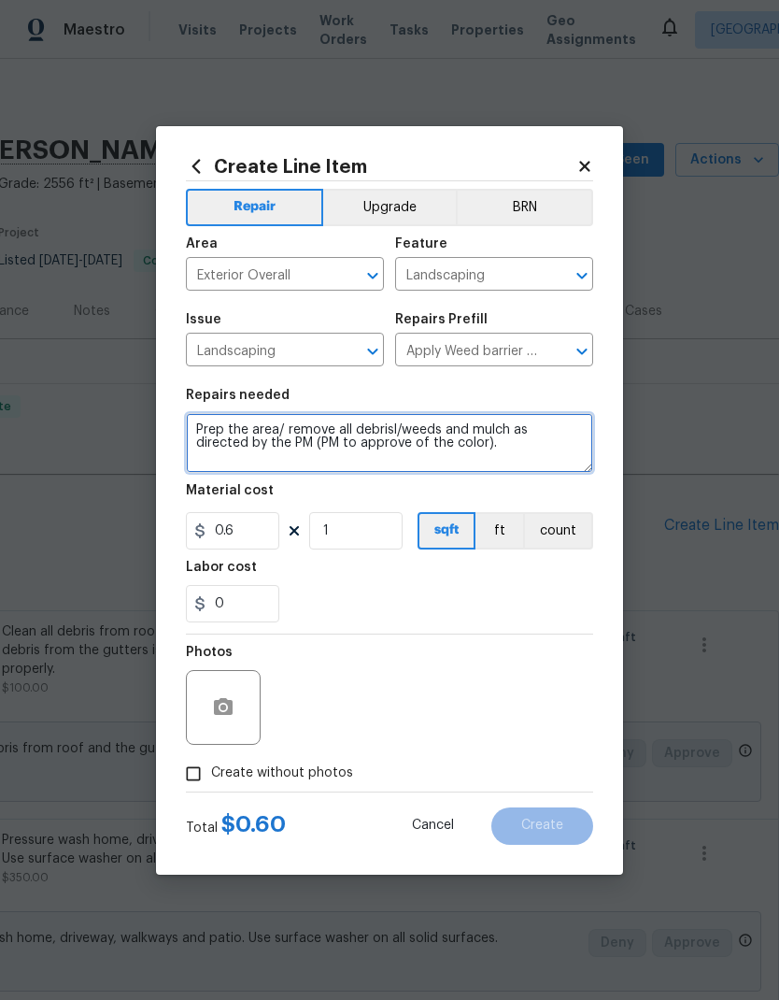
click at [483, 439] on textarea "Prep the area/ remove all debrisl/weeds and mulch as directed by the PM (PM to …" at bounding box center [389, 443] width 407 height 60
type textarea "Prep the area/ remove all debrisl/weeds and mulch as directed by the PM (PM to …"
click at [526, 446] on textarea "Prep the area/ remove all debrisl/weeds and mulch as directed by the PM (PM to …" at bounding box center [389, 443] width 407 height 60
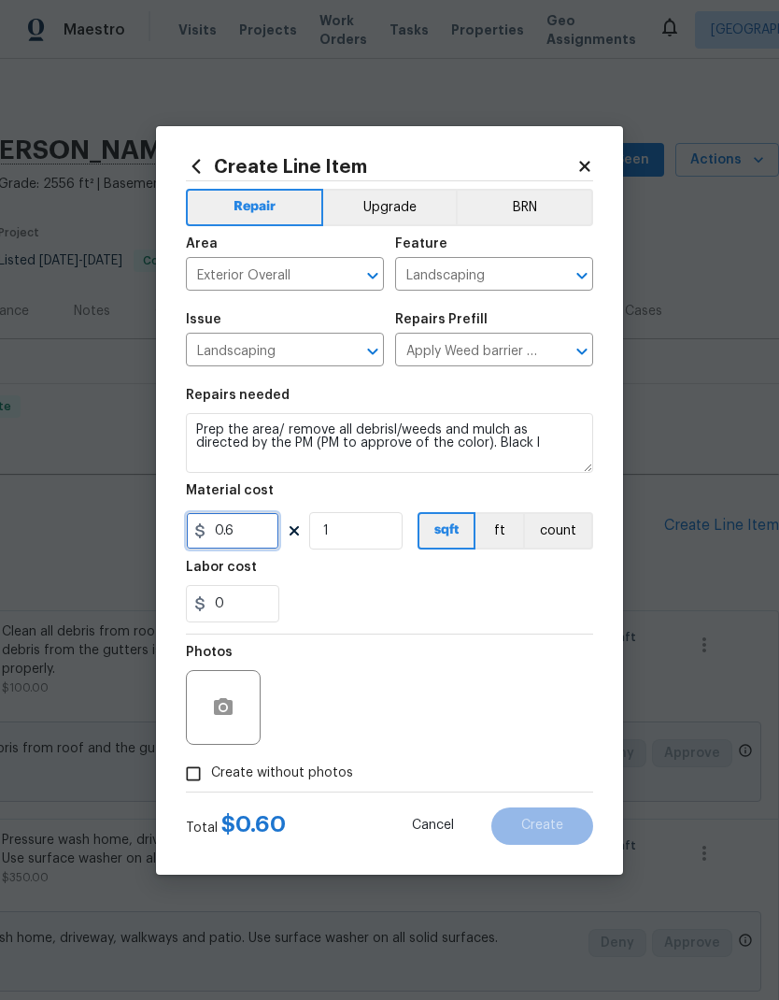
type input "0.6"
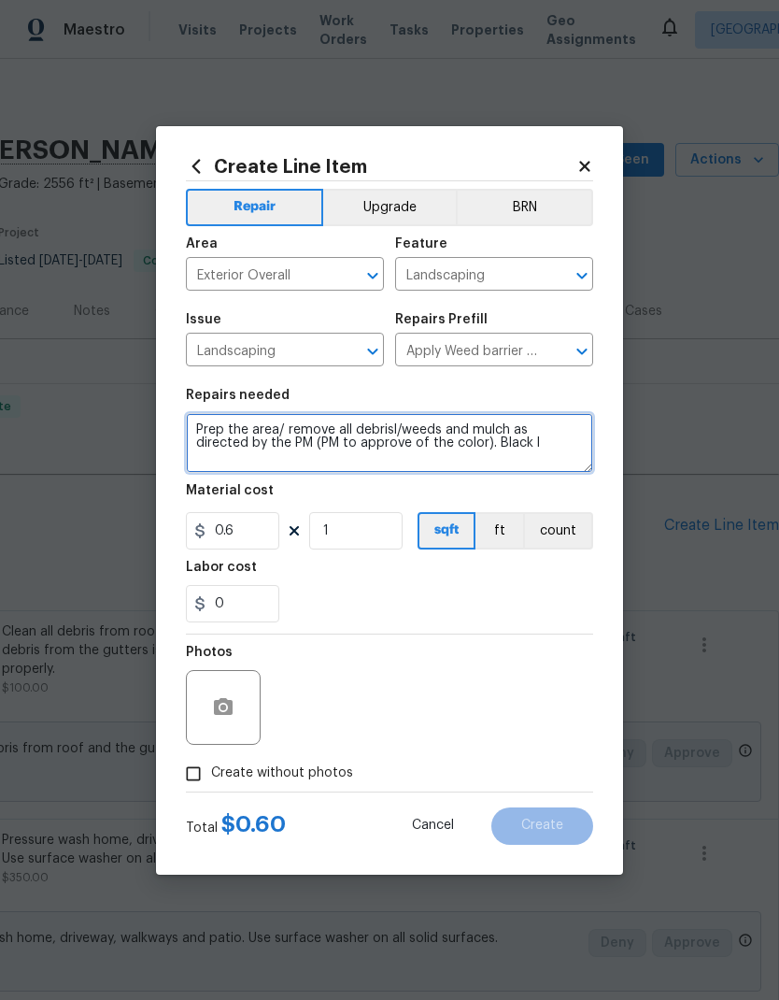
click at [529, 448] on textarea "Prep the area/ remove all debrisl/weeds and mulch as directed by the PM (PM to …" at bounding box center [389, 443] width 407 height 60
type textarea "Prep the area/ remove all debrisl/weeds and mulch as directed by the PM (PM to …"
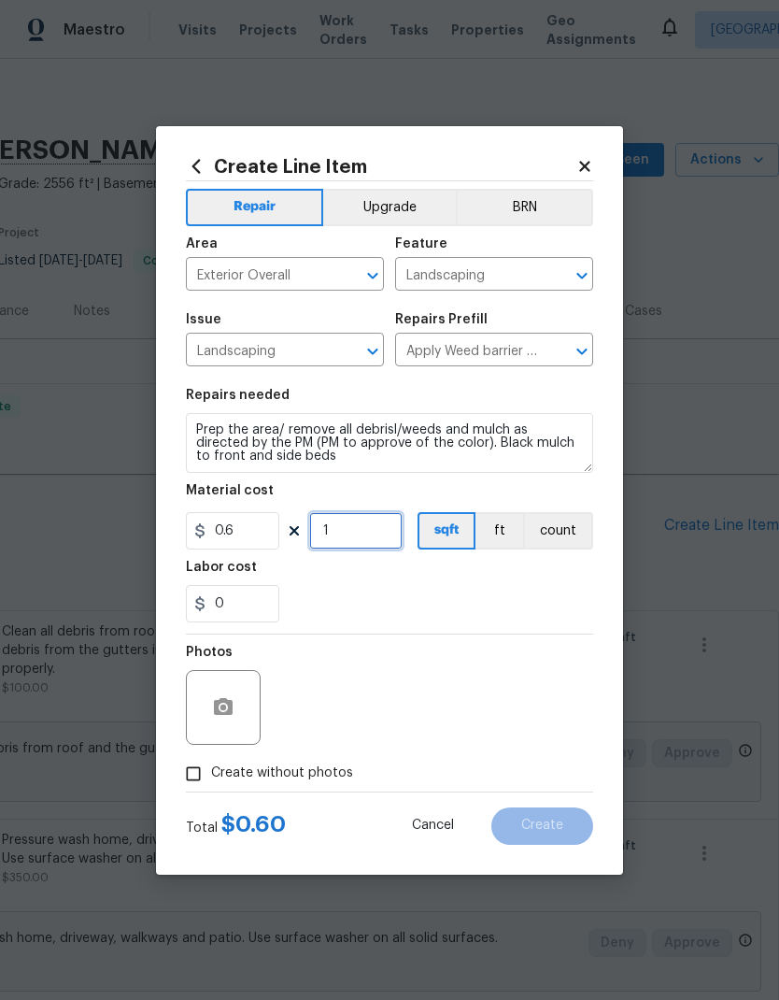
click at [393, 547] on input "1" at bounding box center [355, 530] width 93 height 37
type input "600"
click at [516, 585] on div "Labor cost" at bounding box center [389, 573] width 407 height 24
click at [198, 769] on input "Create without photos" at bounding box center [194, 774] width 36 height 36
checkbox input "true"
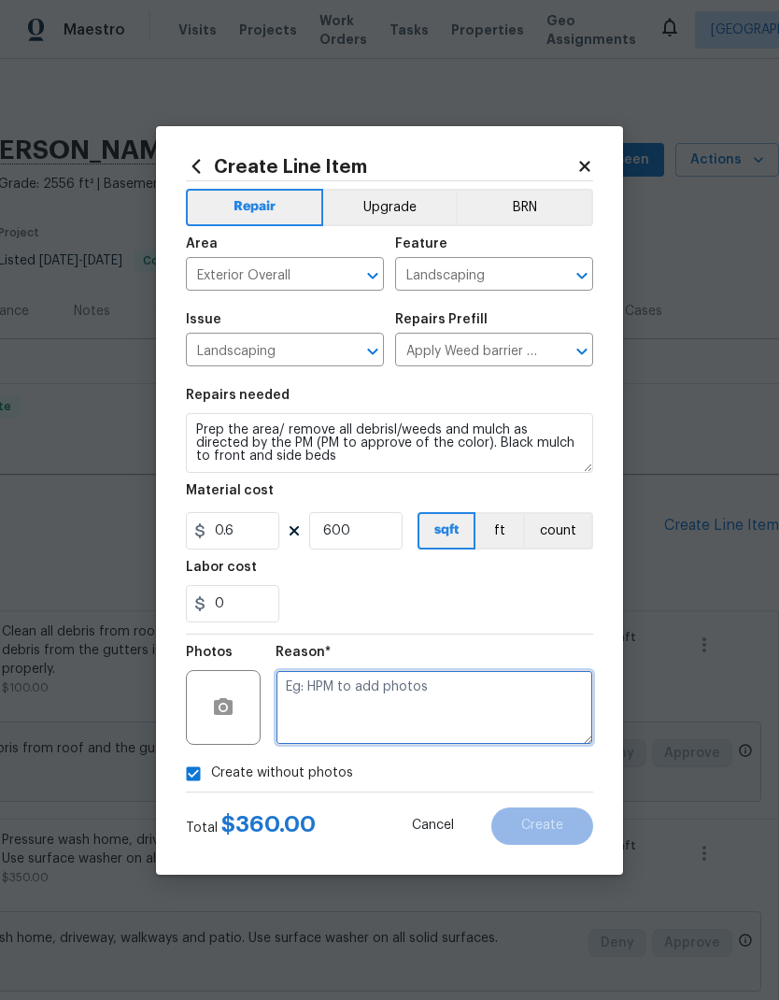
click at [483, 692] on textarea at bounding box center [435, 707] width 318 height 75
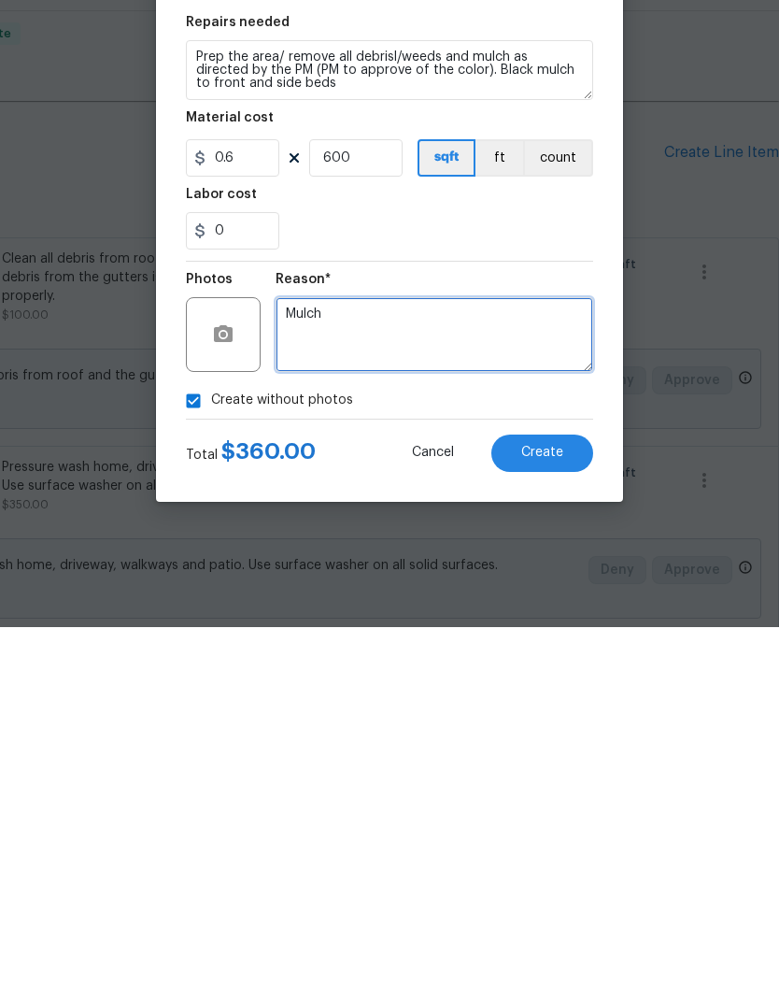
type textarea "Mulch"
click at [555, 819] on span "Create" at bounding box center [542, 826] width 42 height 14
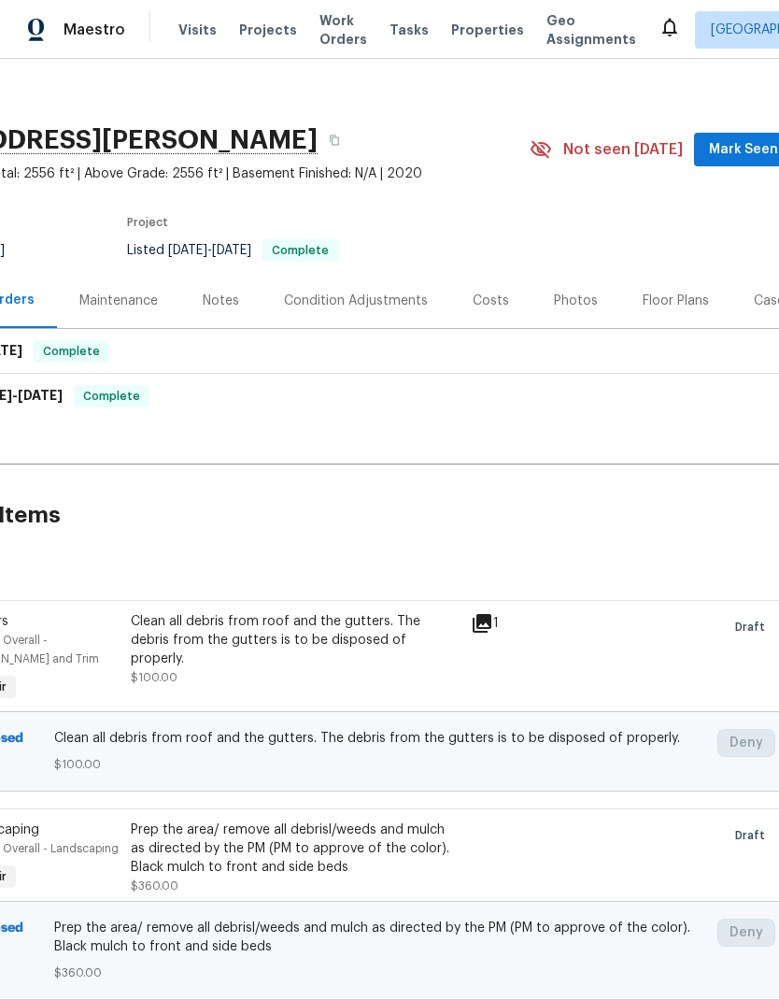
scroll to position [10, 144]
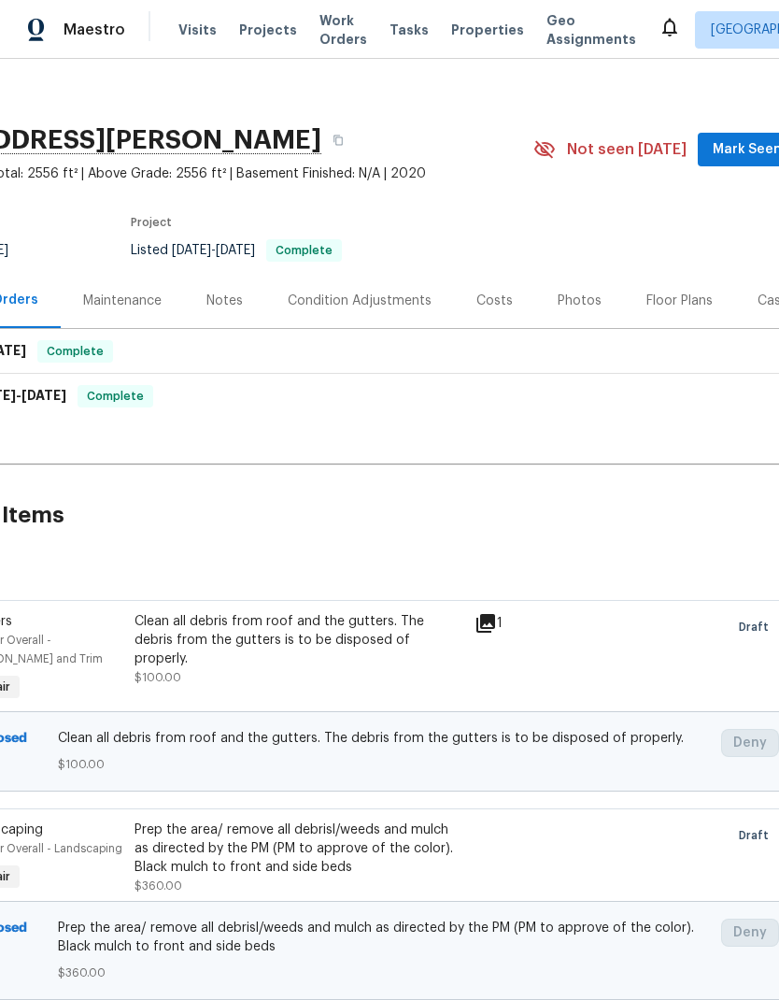
click at [151, 278] on div "Maintenance" at bounding box center [122, 300] width 123 height 55
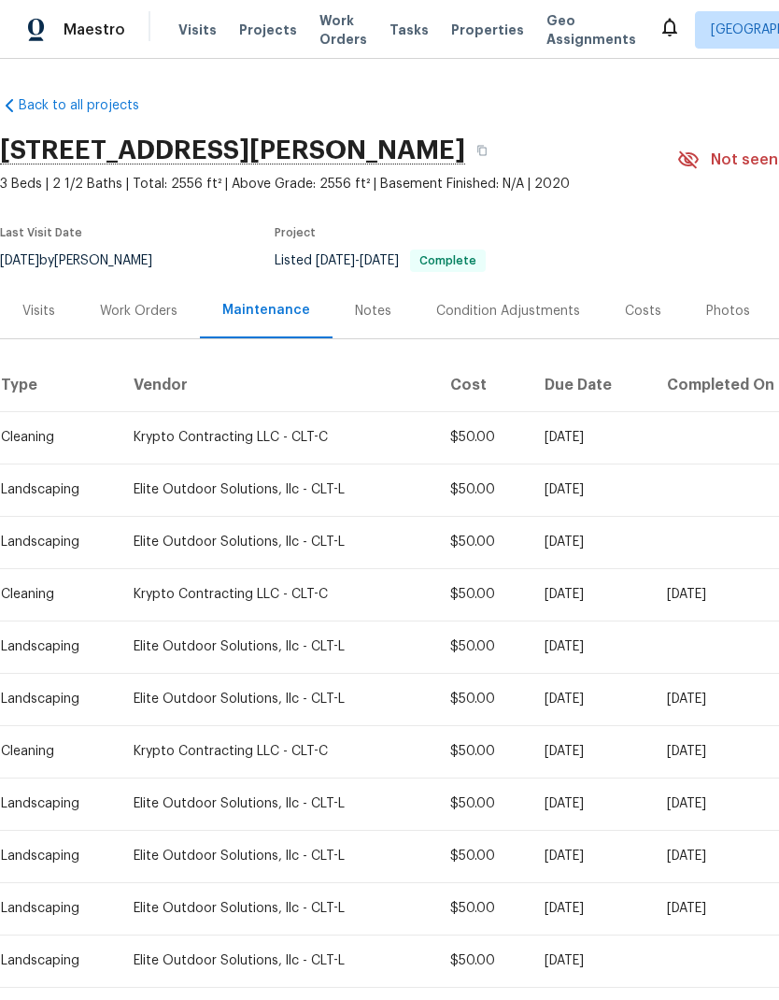
click at [143, 318] on div "Work Orders" at bounding box center [139, 311] width 78 height 19
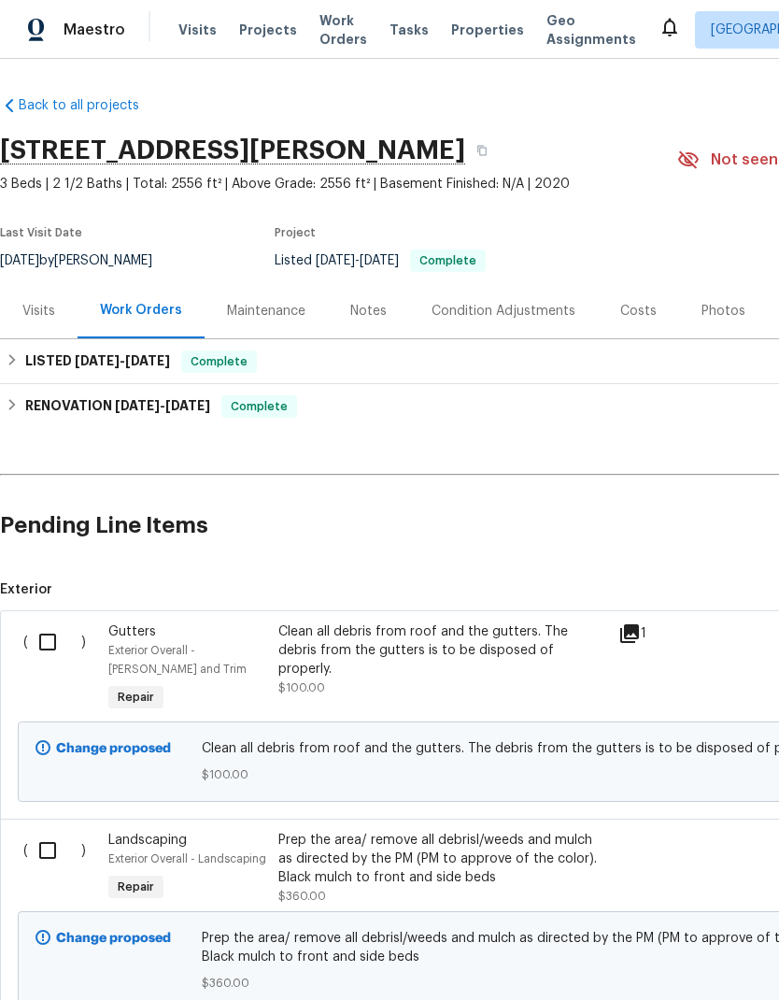
click at [47, 640] on input "checkbox" at bounding box center [54, 641] width 53 height 39
checkbox input "true"
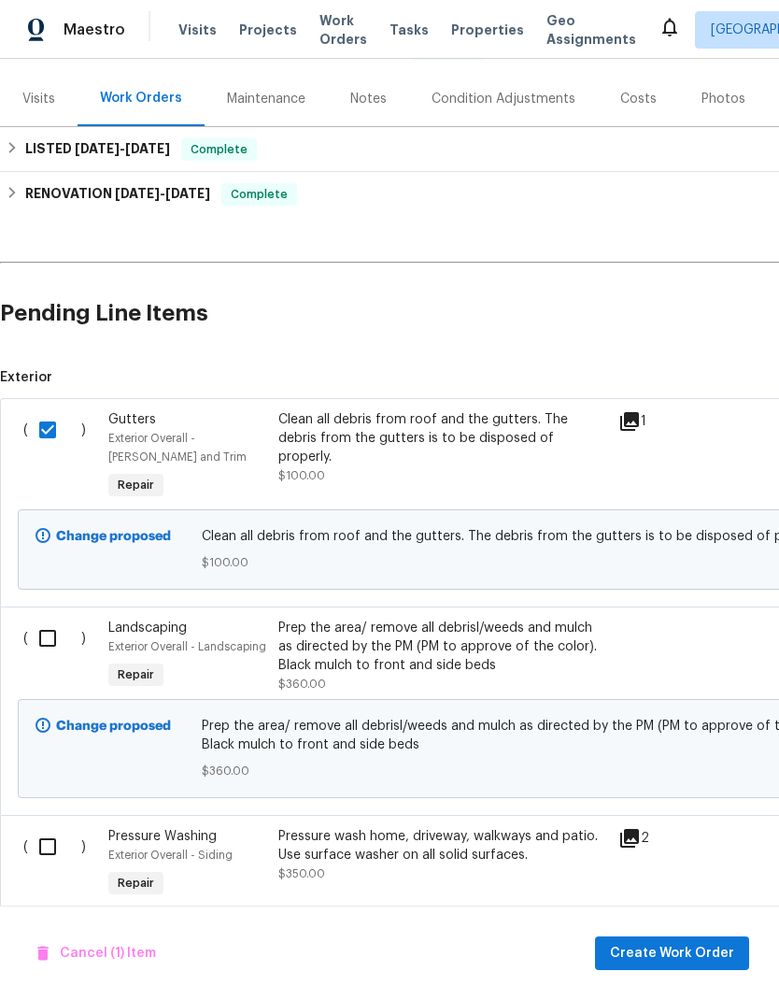
scroll to position [214, 0]
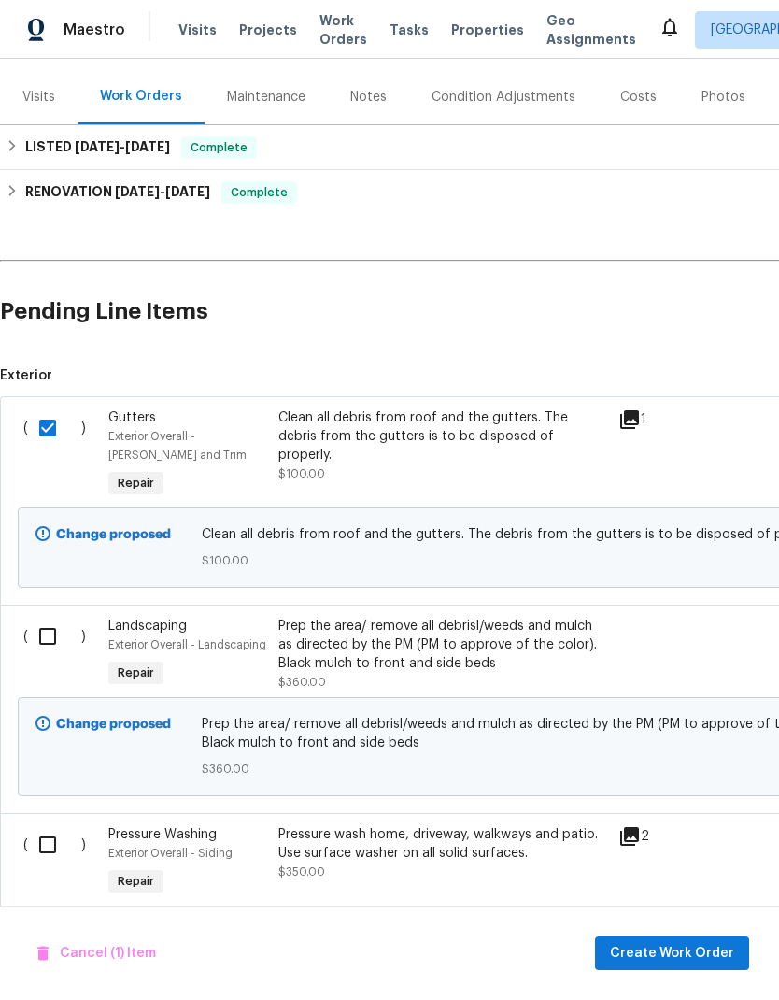
click at [60, 647] on input "checkbox" at bounding box center [54, 636] width 53 height 39
checkbox input "true"
click at [52, 831] on input "checkbox" at bounding box center [54, 844] width 53 height 39
checkbox input "true"
click at [685, 952] on span "Create Work Order" at bounding box center [672, 953] width 124 height 23
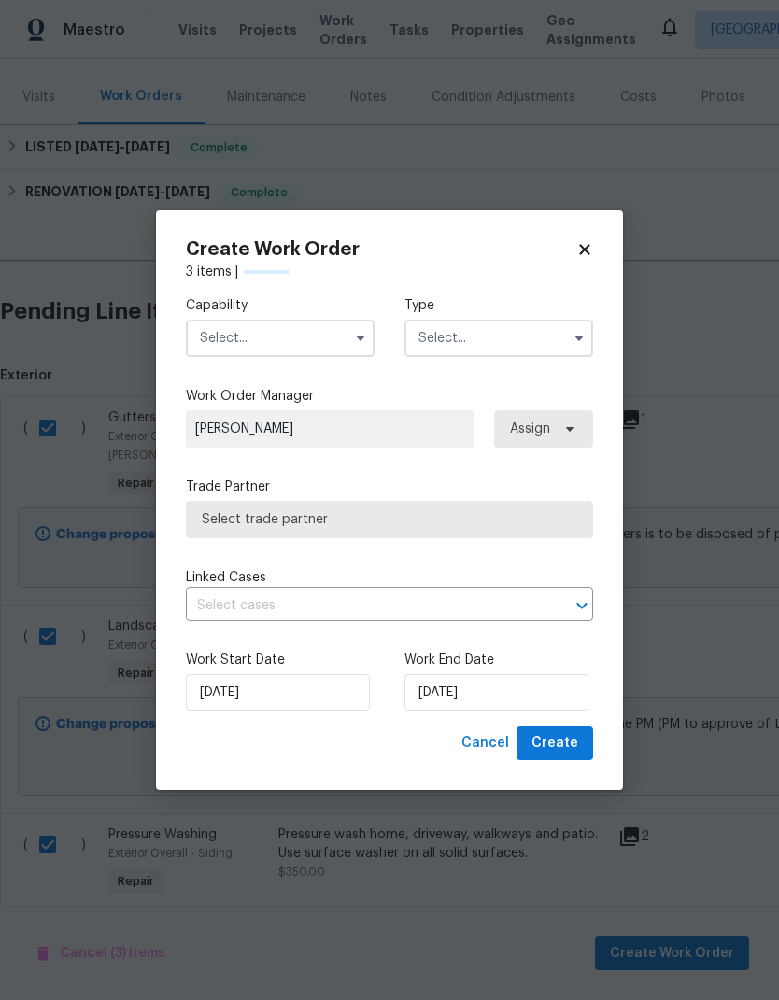
click at [259, 340] on input "text" at bounding box center [280, 338] width 189 height 37
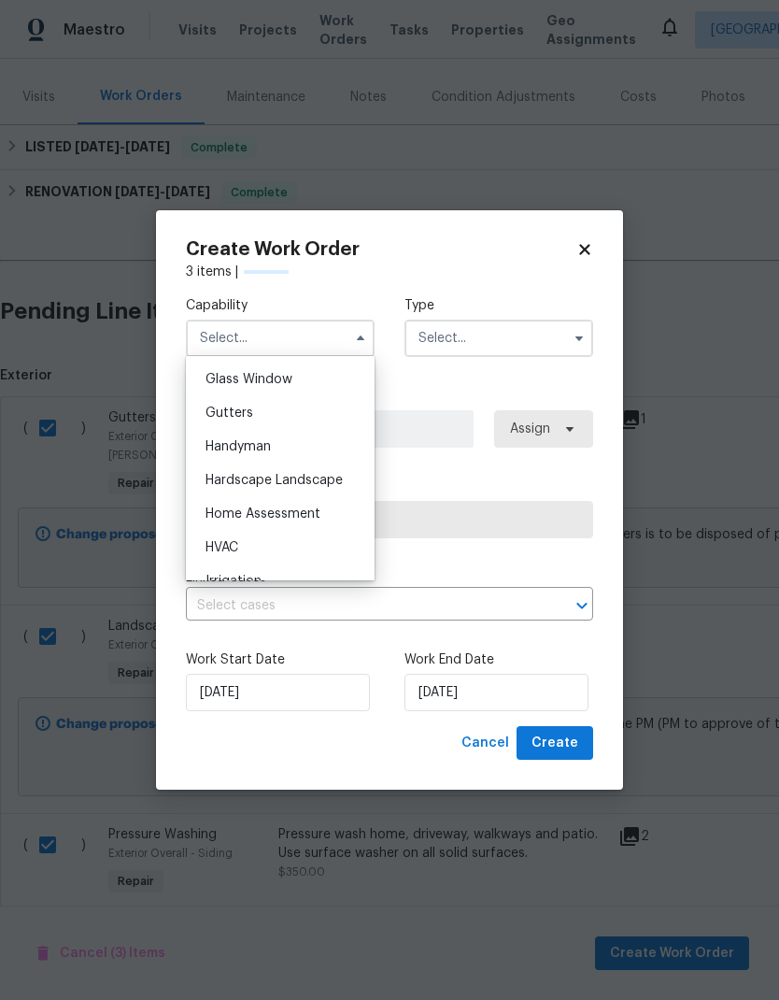
checkbox input "false"
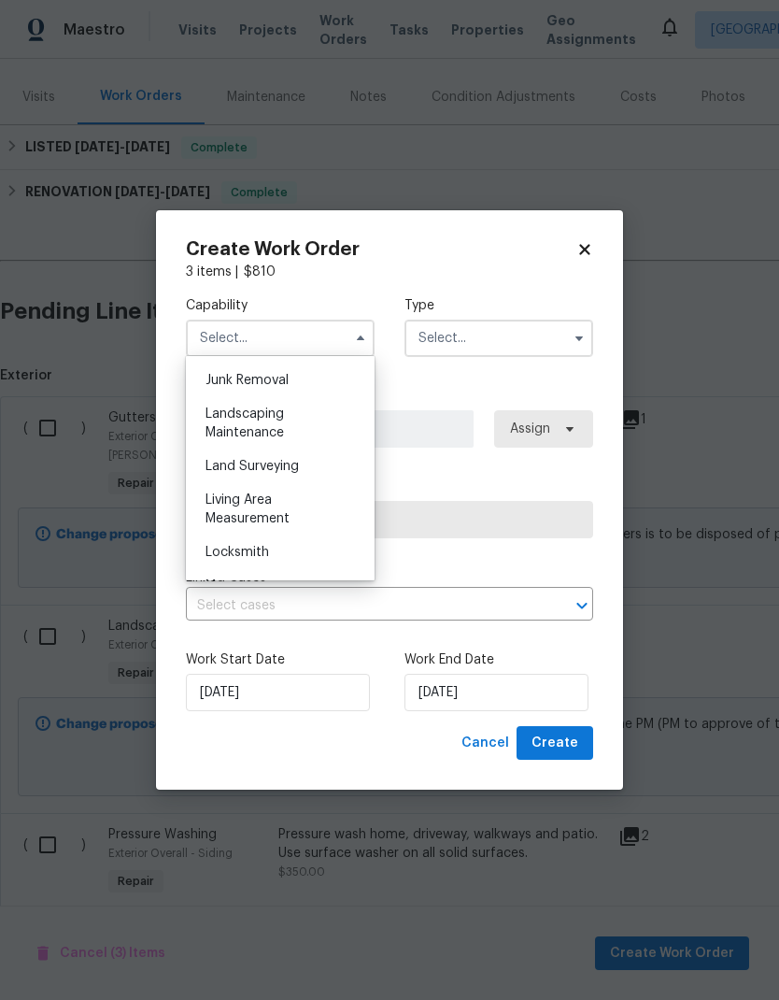
scroll to position [1192, 0]
click at [302, 431] on div "Landscaping Maintenance" at bounding box center [280, 424] width 179 height 52
type input "Landscaping Maintenance"
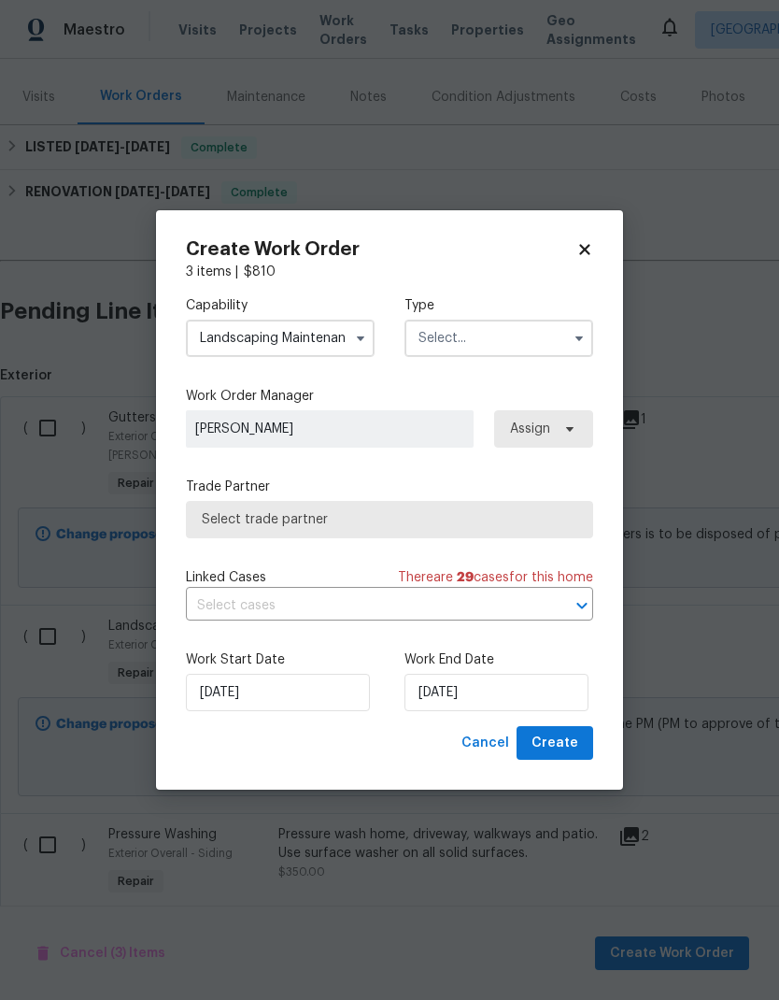
click at [511, 339] on input "text" at bounding box center [499, 338] width 189 height 37
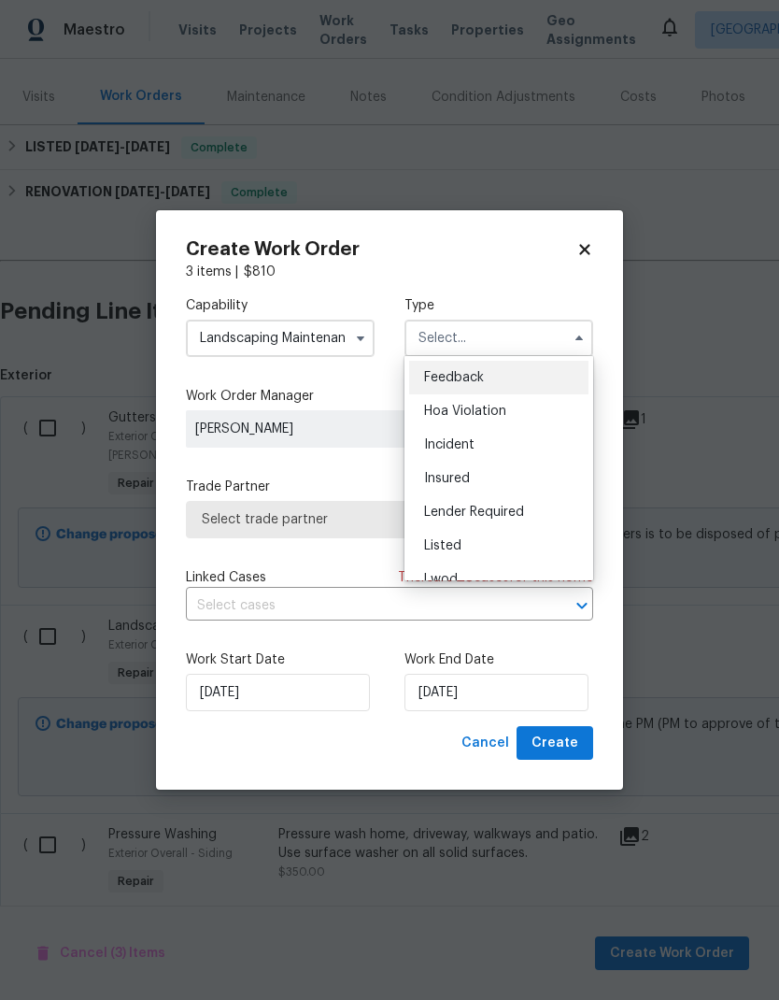
click at [493, 541] on div "Listed" at bounding box center [498, 546] width 179 height 34
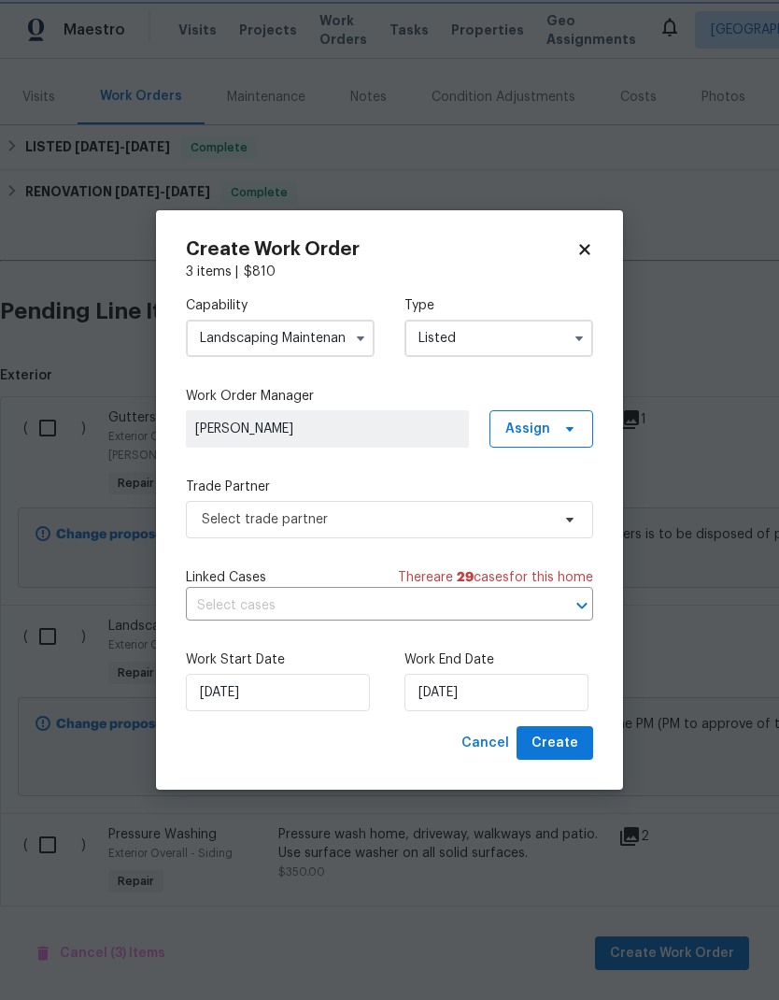
type input "Listed"
click at [560, 423] on span at bounding box center [567, 428] width 21 height 15
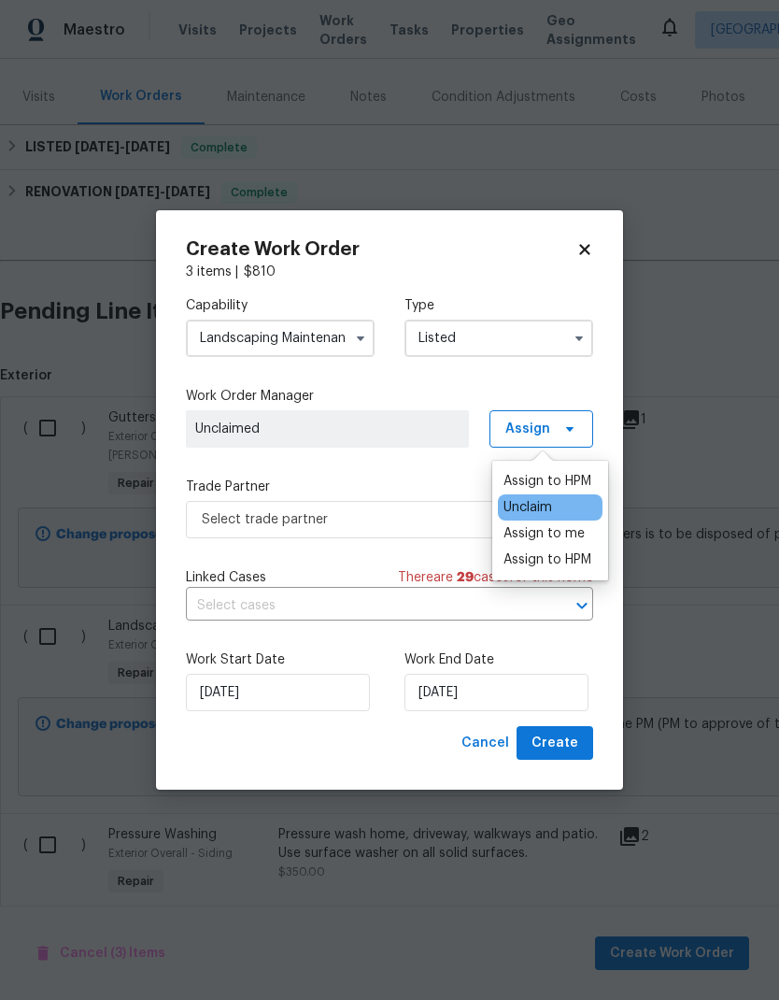
click at [571, 474] on div "Assign to HPM" at bounding box center [548, 481] width 88 height 19
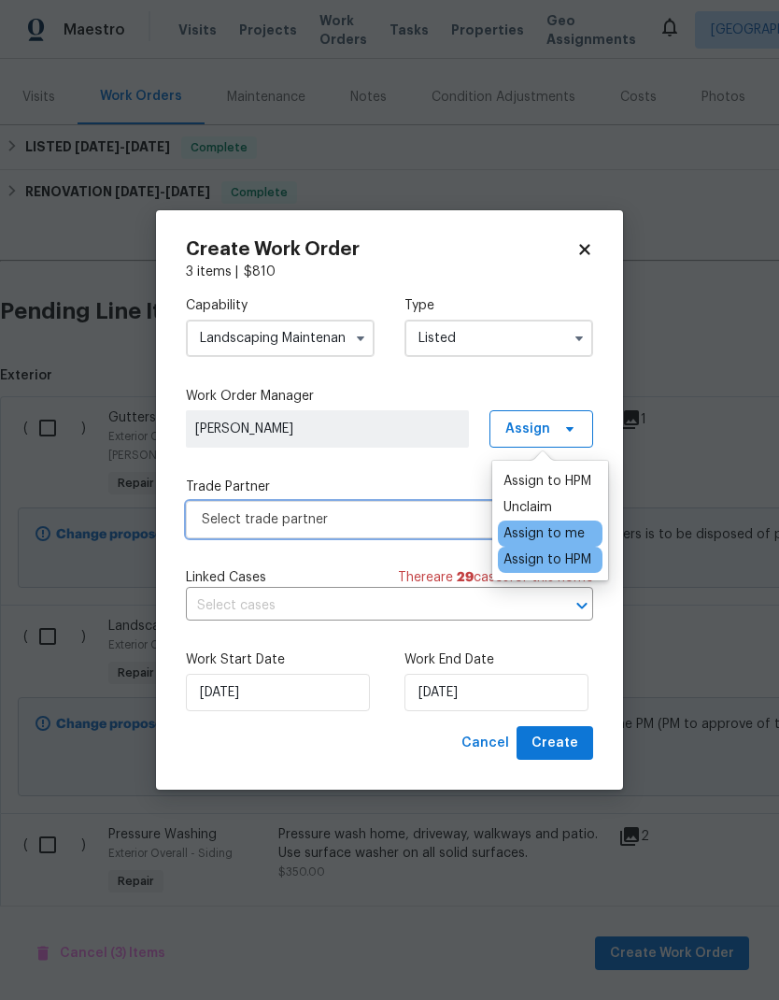
click at [415, 513] on span "Select trade partner" at bounding box center [376, 519] width 349 height 19
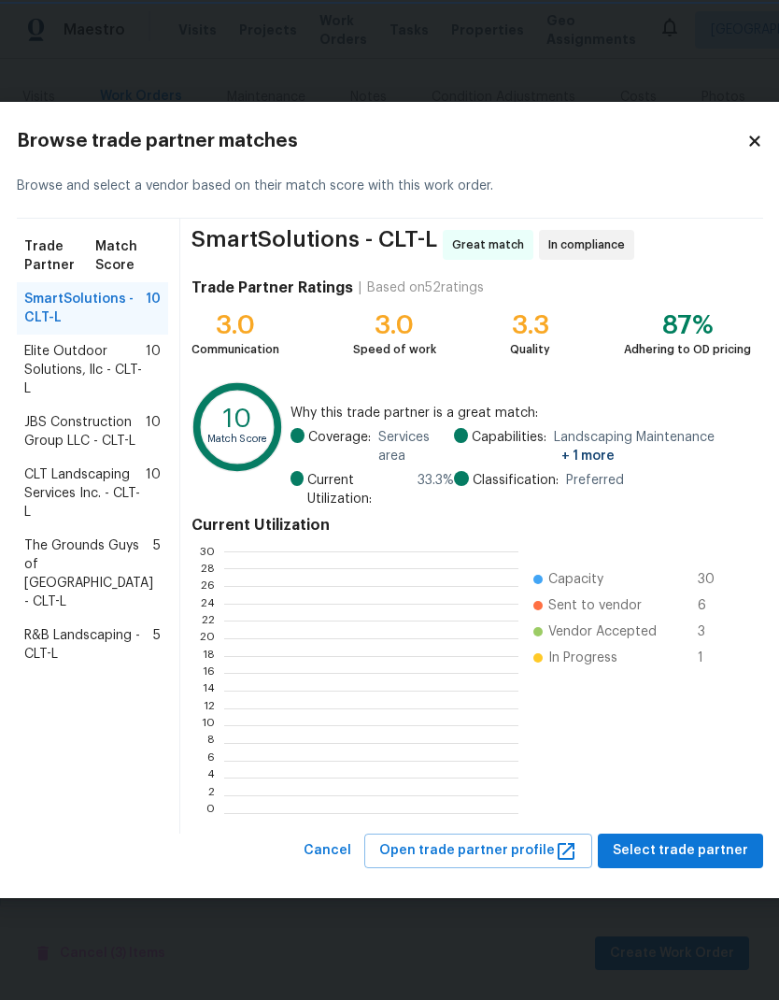
scroll to position [2, 2]
click at [97, 347] on span "Elite Outdoor Solutions, llc - CLT-L" at bounding box center [84, 370] width 121 height 56
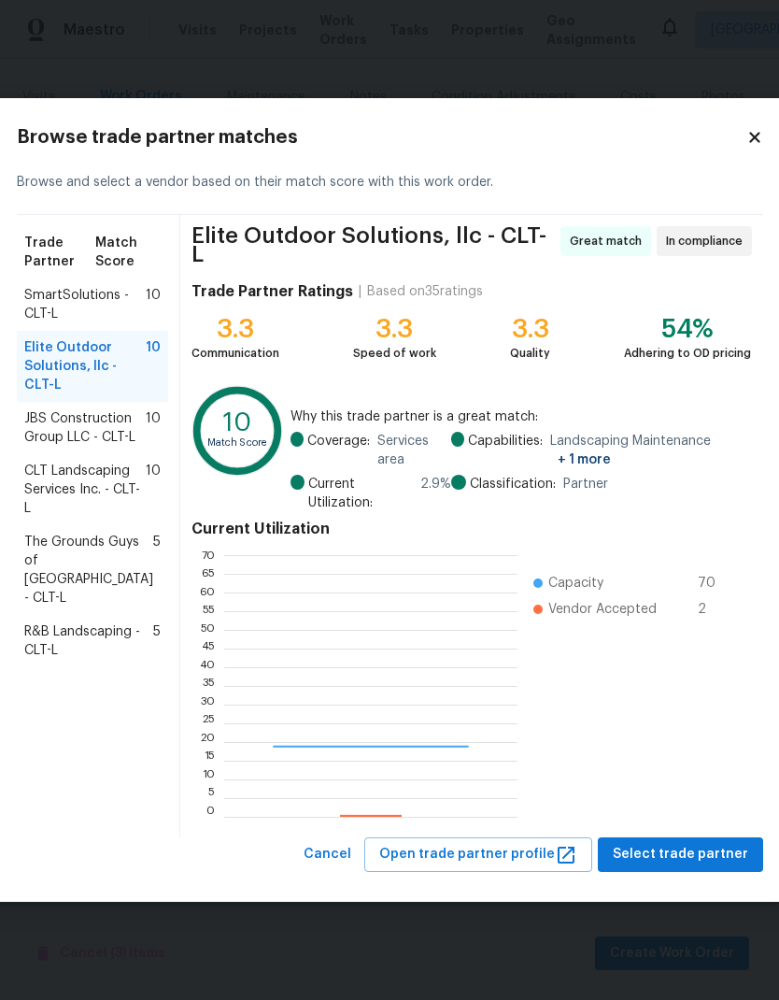
scroll to position [262, 293]
click at [687, 829] on div "Elite Outdoor Solutions, llc - CLT-L Great match In compliance Trade Partner Ra…" at bounding box center [471, 526] width 583 height 622
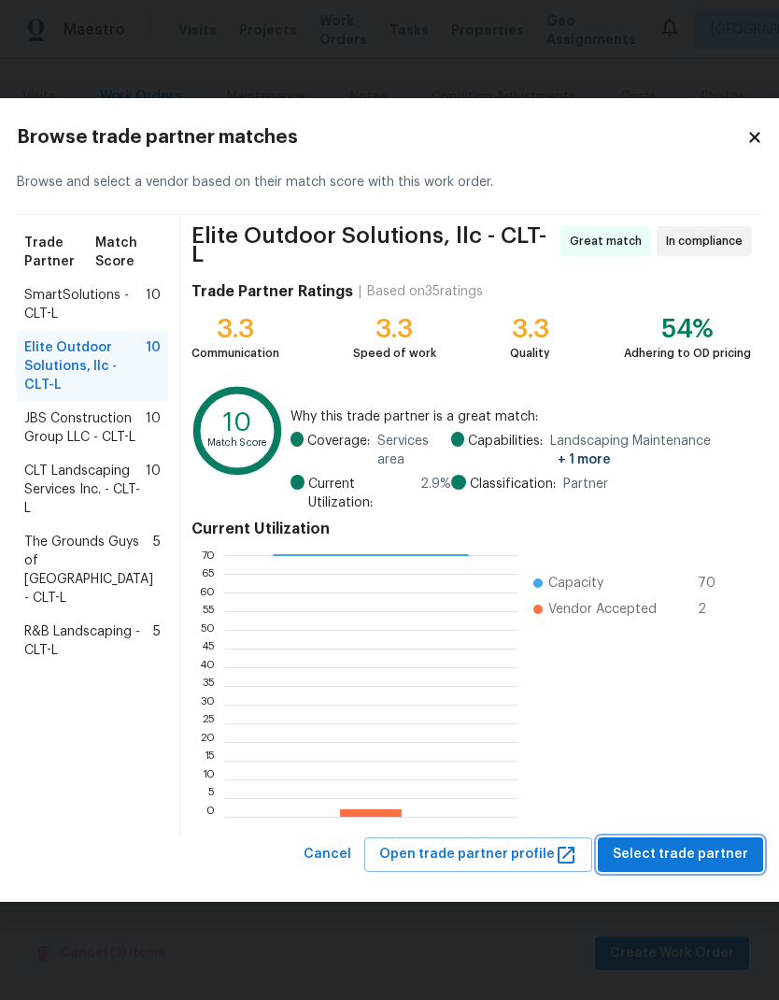
click at [698, 854] on span "Select trade partner" at bounding box center [681, 854] width 136 height 23
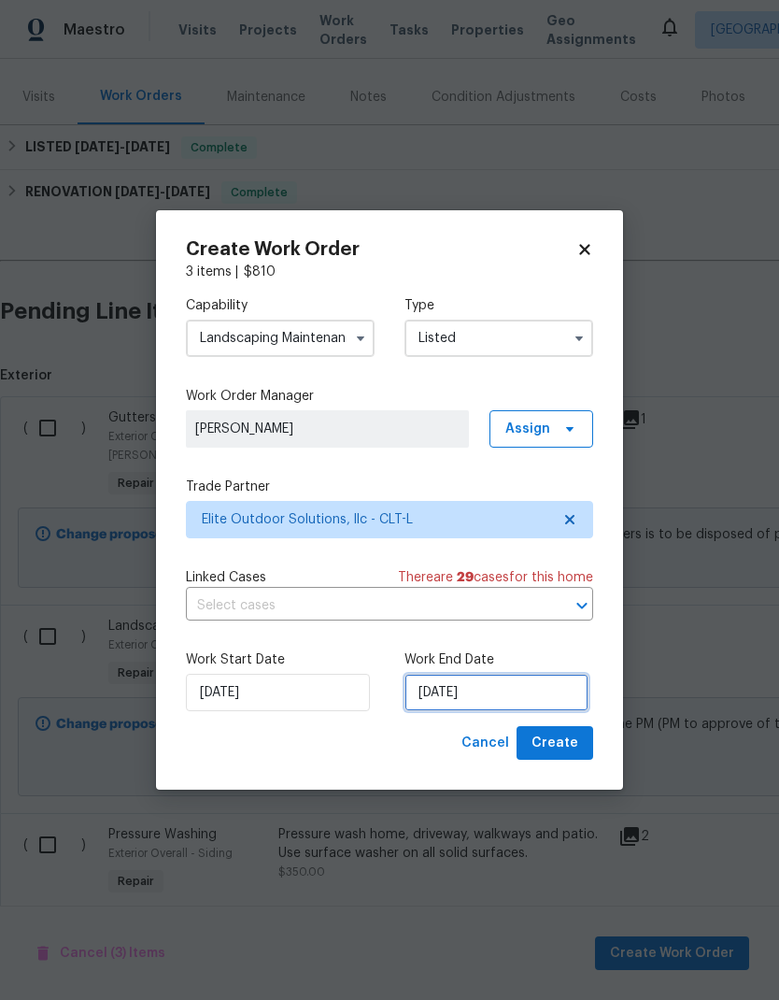
click at [499, 685] on input "[DATE]" at bounding box center [497, 692] width 184 height 37
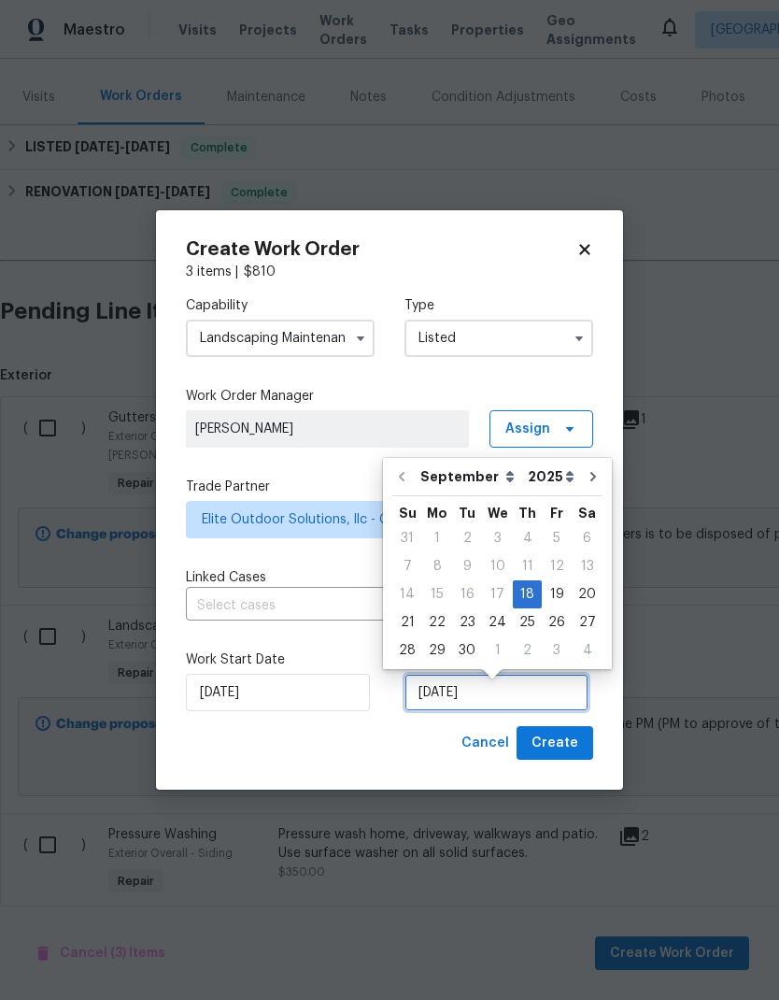
scroll to position [7, 0]
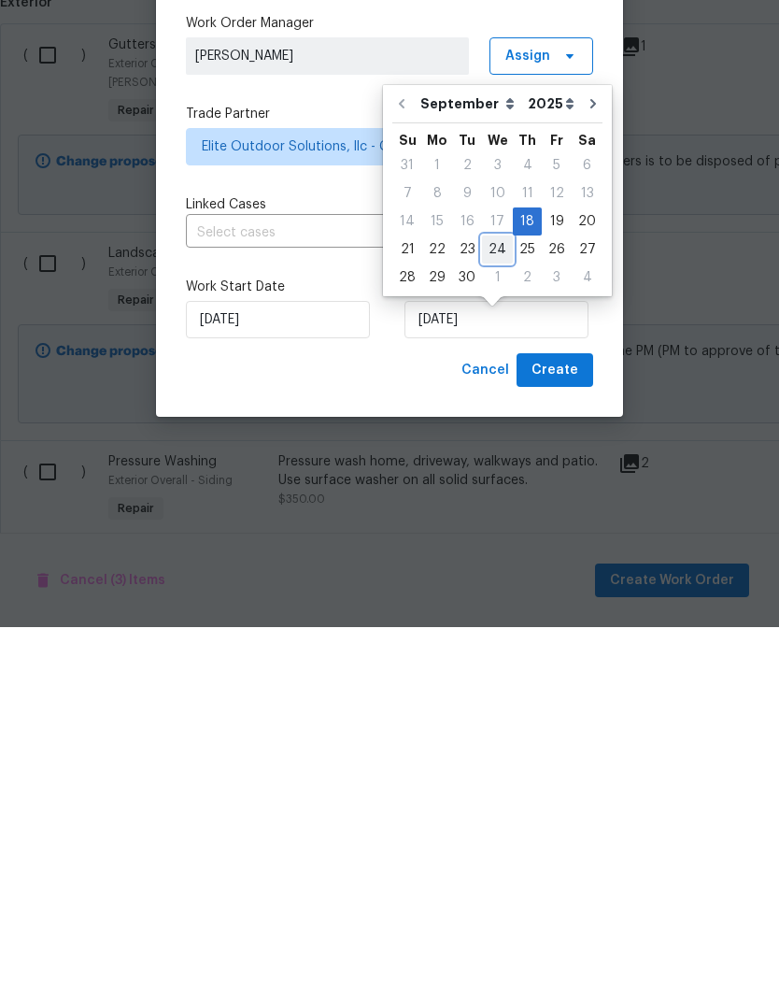
click at [493, 609] on div "24" at bounding box center [497, 622] width 31 height 26
type input "[DATE]"
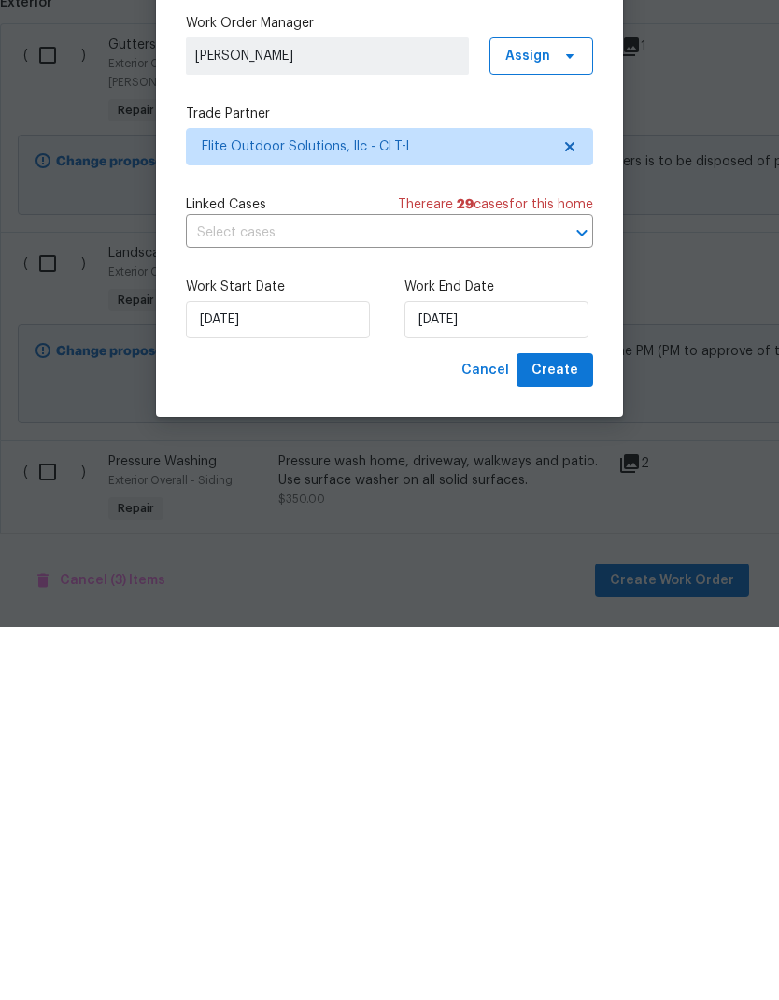
scroll to position [75, 0]
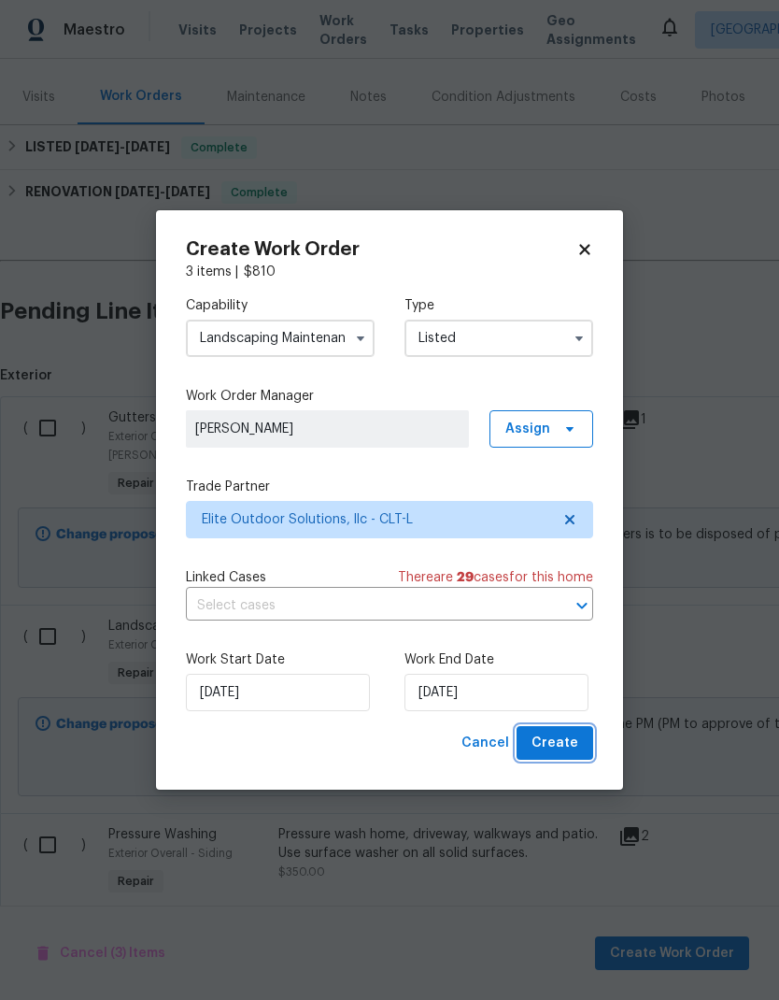
click at [560, 735] on span "Create" at bounding box center [555, 743] width 47 height 23
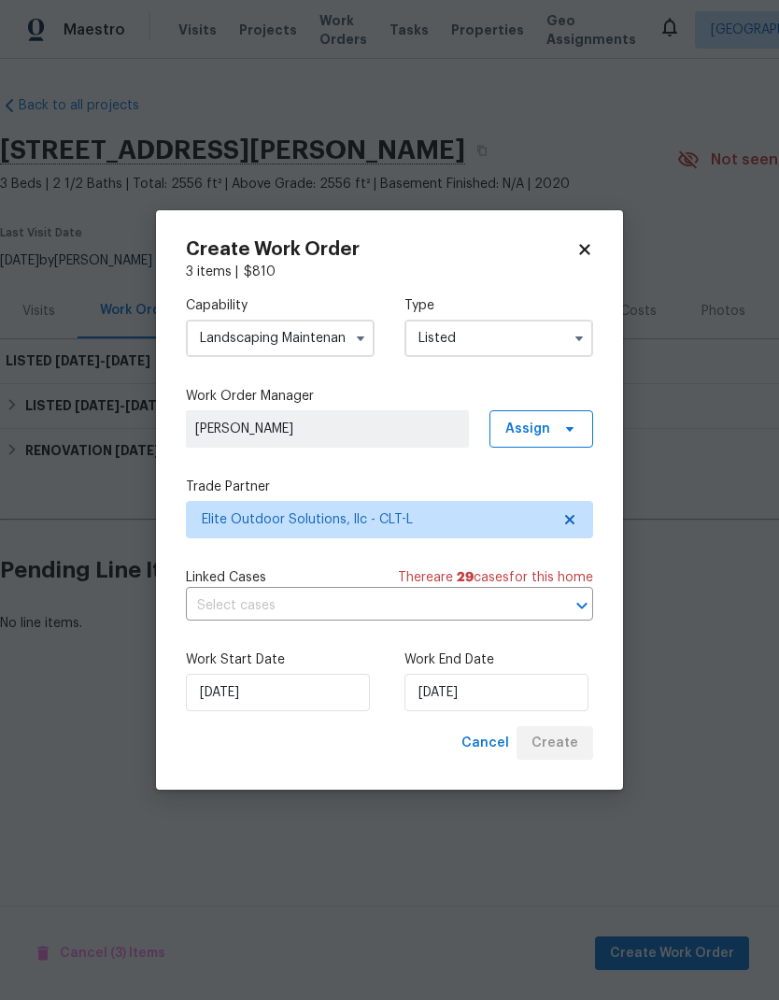
scroll to position [0, 0]
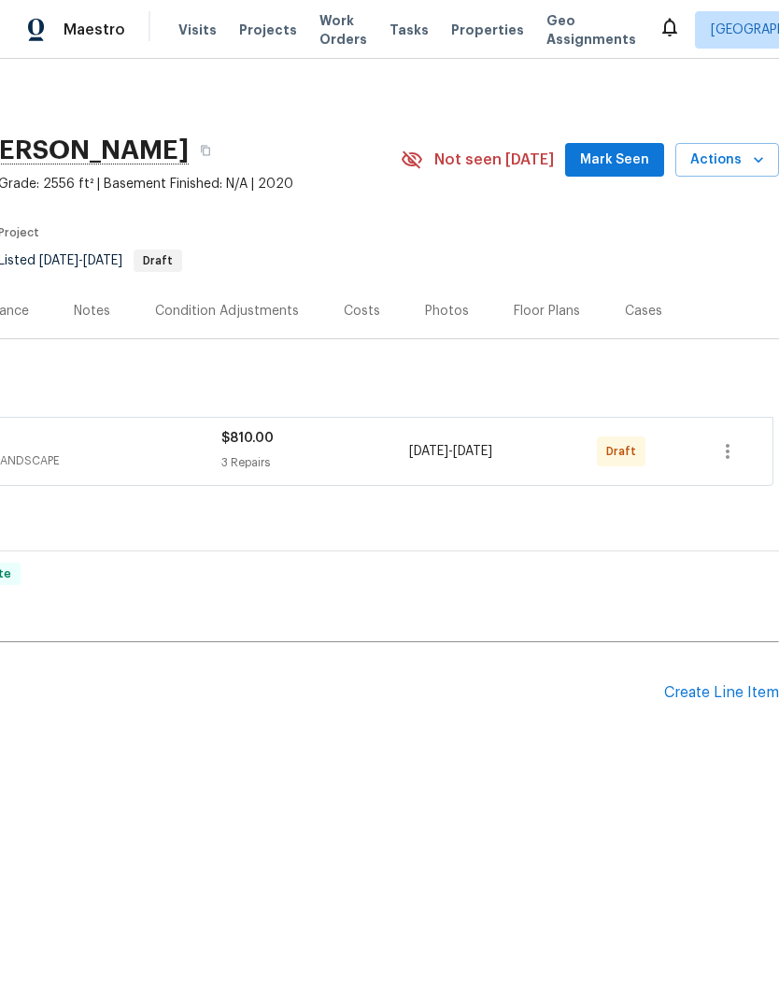
scroll to position [0, 277]
click at [727, 453] on icon "button" at bounding box center [728, 451] width 22 height 22
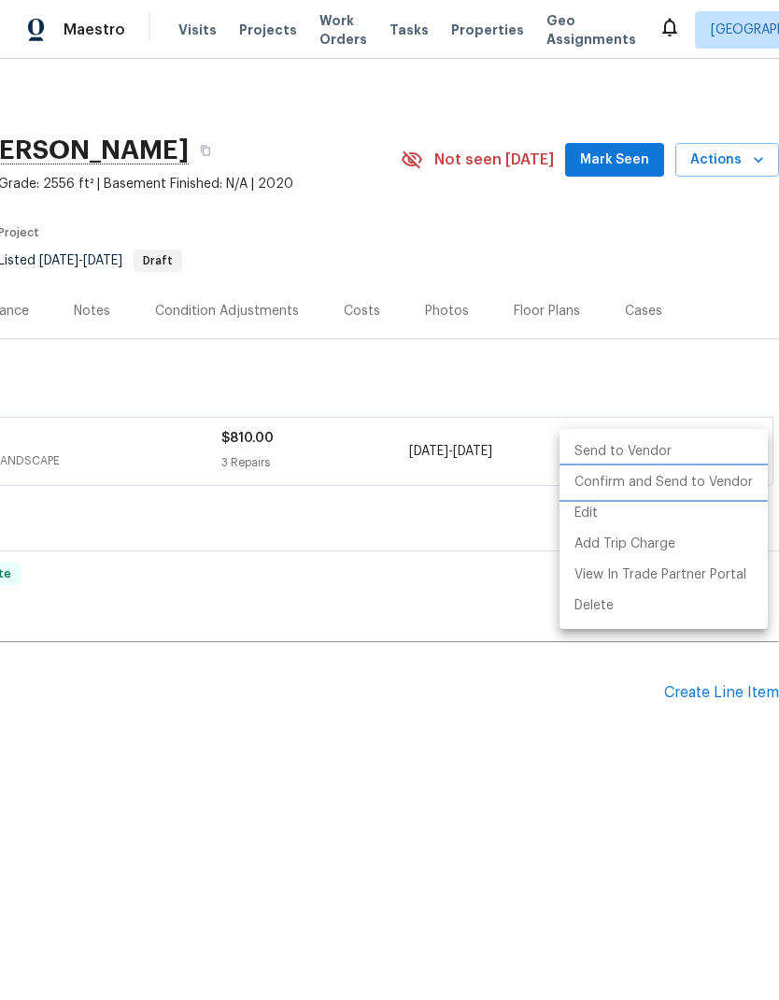
click at [719, 485] on li "Confirm and Send to Vendor" at bounding box center [664, 482] width 208 height 31
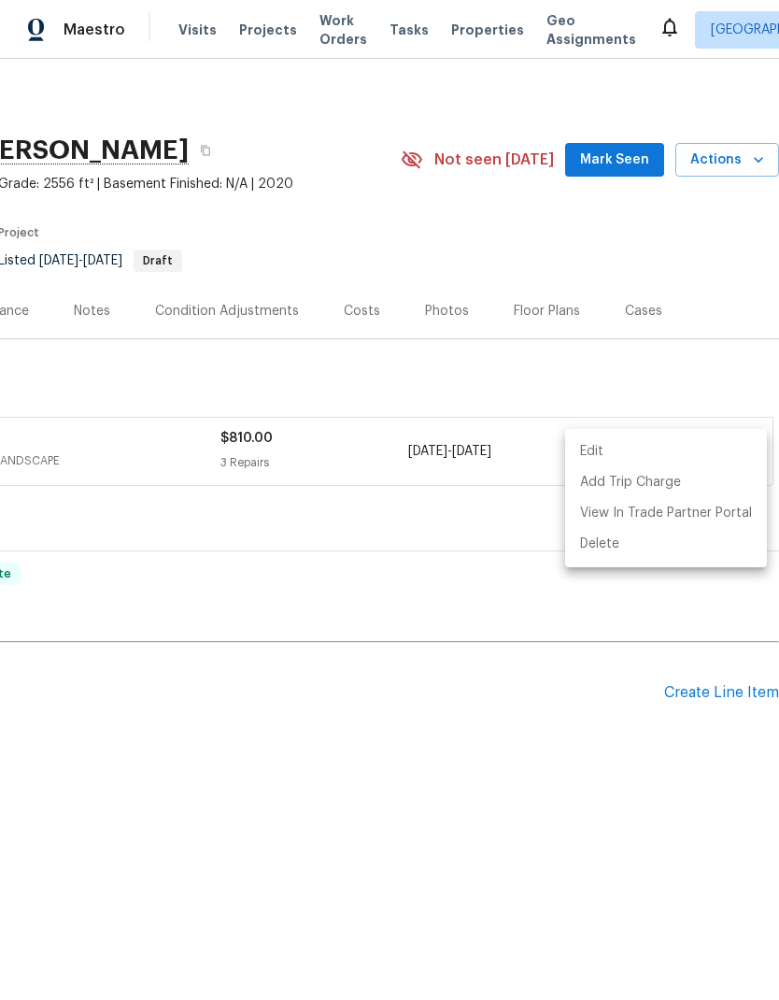
click at [519, 760] on div at bounding box center [389, 500] width 779 height 1000
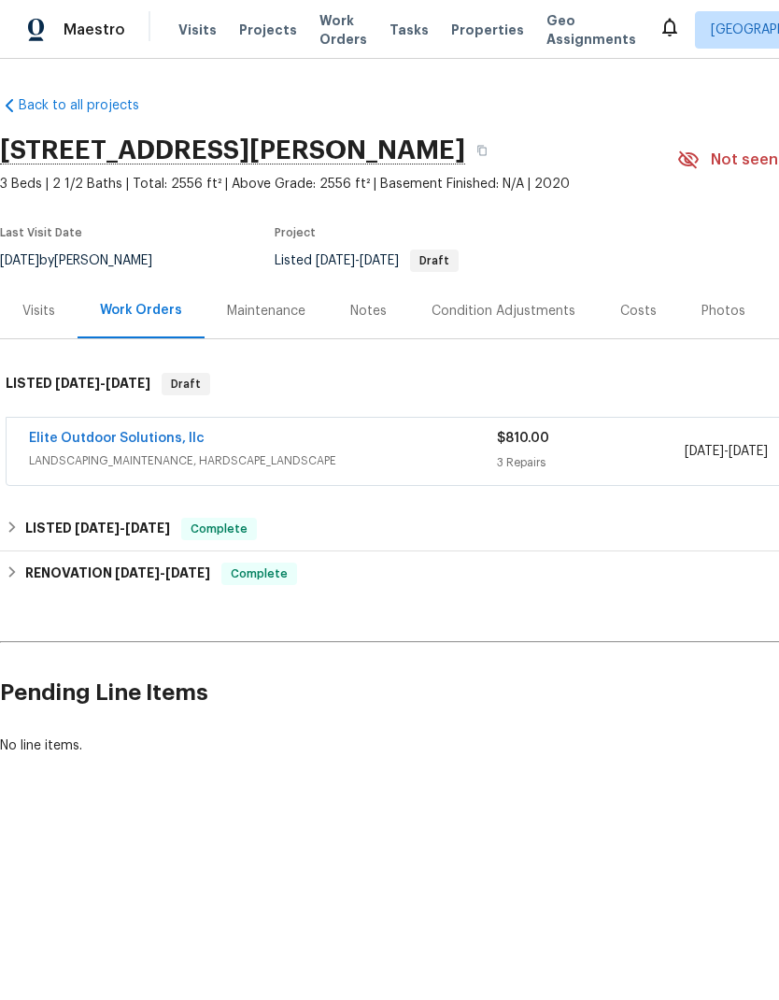
scroll to position [0, 0]
click at [143, 441] on link "Elite Outdoor Solutions, llc" at bounding box center [117, 438] width 176 height 13
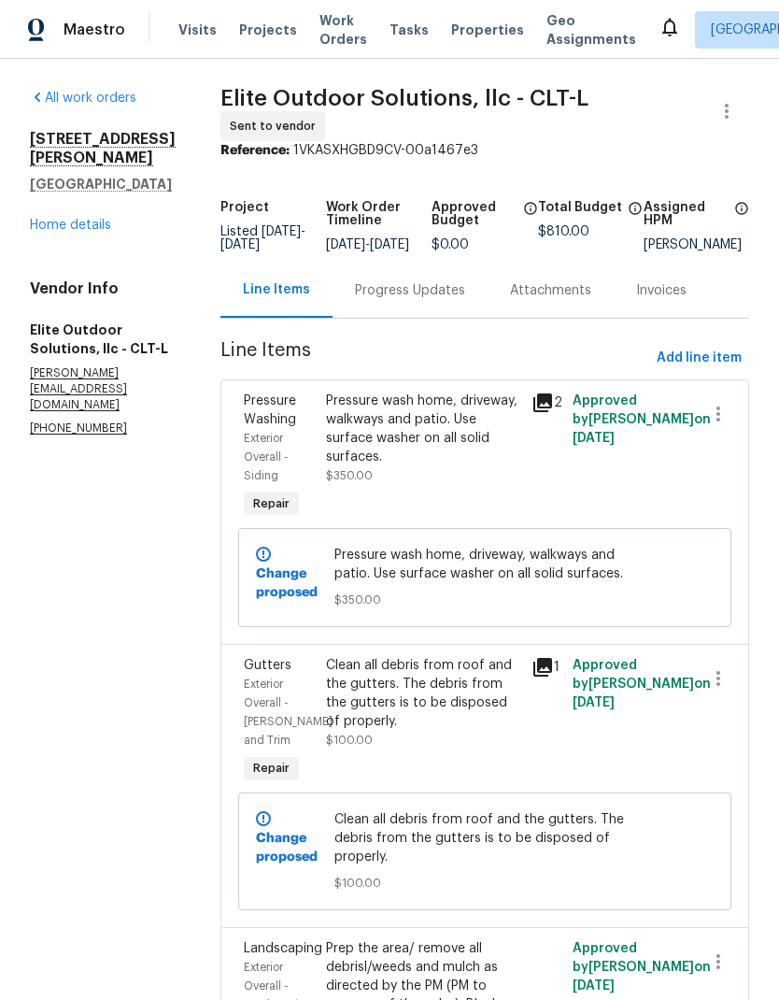
click at [372, 295] on div "Progress Updates" at bounding box center [410, 290] width 110 height 19
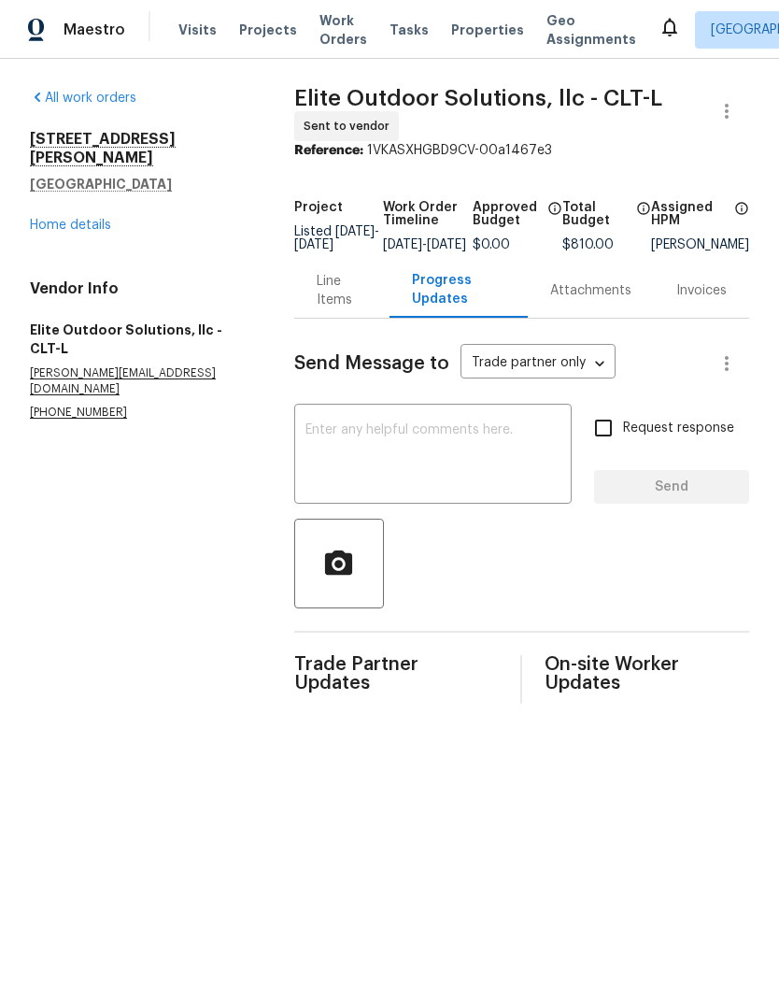
click at [411, 463] on textarea at bounding box center [433, 455] width 255 height 65
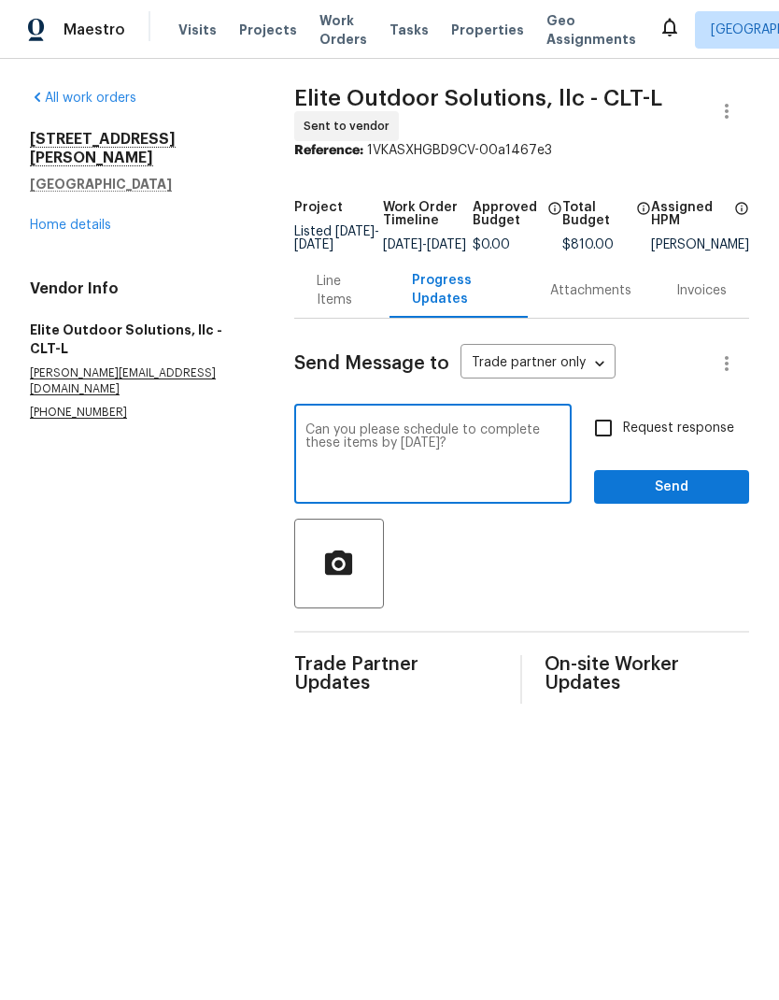
type textarea "Can you please schedule to complete these items by [DATE]?"
click at [607, 447] on input "Request response" at bounding box center [603, 427] width 39 height 39
checkbox input "true"
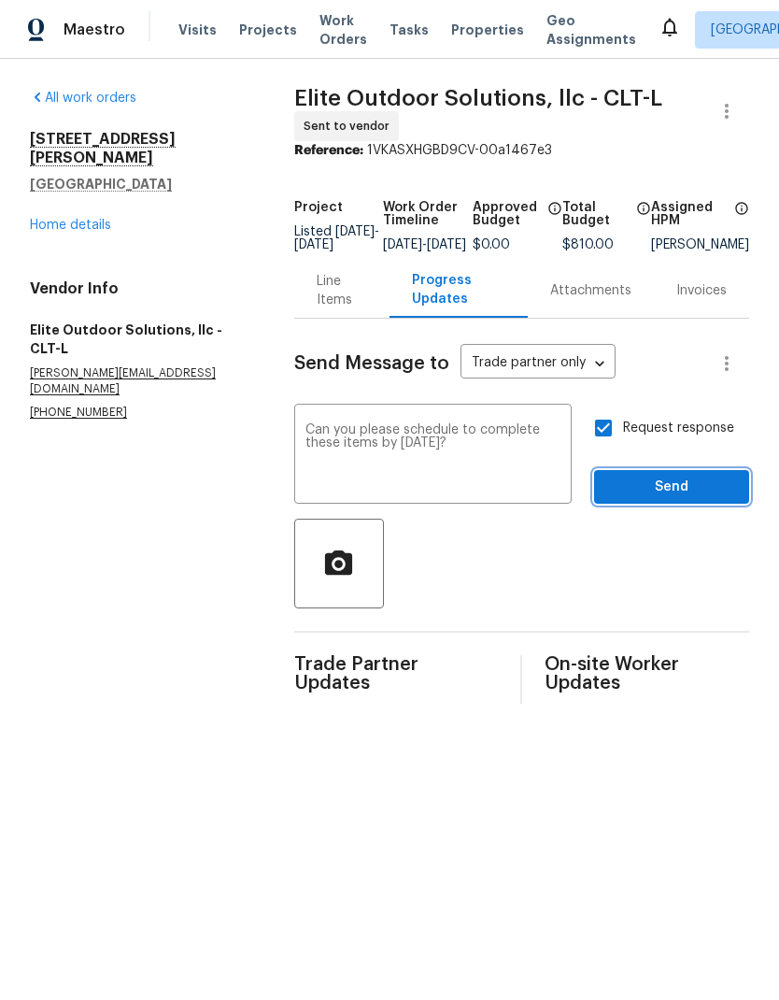
click at [690, 491] on span "Send" at bounding box center [671, 487] width 125 height 23
